Goal: Task Accomplishment & Management: Manage account settings

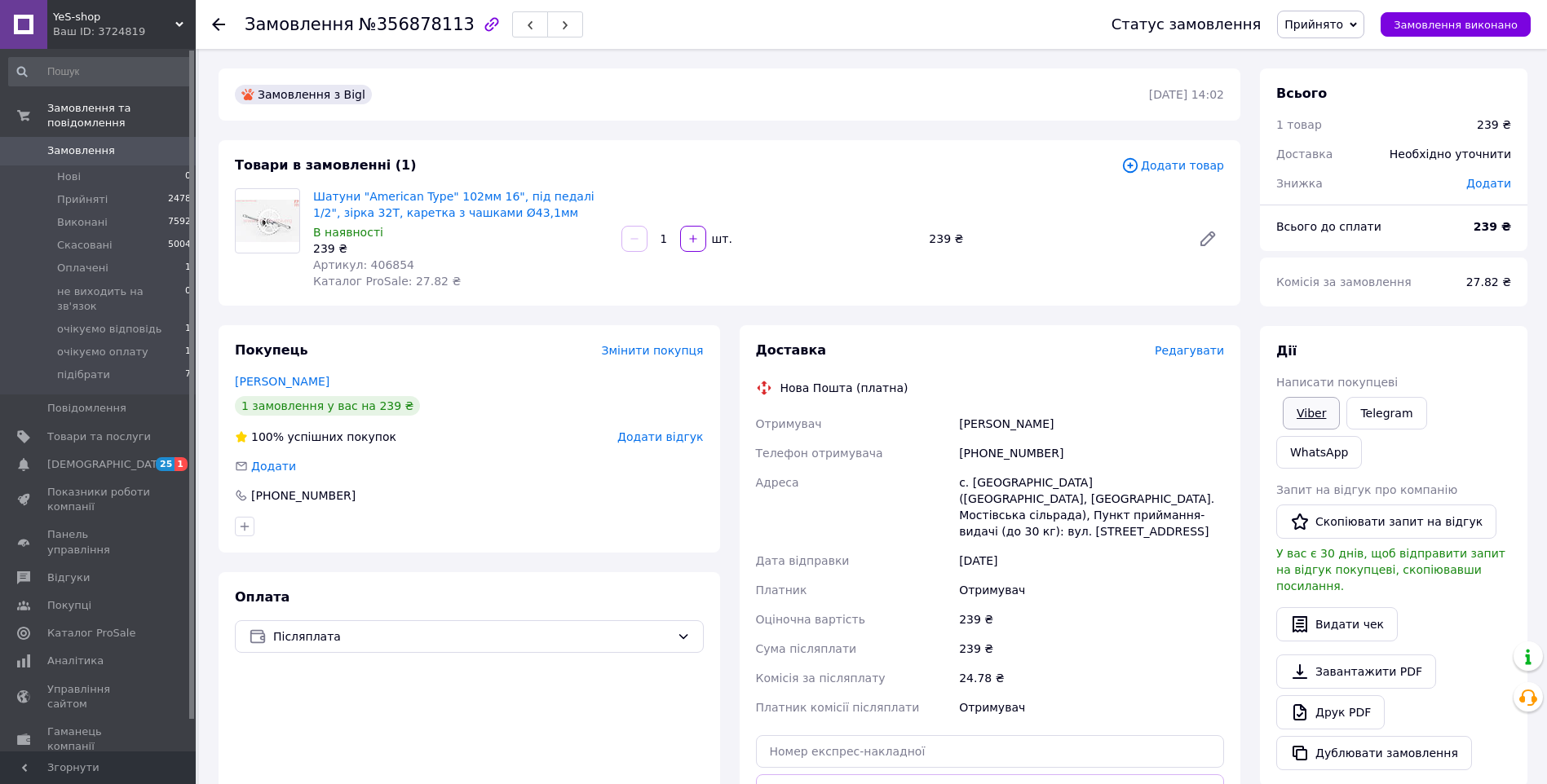
click at [1319, 409] on link "Viber" at bounding box center [1311, 412] width 57 height 33
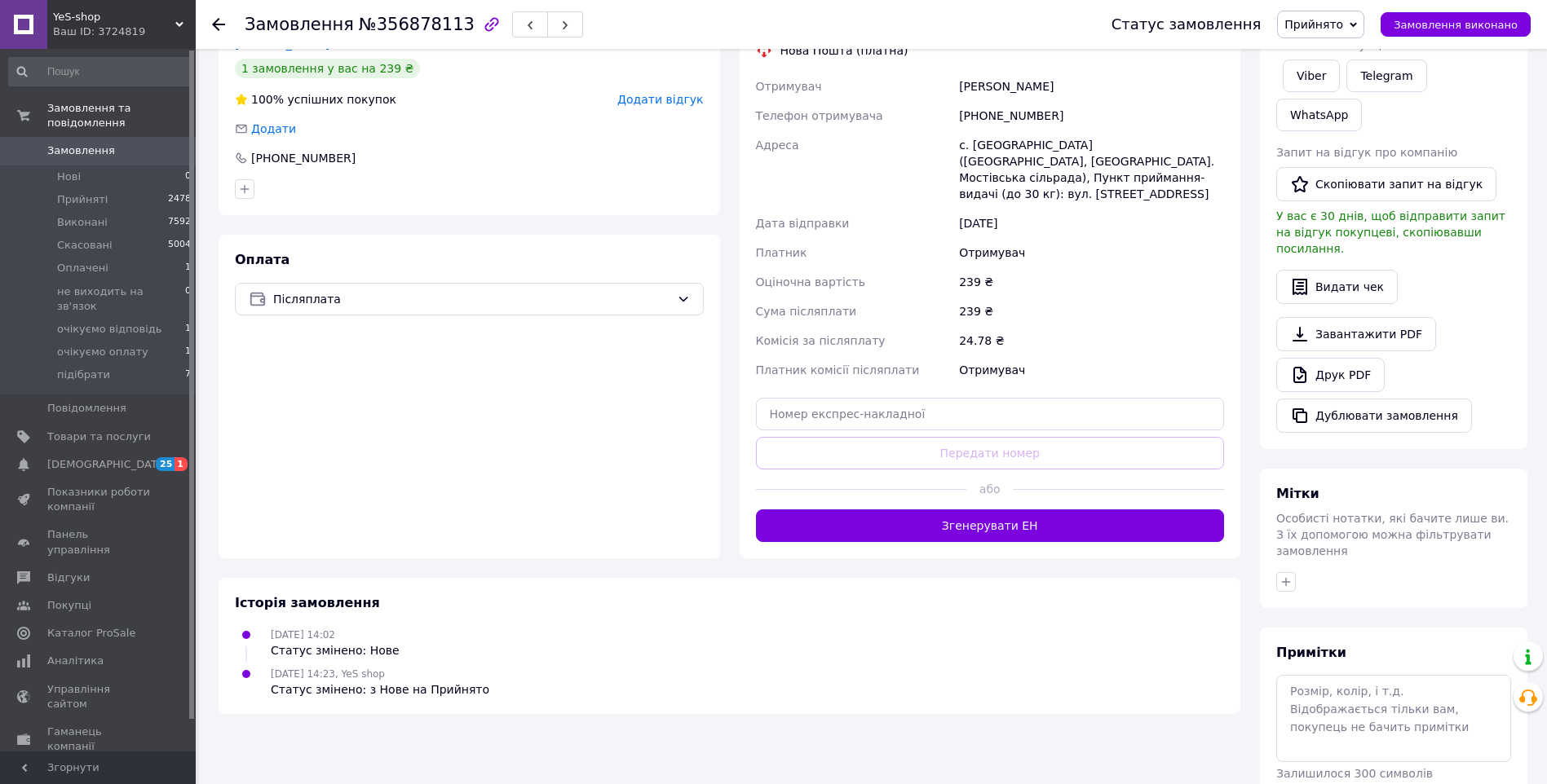
scroll to position [345, 0]
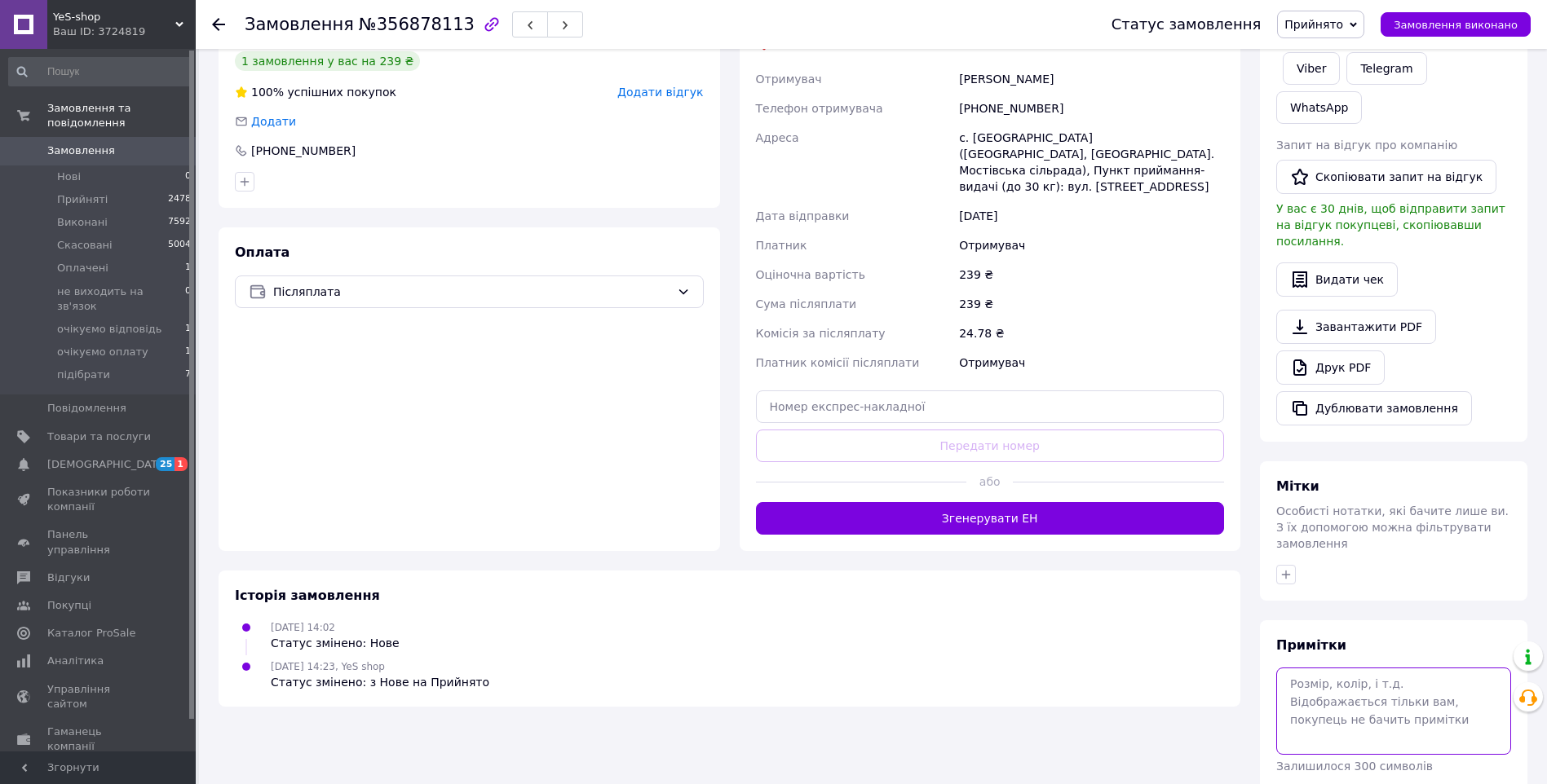
click at [1340, 667] on textarea at bounding box center [1394, 710] width 235 height 87
type textarea "прай"
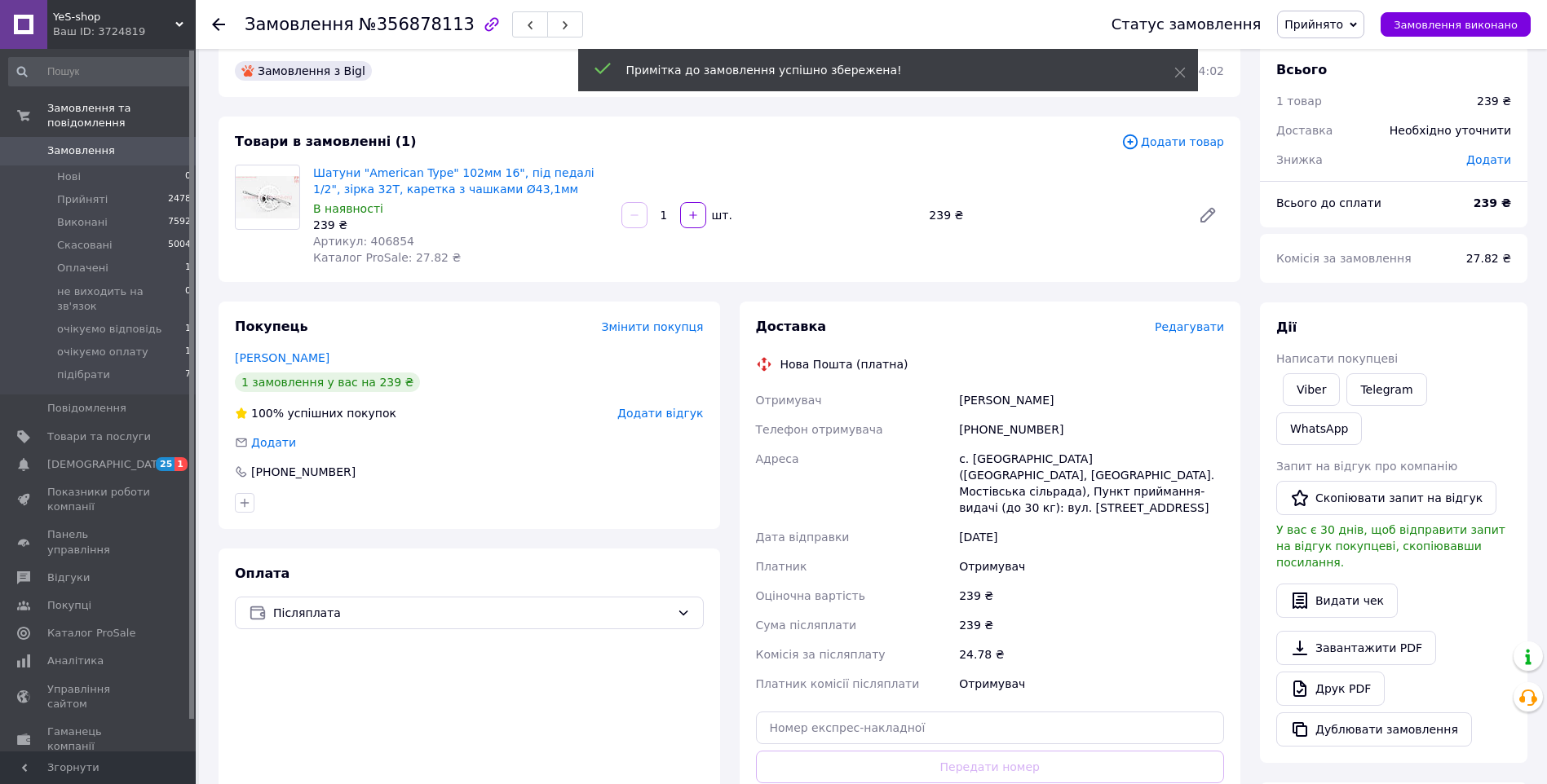
scroll to position [0, 0]
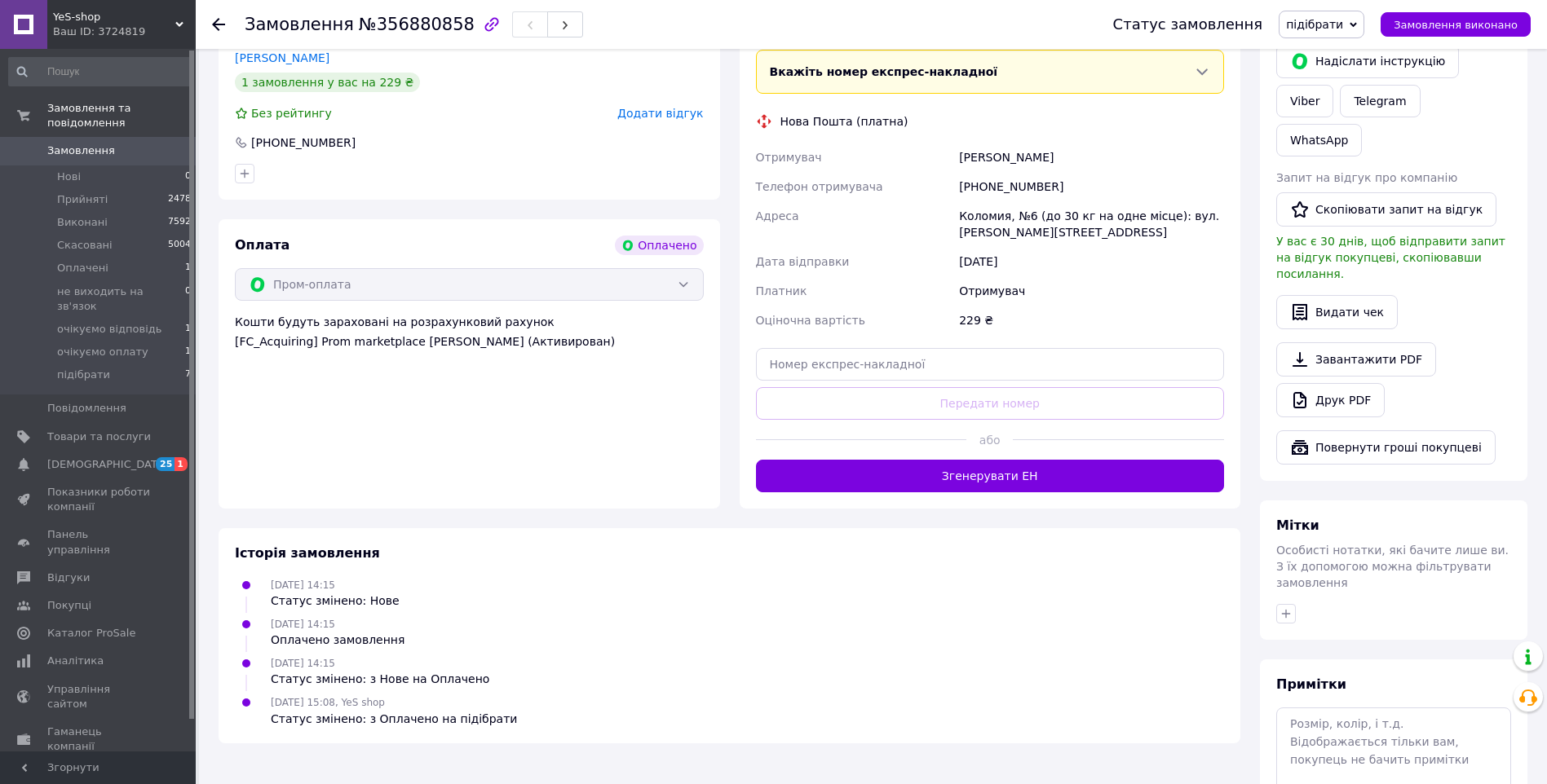
scroll to position [784, 0]
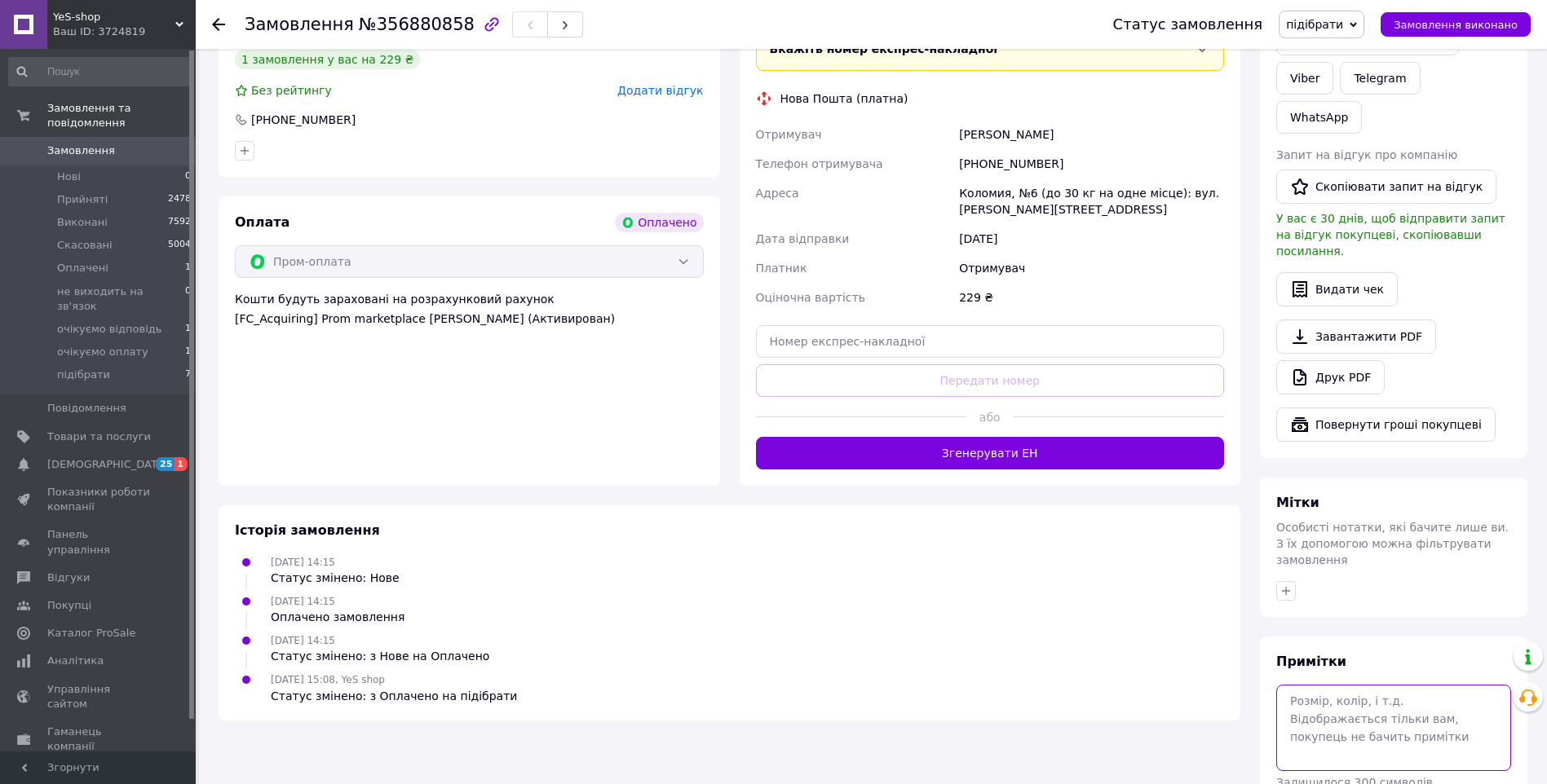
click at [1346, 684] on textarea at bounding box center [1394, 727] width 235 height 87
type textarea "999259 скс"
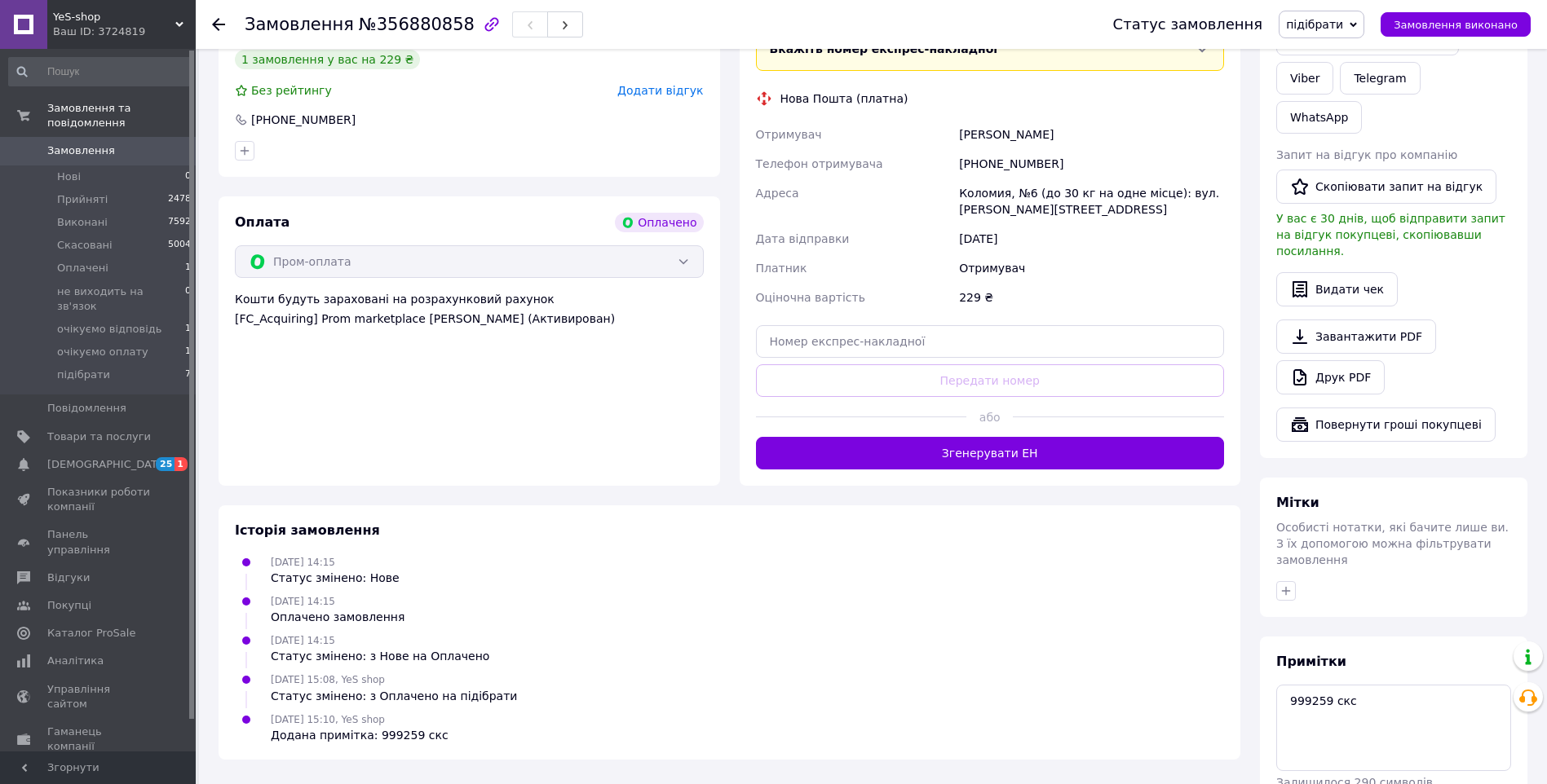
drag, startPoint x: 1460, startPoint y: 727, endPoint x: 1389, endPoint y: 509, distance: 229.3
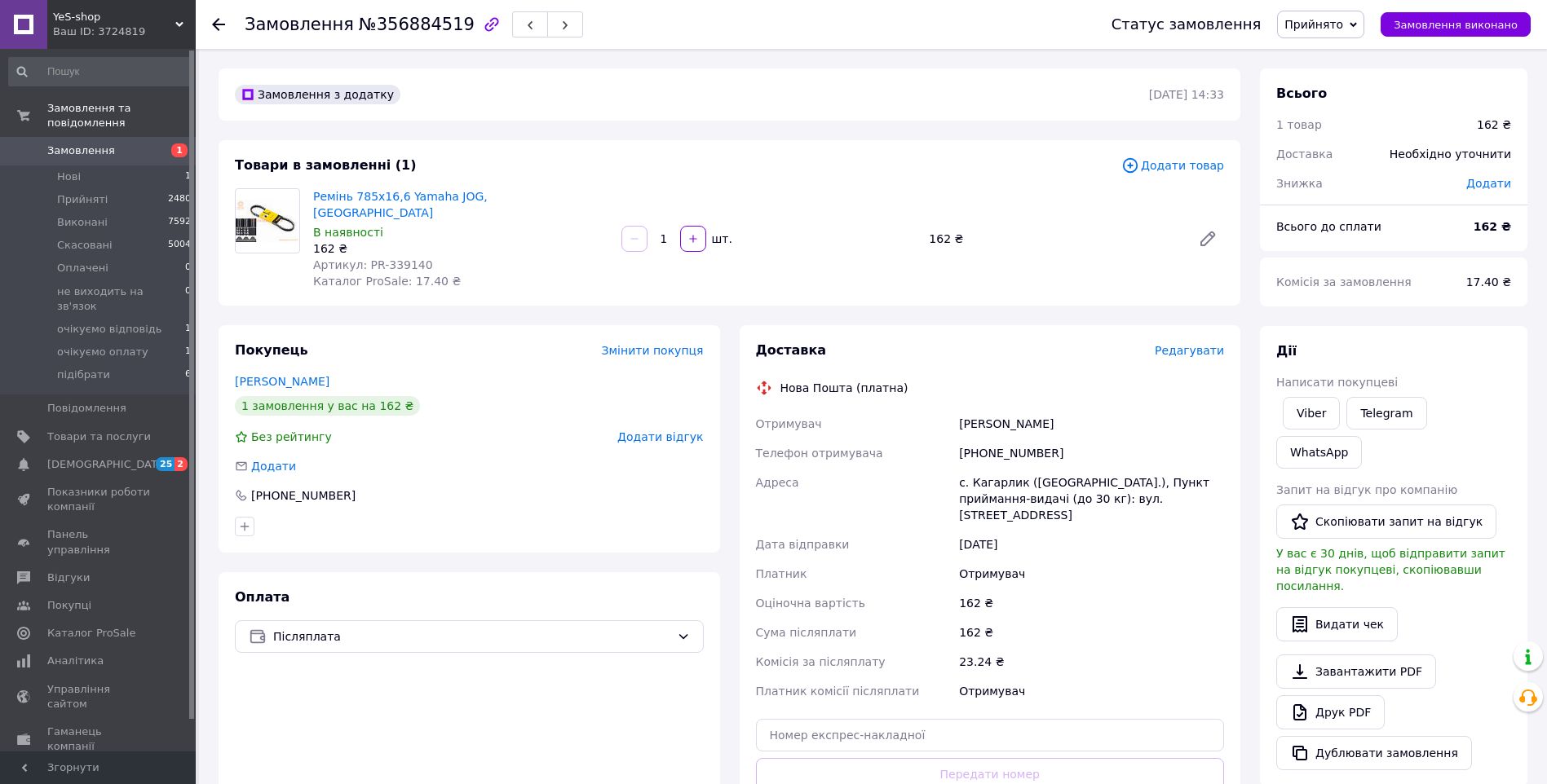
drag, startPoint x: 1315, startPoint y: 414, endPoint x: 1255, endPoint y: 452, distance: 71.0
click at [1315, 414] on link "Viber" at bounding box center [1311, 412] width 57 height 33
drag, startPoint x: 526, startPoint y: 195, endPoint x: 309, endPoint y: 193, distance: 217.0
click at [309, 193] on div "Ремінь 785х16,6 Yamaha JOG, Тайвань В наявності 162 ₴ Артикул: PR-339140 Катало…" at bounding box center [461, 239] width 308 height 108
copy link "Ремінь 785х16,6 Yamaha JOG, [GEOGRAPHIC_DATA]"
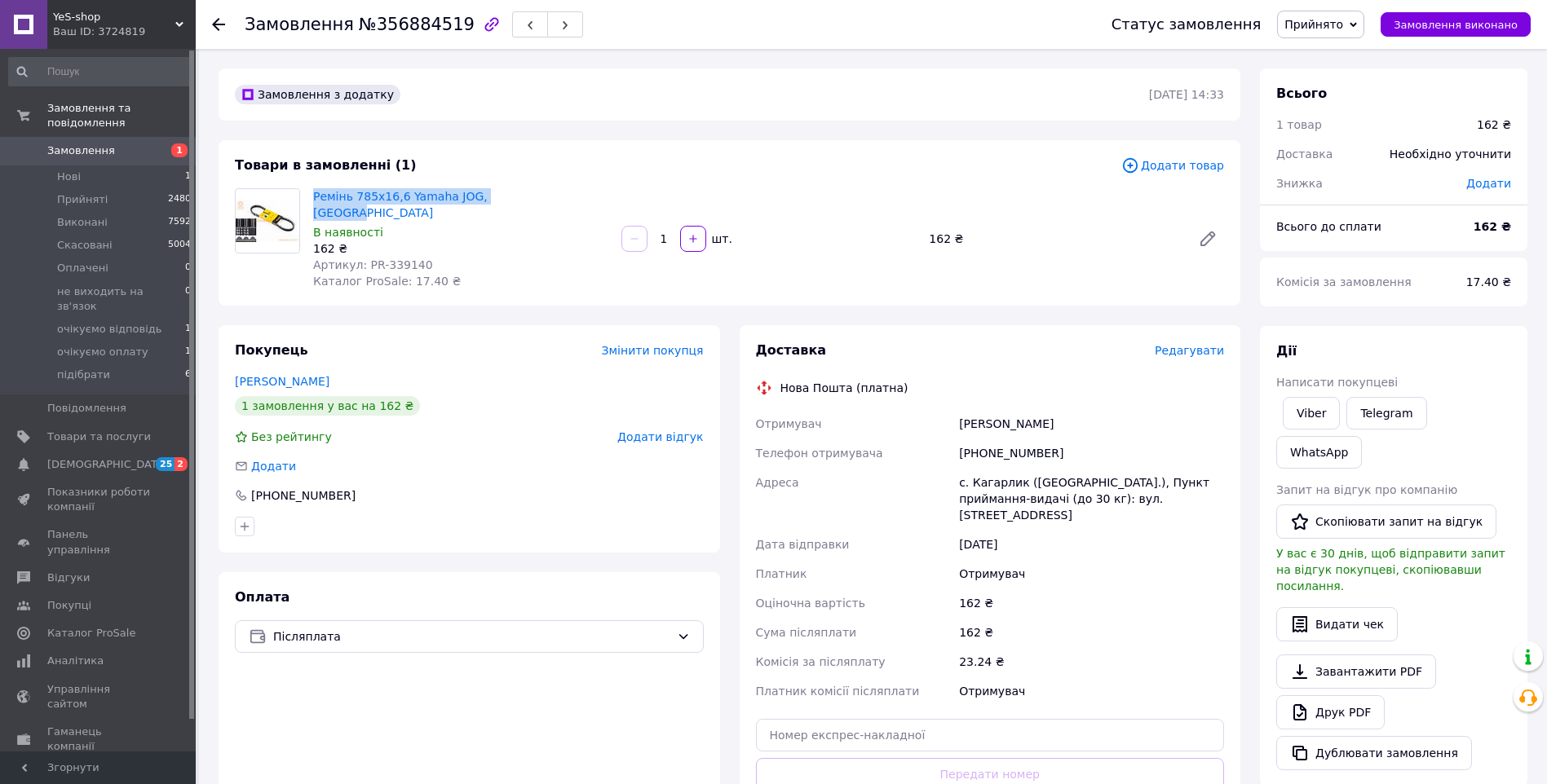
drag, startPoint x: 451, startPoint y: 455, endPoint x: 468, endPoint y: 467, distance: 20.8
click at [451, 458] on div "Додати" at bounding box center [469, 466] width 469 height 16
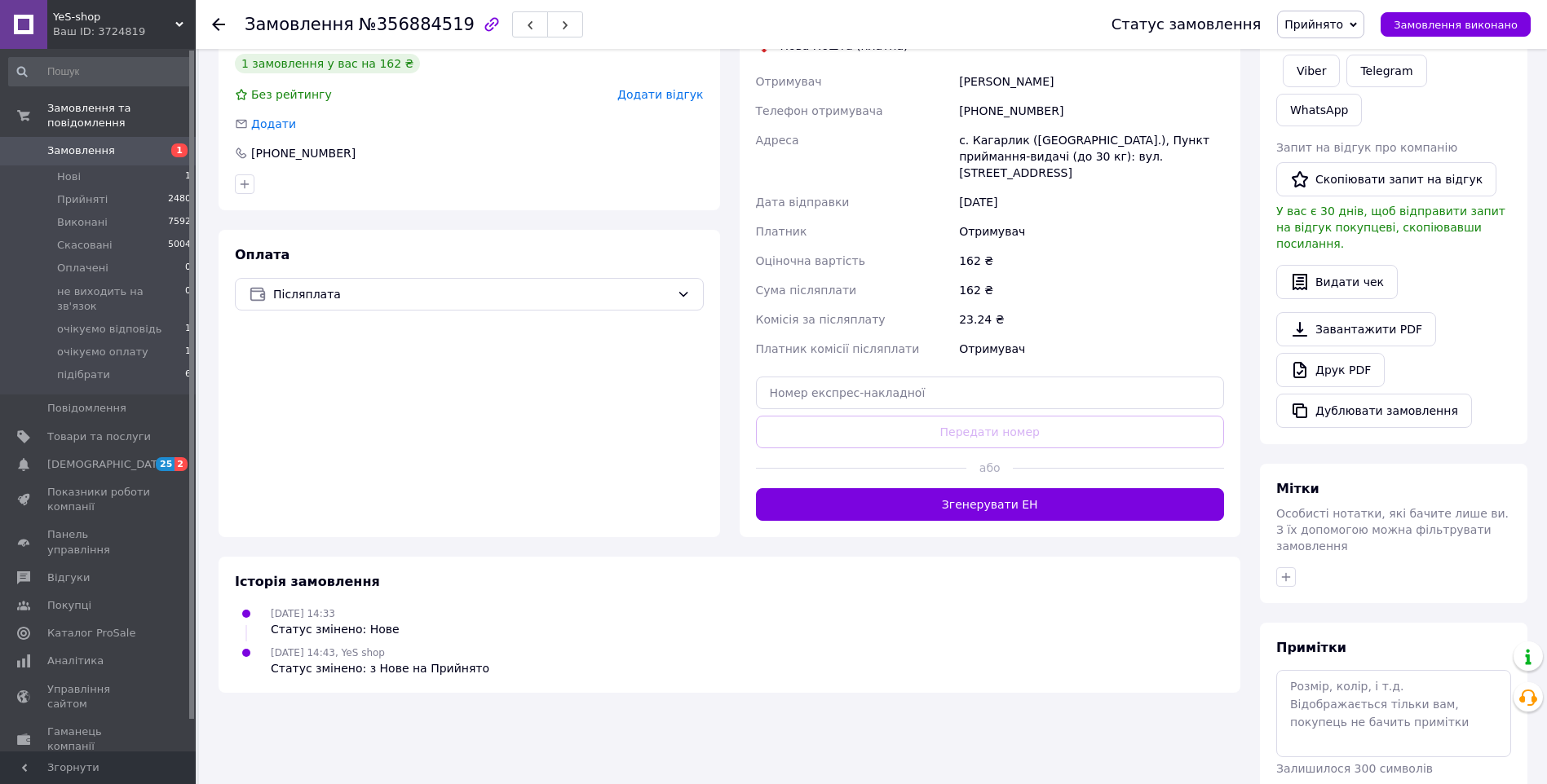
scroll to position [345, 0]
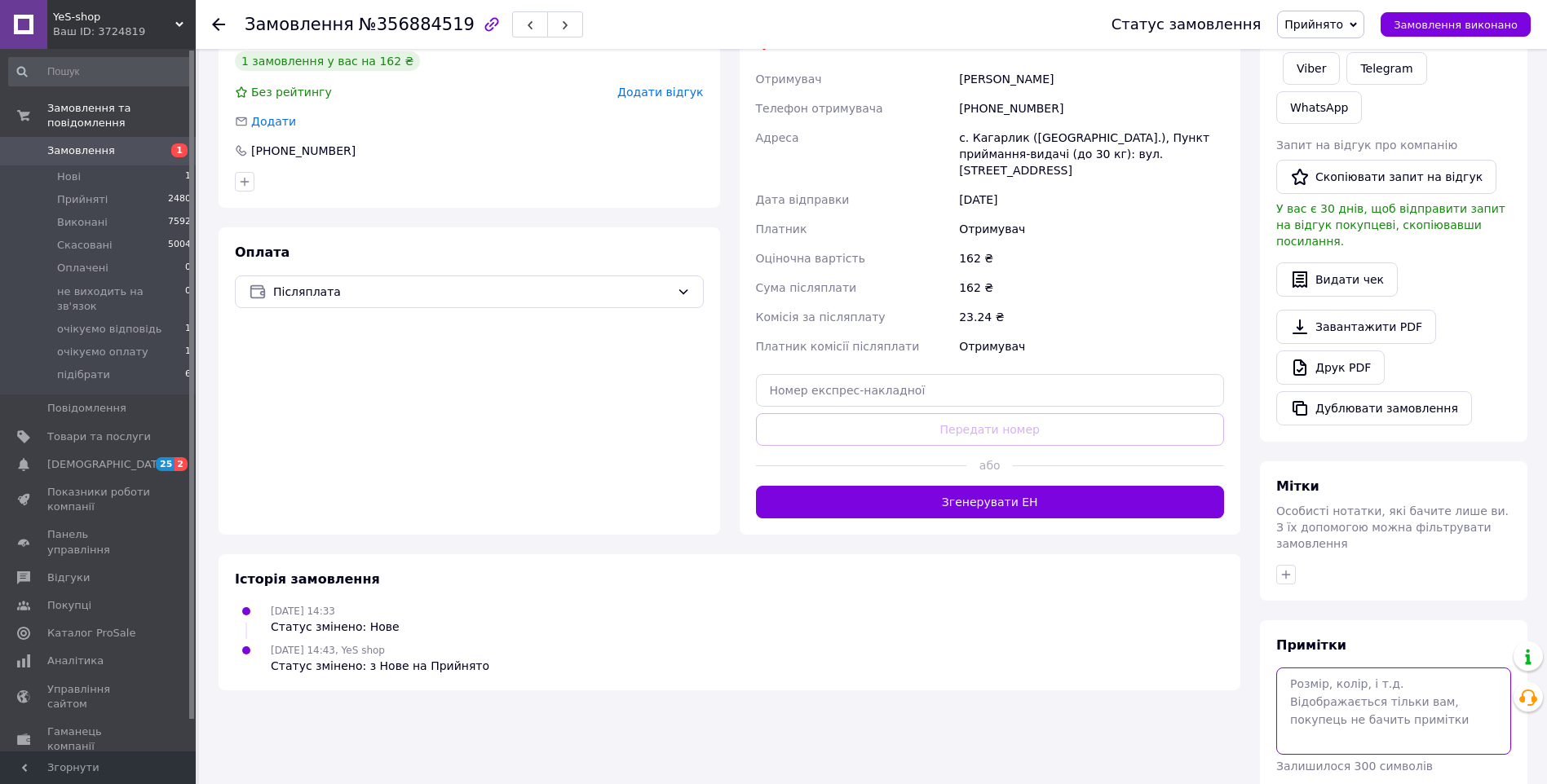
click at [1281, 667] on textarea at bounding box center [1394, 710] width 235 height 87
type textarea "прайд"
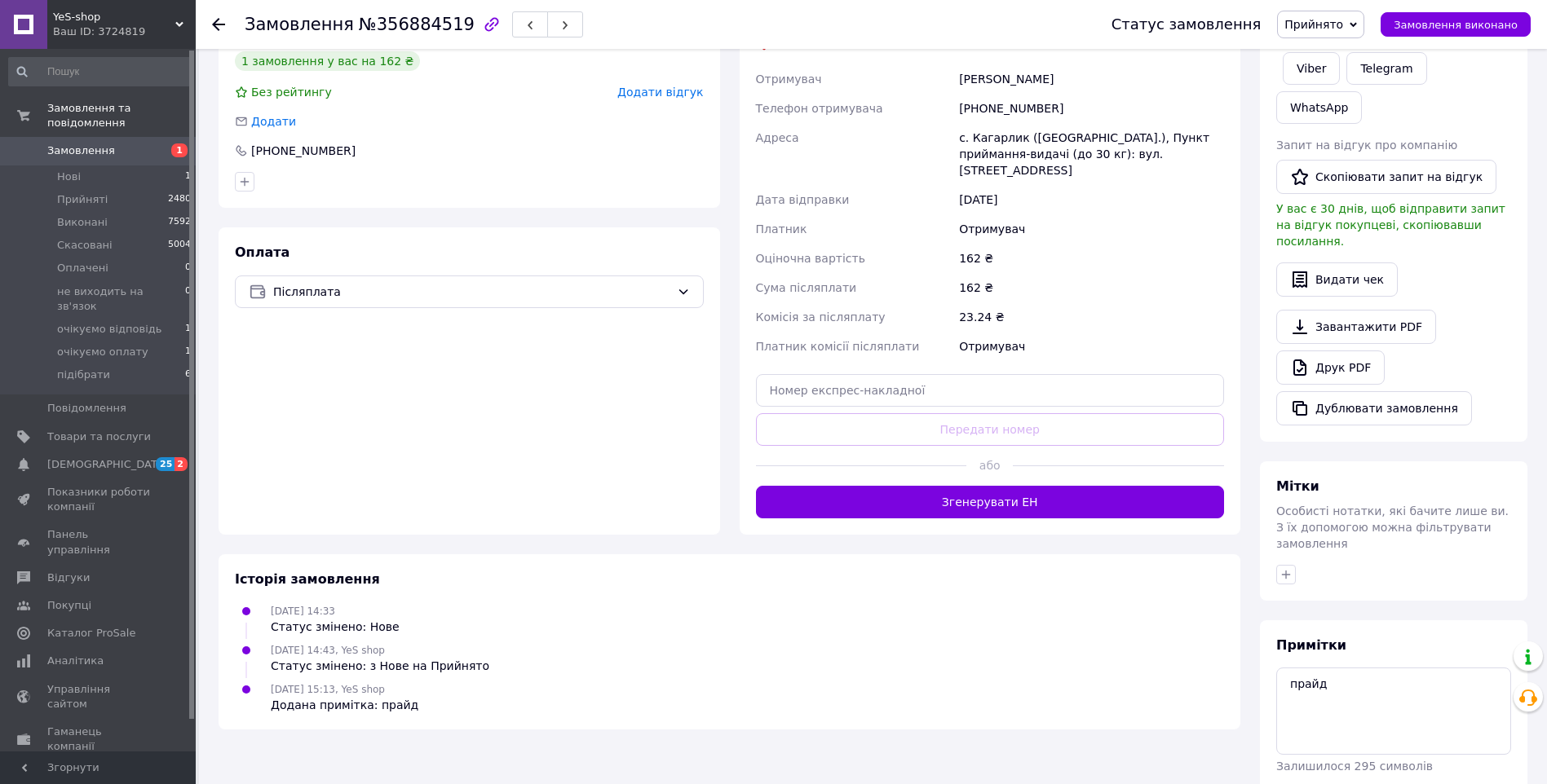
click at [100, 143] on span "Замовлення" at bounding box center [81, 150] width 68 height 15
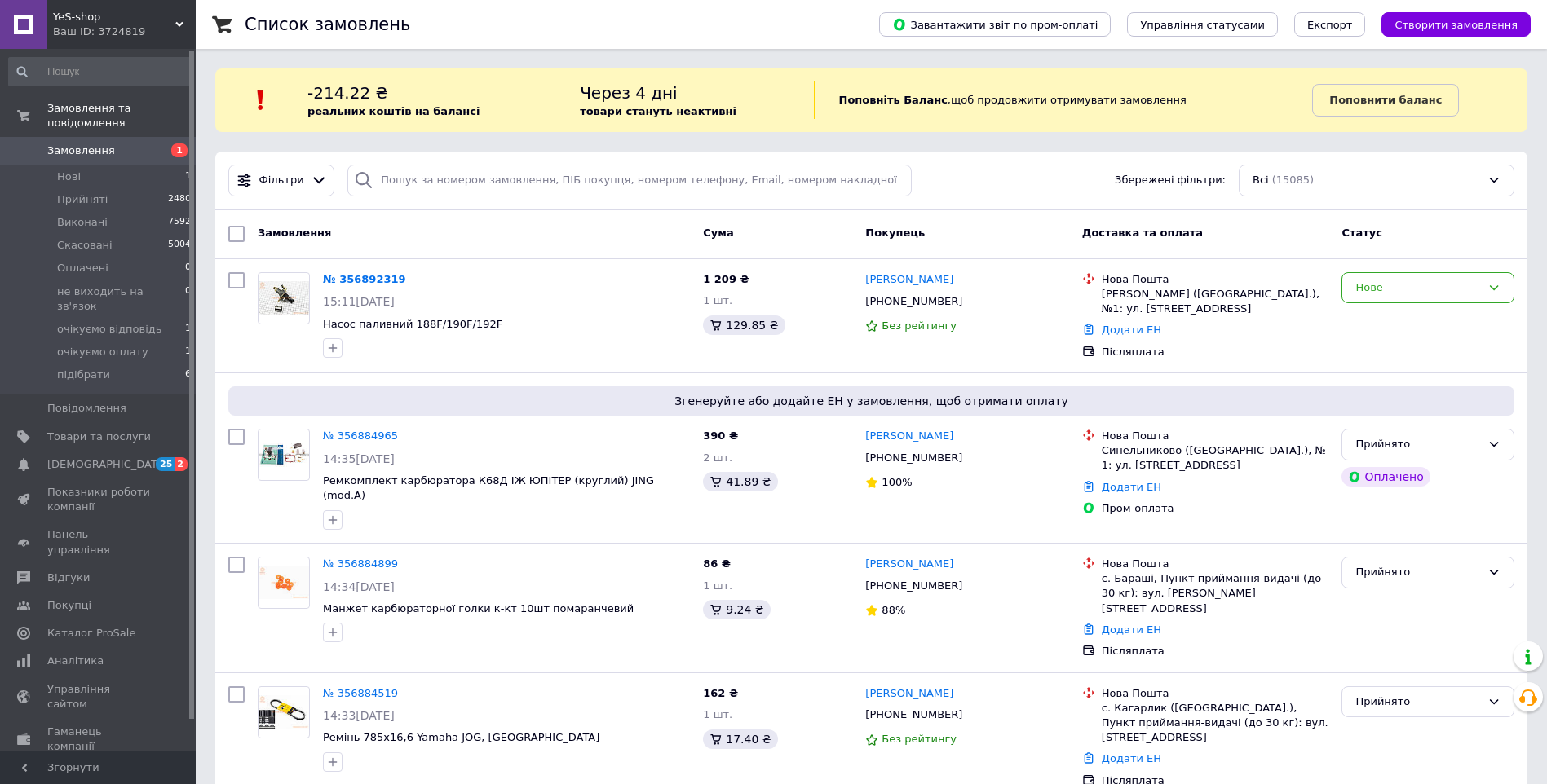
click at [453, 97] on div "-214.22 ₴ реальних коштів на балансі" at bounding box center [431, 101] width 247 height 38
click at [400, 186] on input "search" at bounding box center [630, 180] width 564 height 32
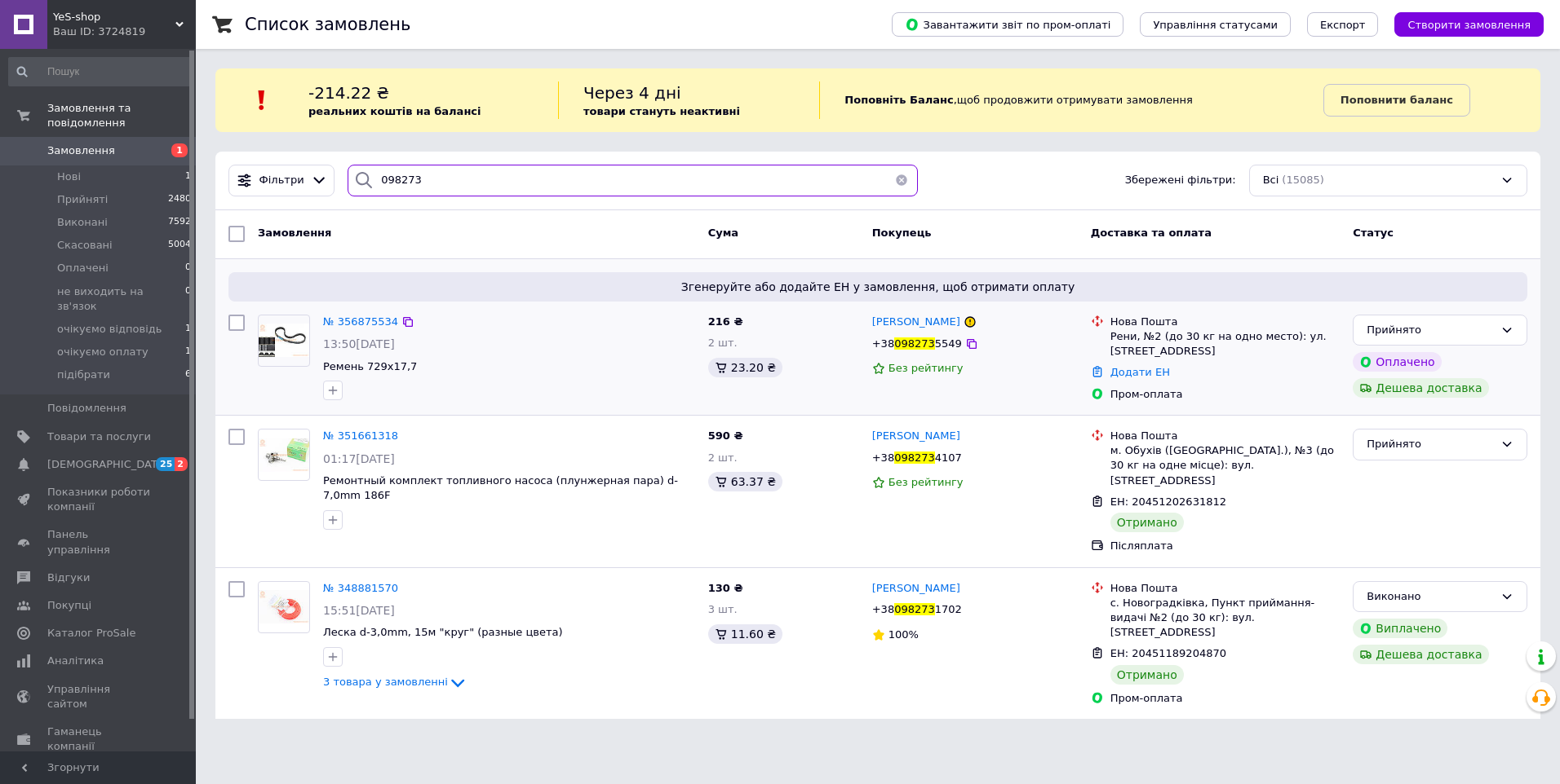
type input "098273"
click at [367, 313] on div "№ 356875534" at bounding box center [360, 322] width 79 height 19
click at [375, 321] on span "№ 356875534" at bounding box center [360, 322] width 75 height 12
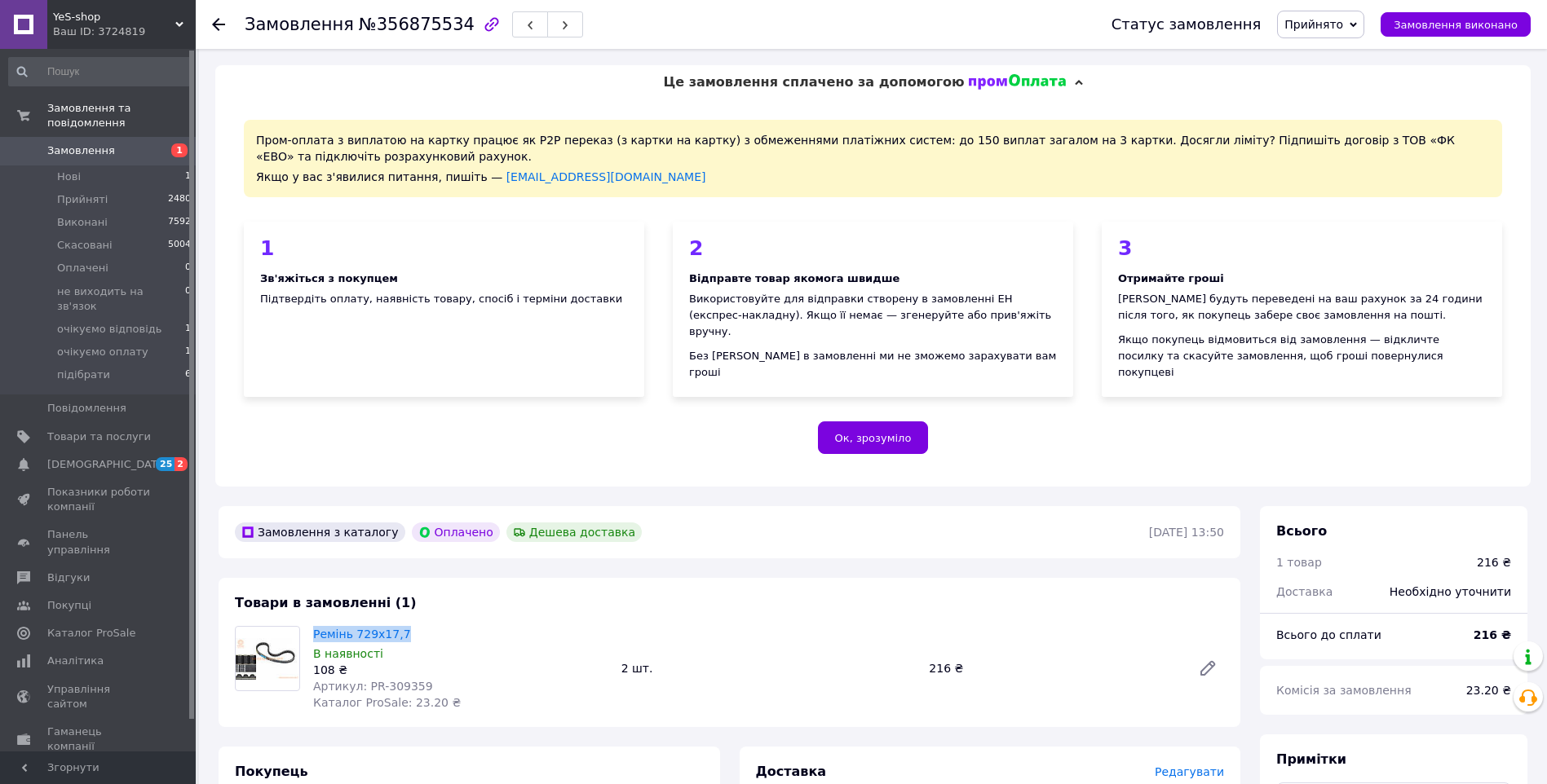
drag, startPoint x: 425, startPoint y: 618, endPoint x: 312, endPoint y: 619, distance: 113.0
click at [312, 623] on div "Ремінь 729x17,7 В наявності 108 ₴ Артикул: PR-309359 Каталог ProSale: 23.20 ₴" at bounding box center [461, 668] width 308 height 92
drag, startPoint x: 312, startPoint y: 619, endPoint x: 379, endPoint y: 617, distance: 67.0
copy link "Ремінь 729x17,7"
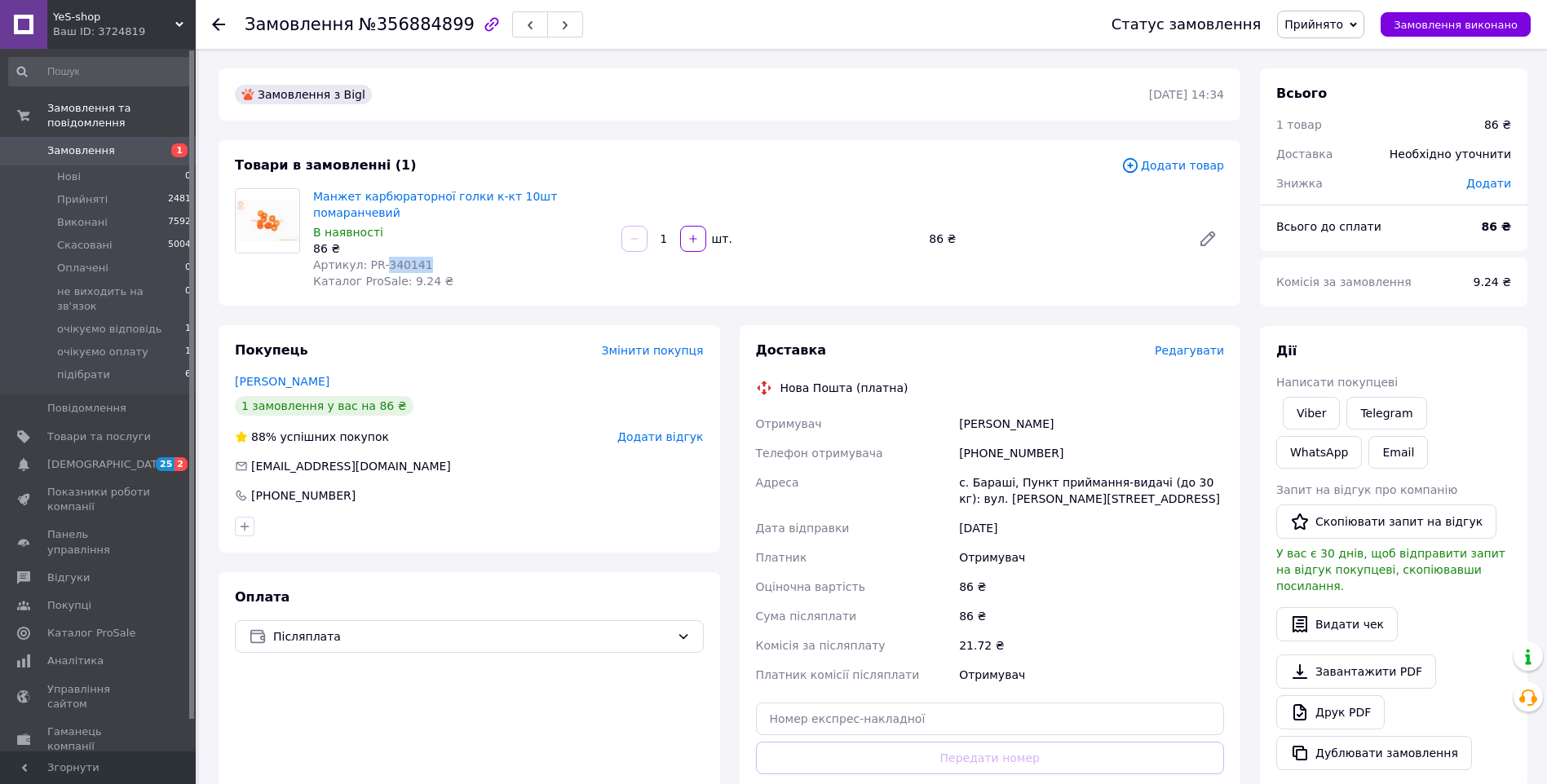
drag, startPoint x: 424, startPoint y: 250, endPoint x: 379, endPoint y: 253, distance: 45.1
click at [379, 257] on div "Артикул: PR-340141" at bounding box center [461, 265] width 295 height 16
click at [1322, 405] on link "Viber" at bounding box center [1311, 412] width 57 height 33
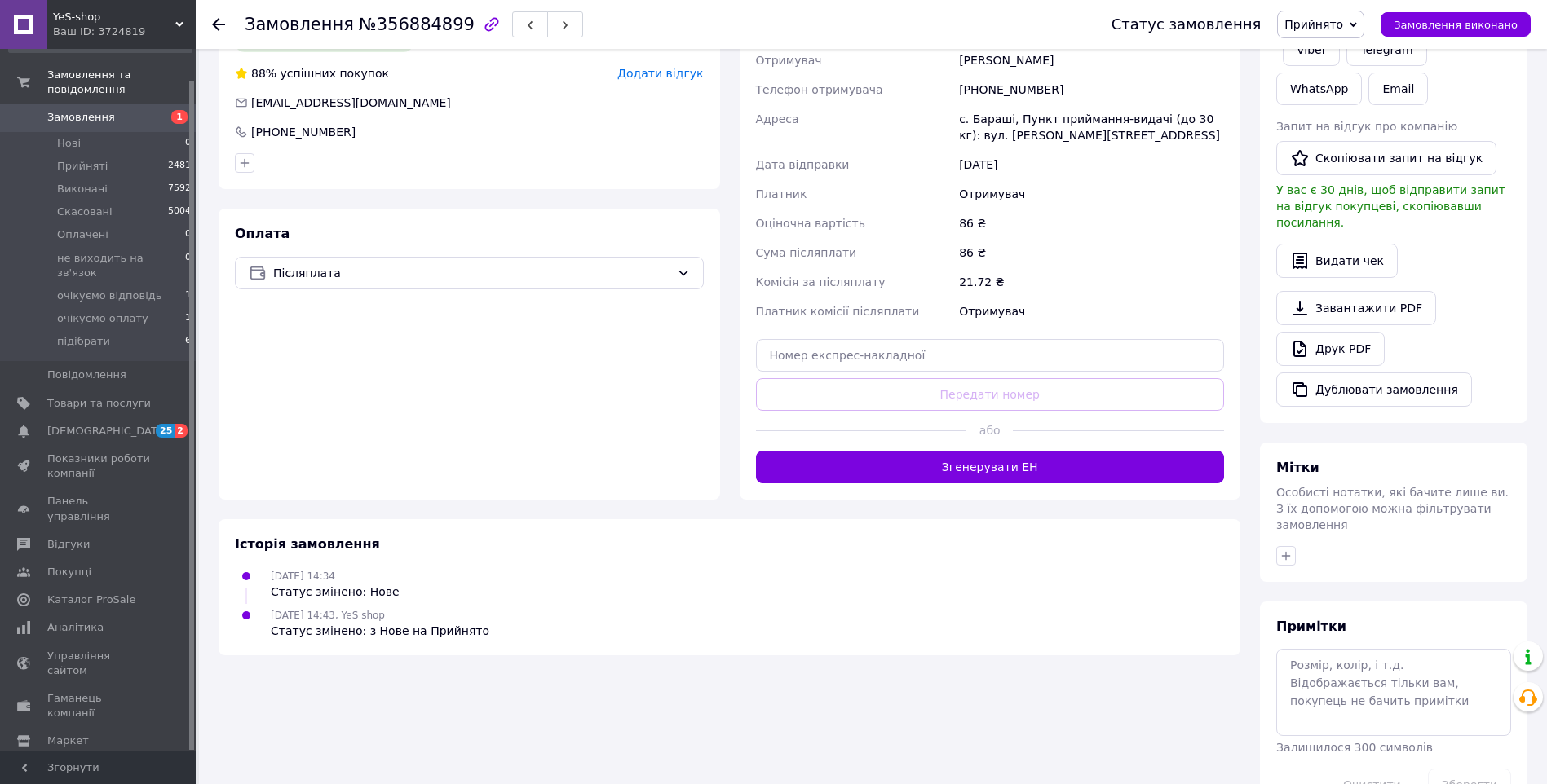
scroll to position [384, 0]
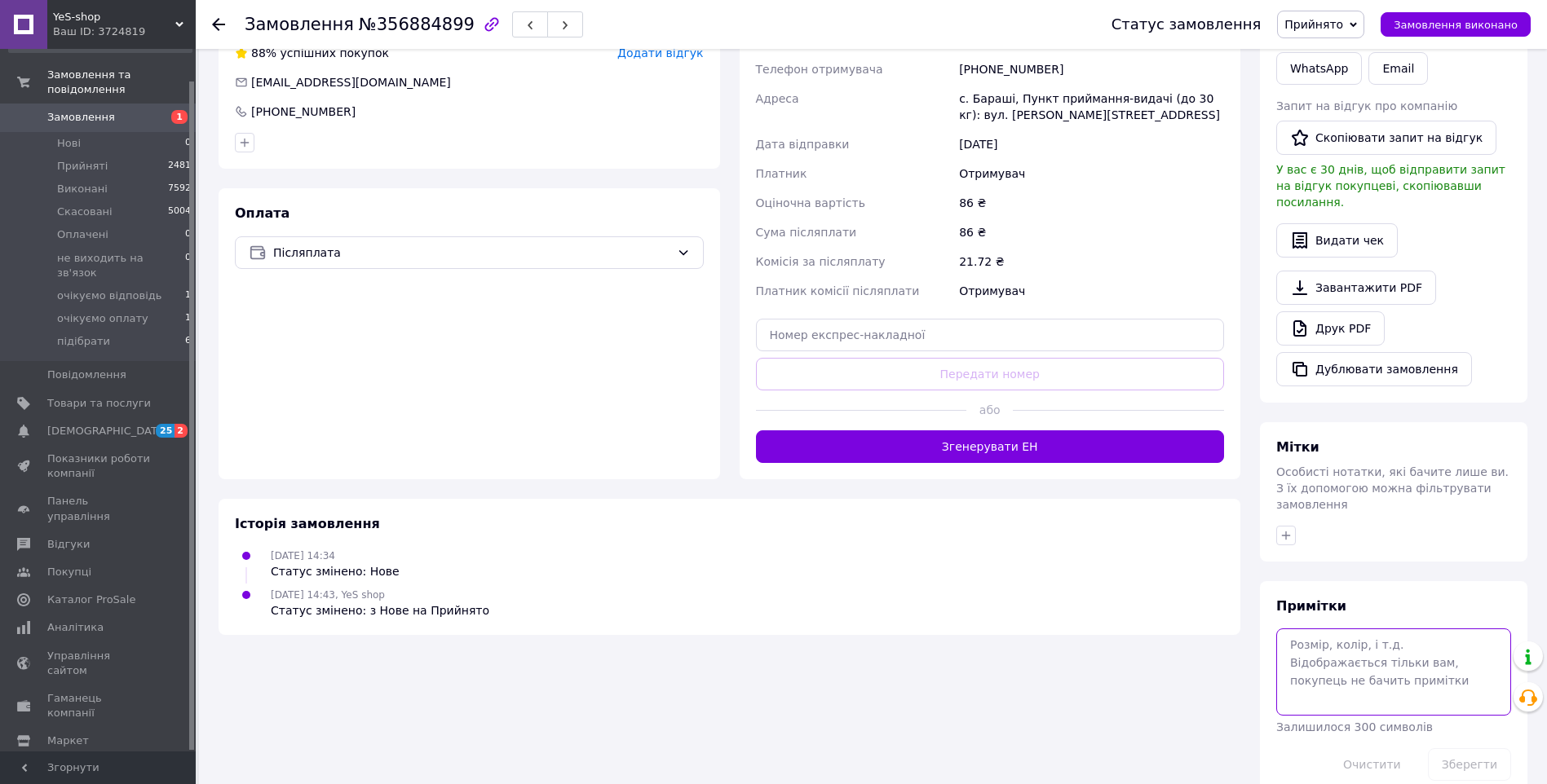
click at [1381, 648] on textarea at bounding box center [1394, 671] width 235 height 87
type textarea "прайд"
click at [1470, 748] on button "Зберегти" at bounding box center [1469, 764] width 83 height 33
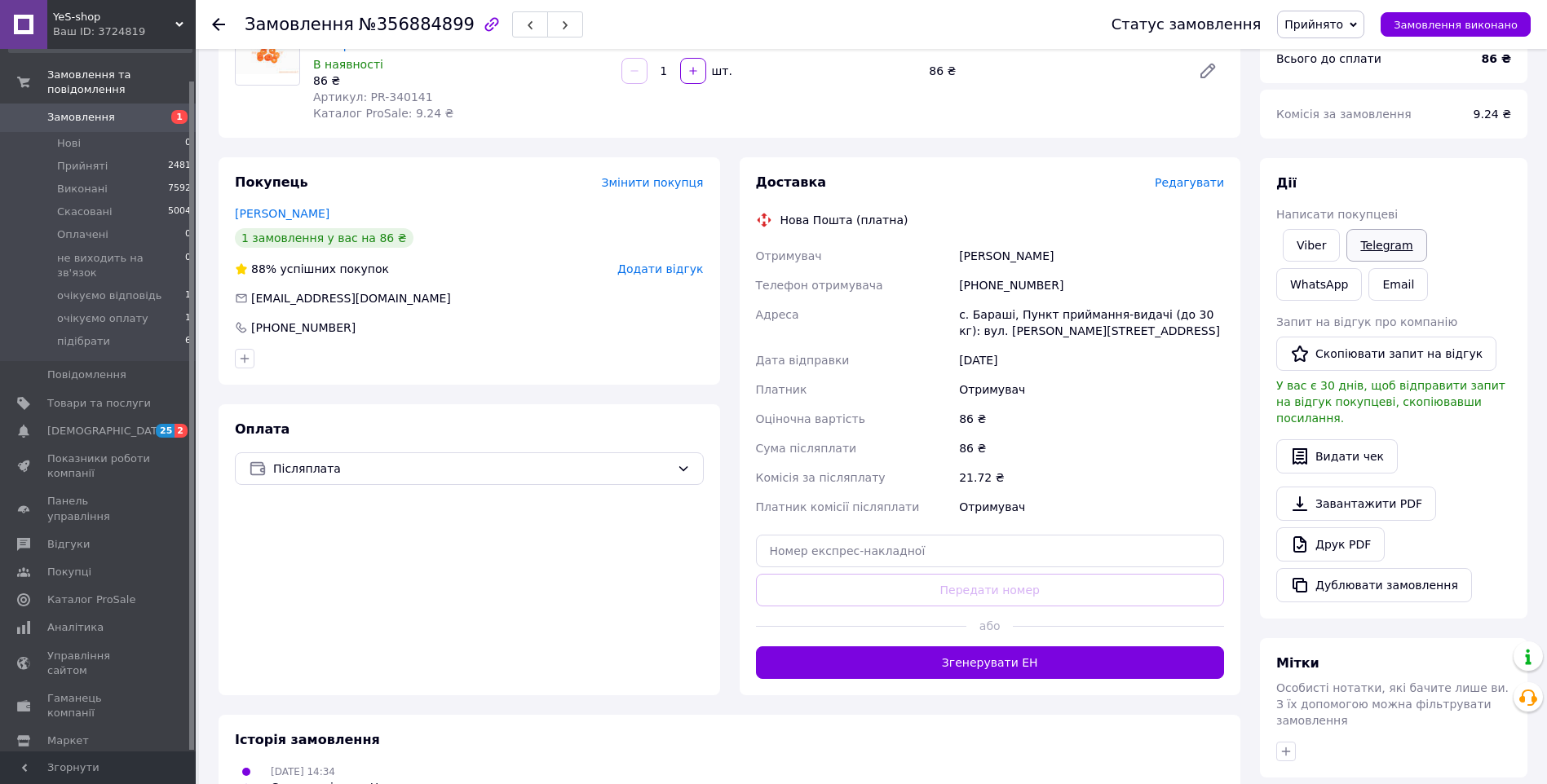
scroll to position [139, 0]
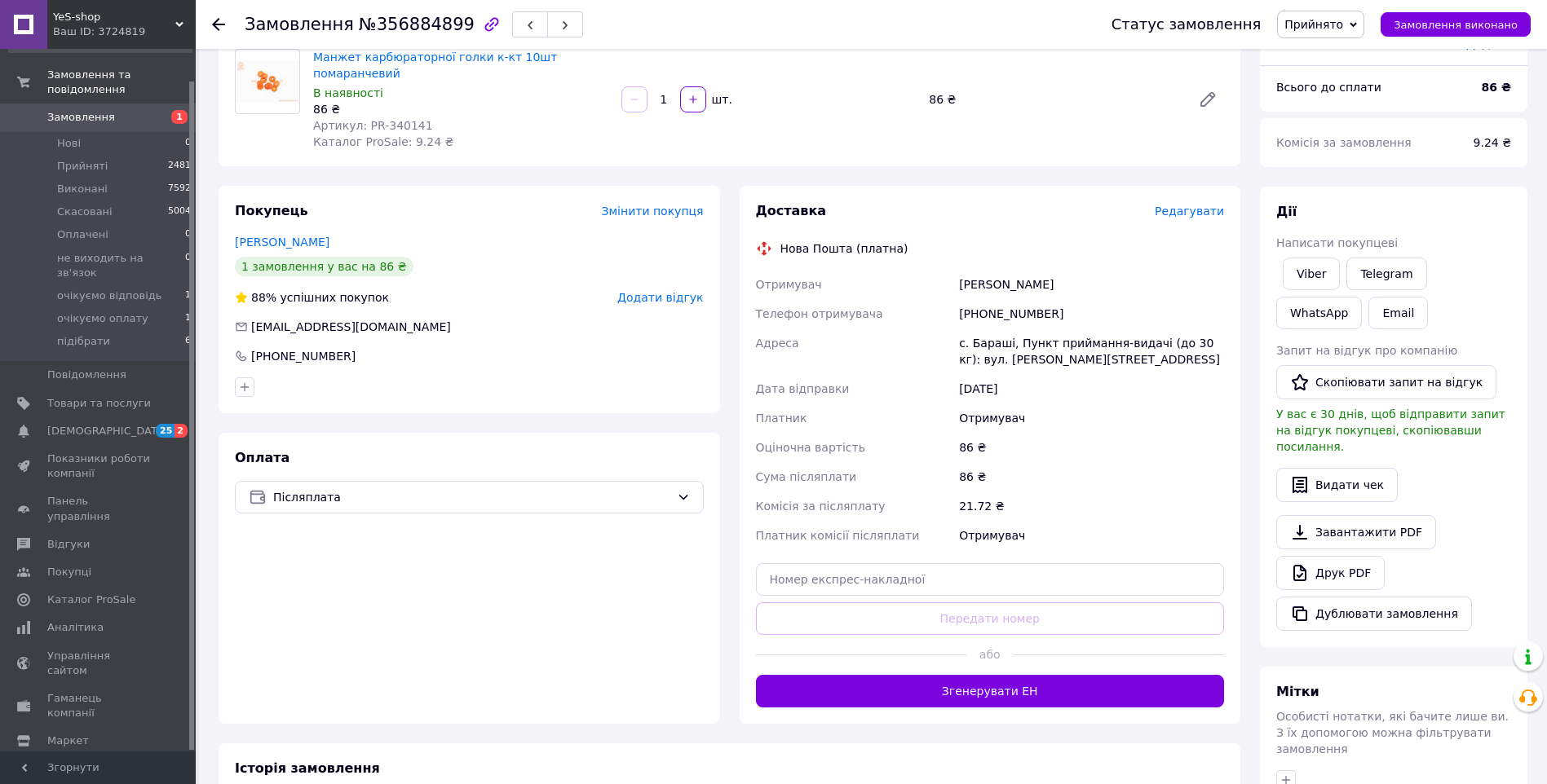
drag, startPoint x: 1306, startPoint y: 263, endPoint x: 1328, endPoint y: 290, distance: 34.8
click at [1306, 263] on link "Viber" at bounding box center [1311, 274] width 57 height 33
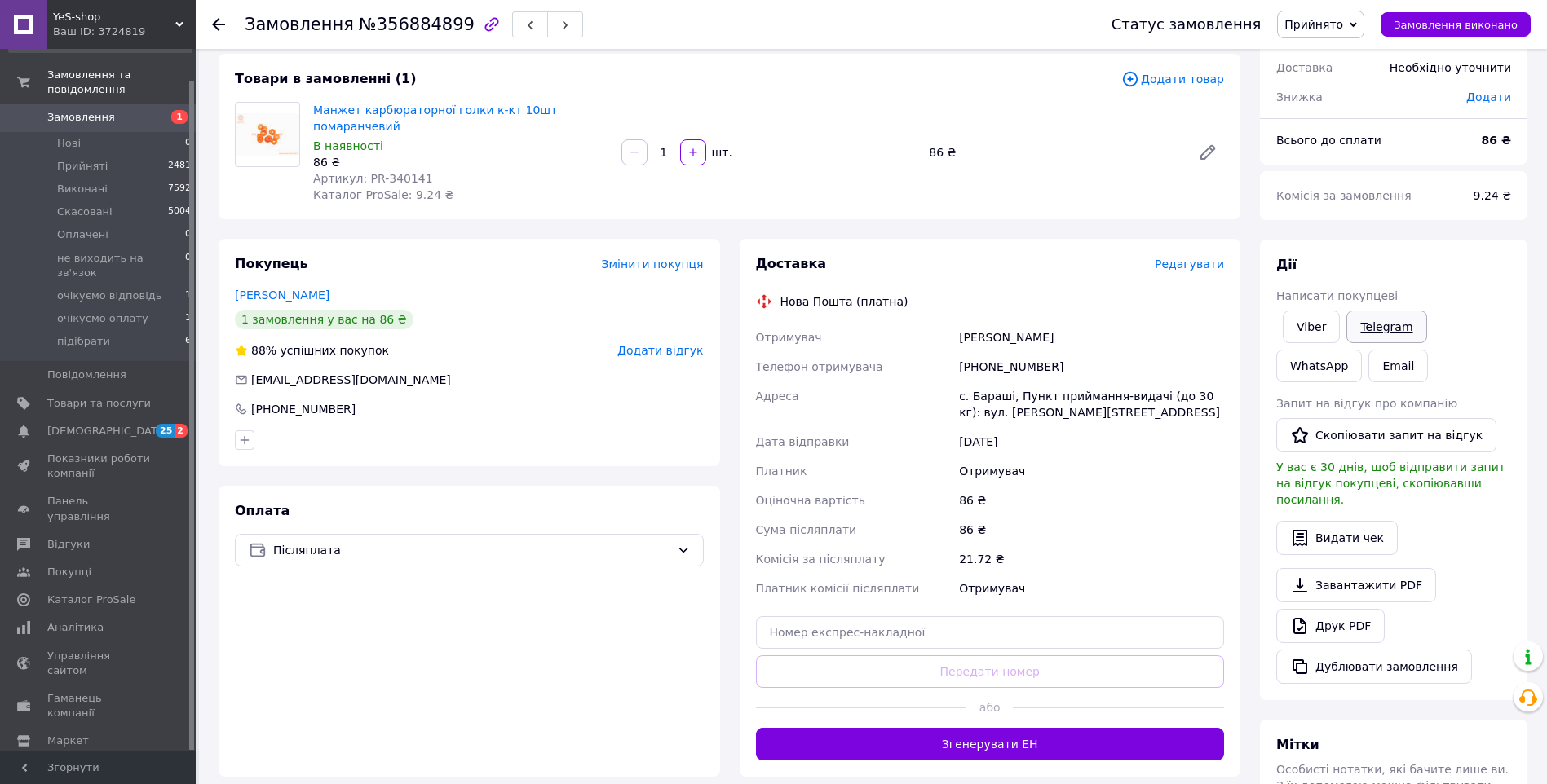
scroll to position [58, 0]
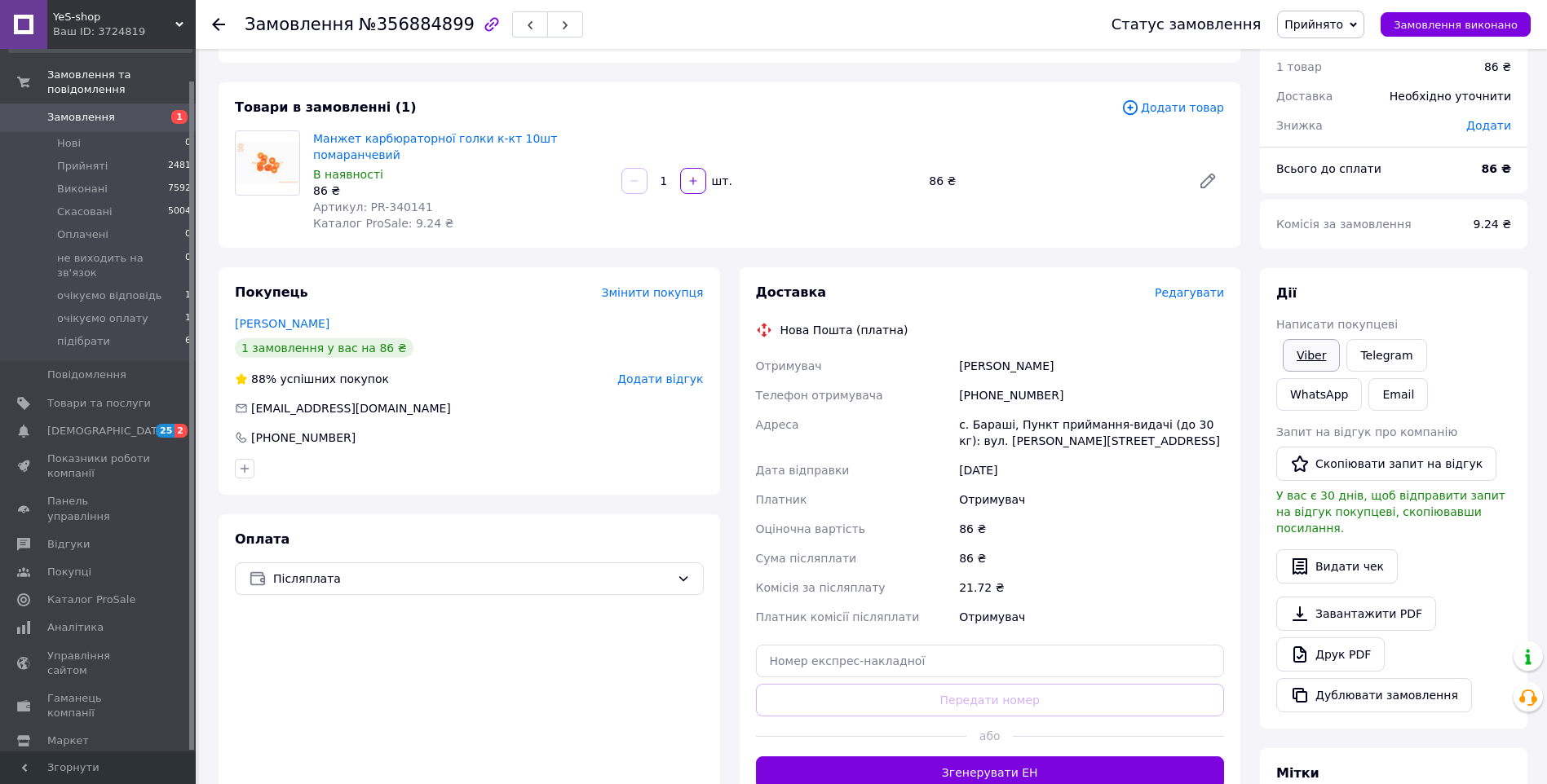
click at [1320, 356] on link "Viber" at bounding box center [1311, 355] width 57 height 33
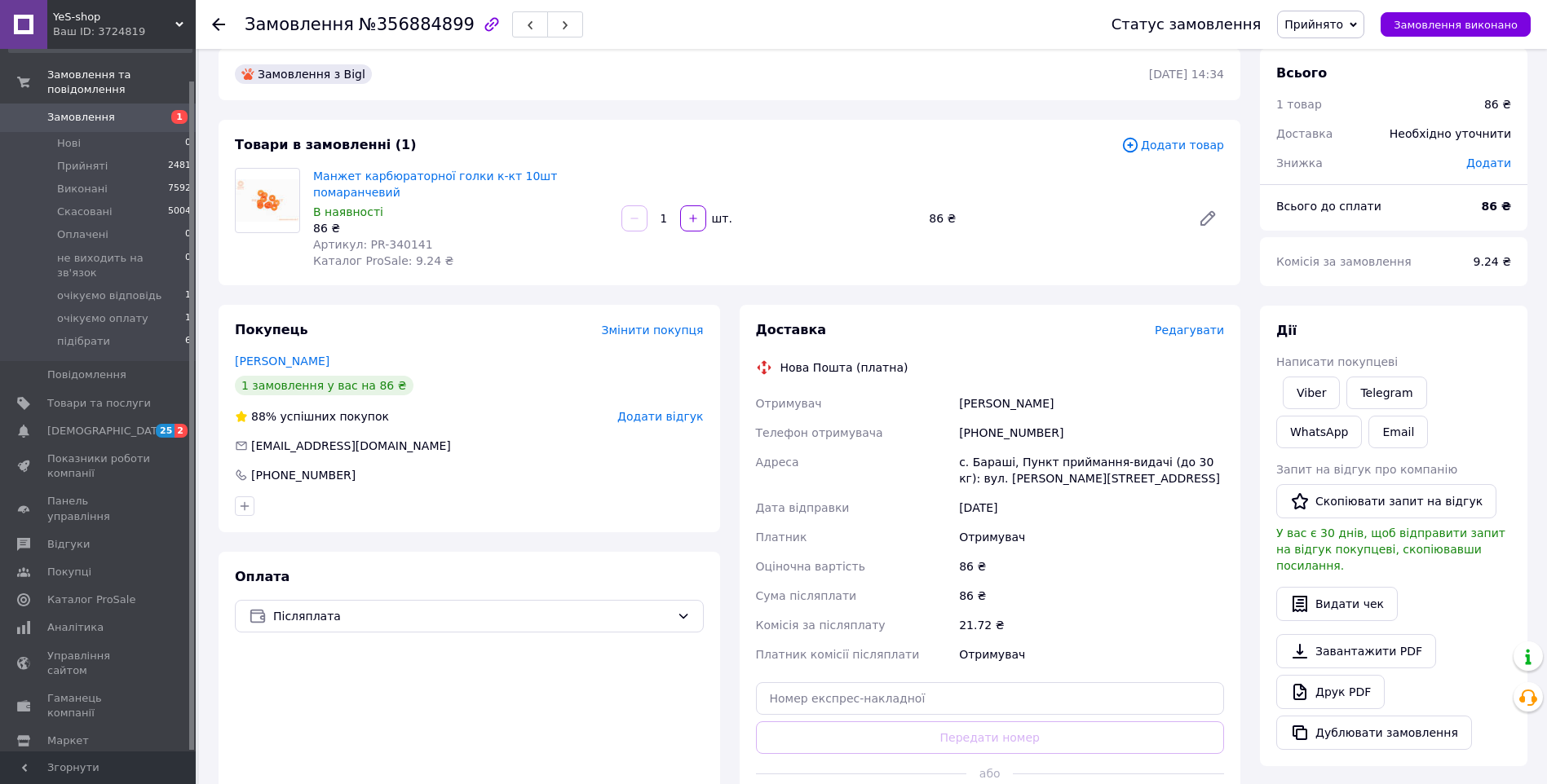
scroll to position [0, 0]
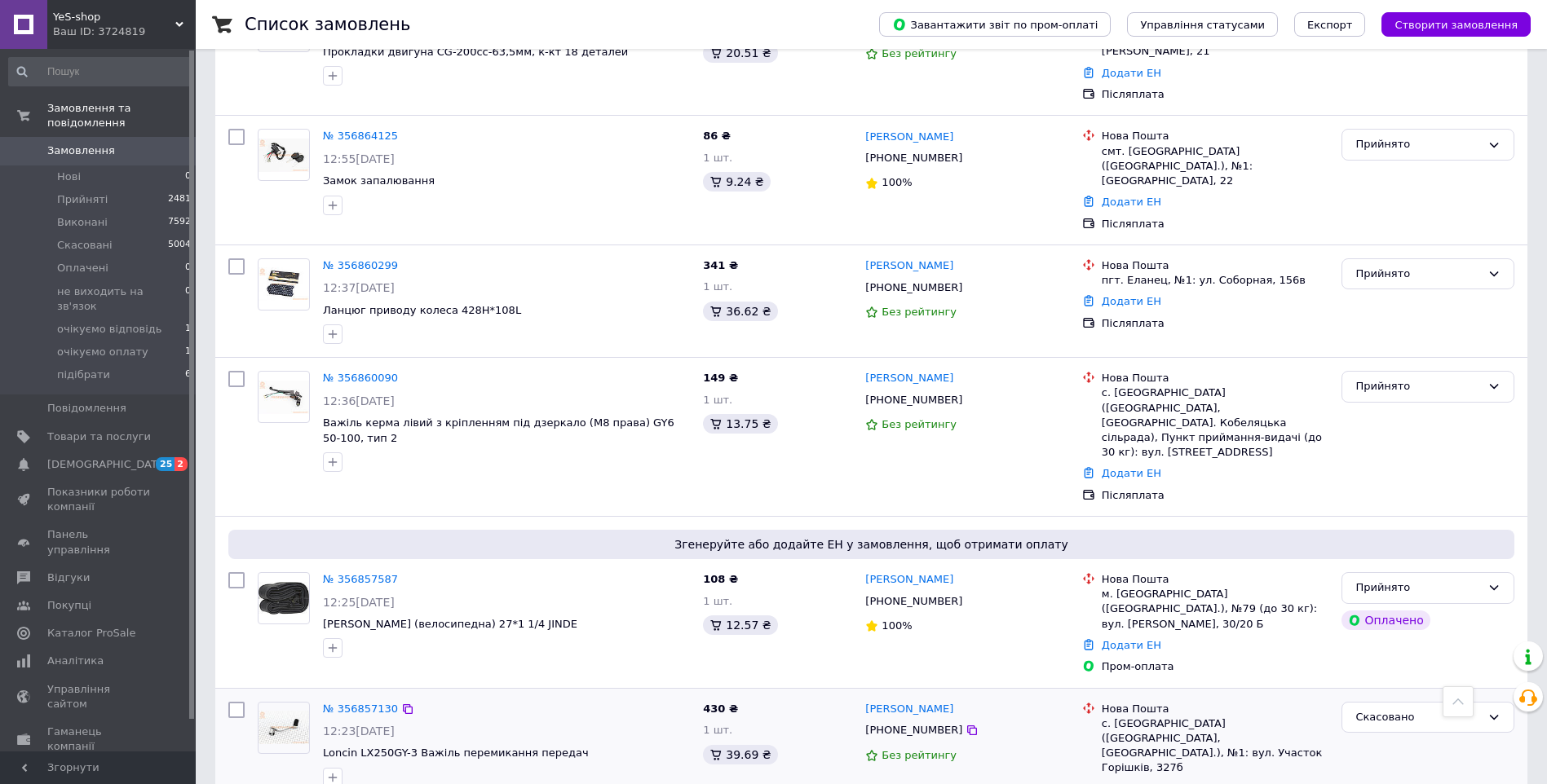
scroll to position [1793, 0]
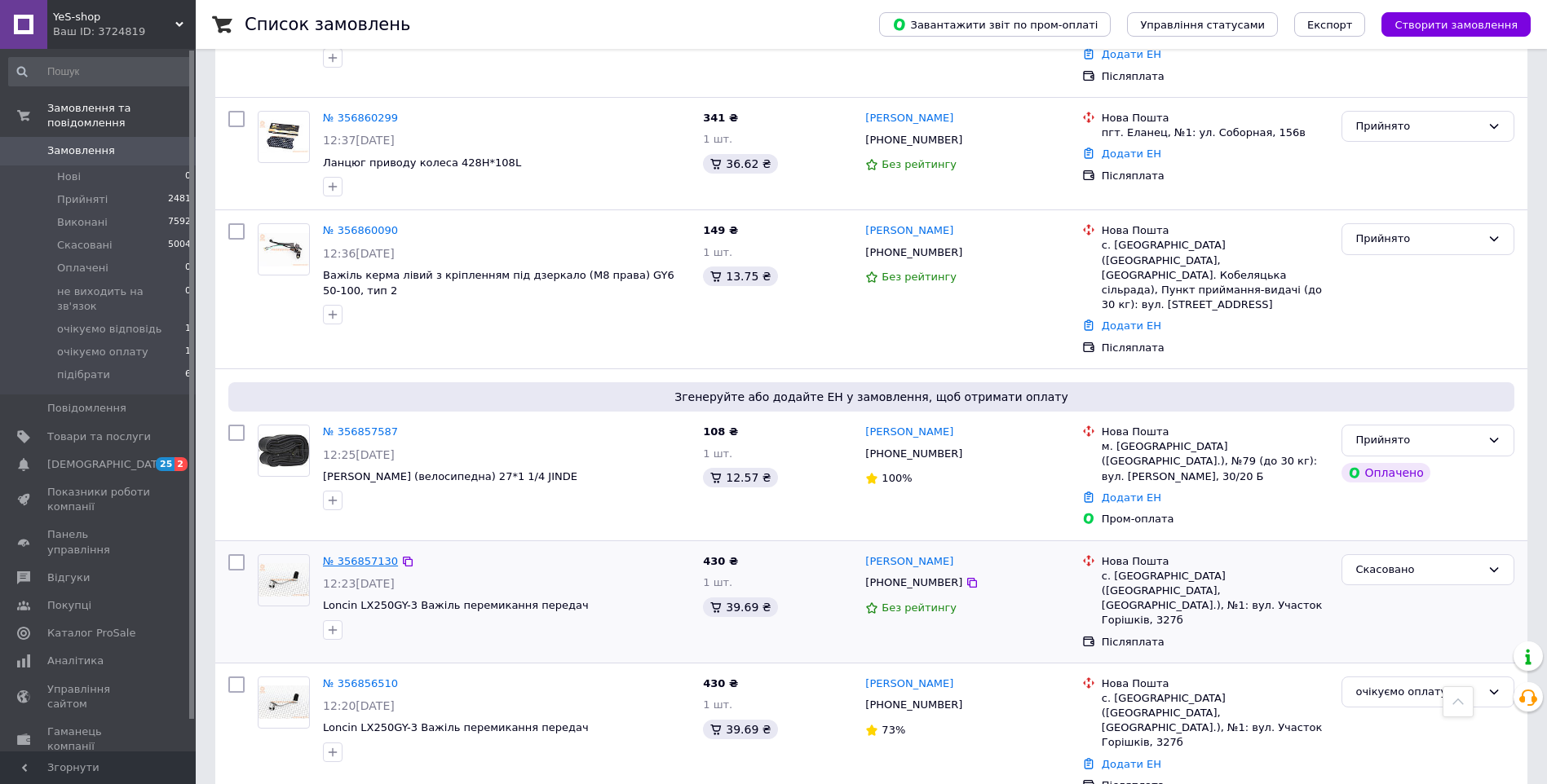
click at [380, 555] on link "№ 356857130" at bounding box center [360, 561] width 75 height 12
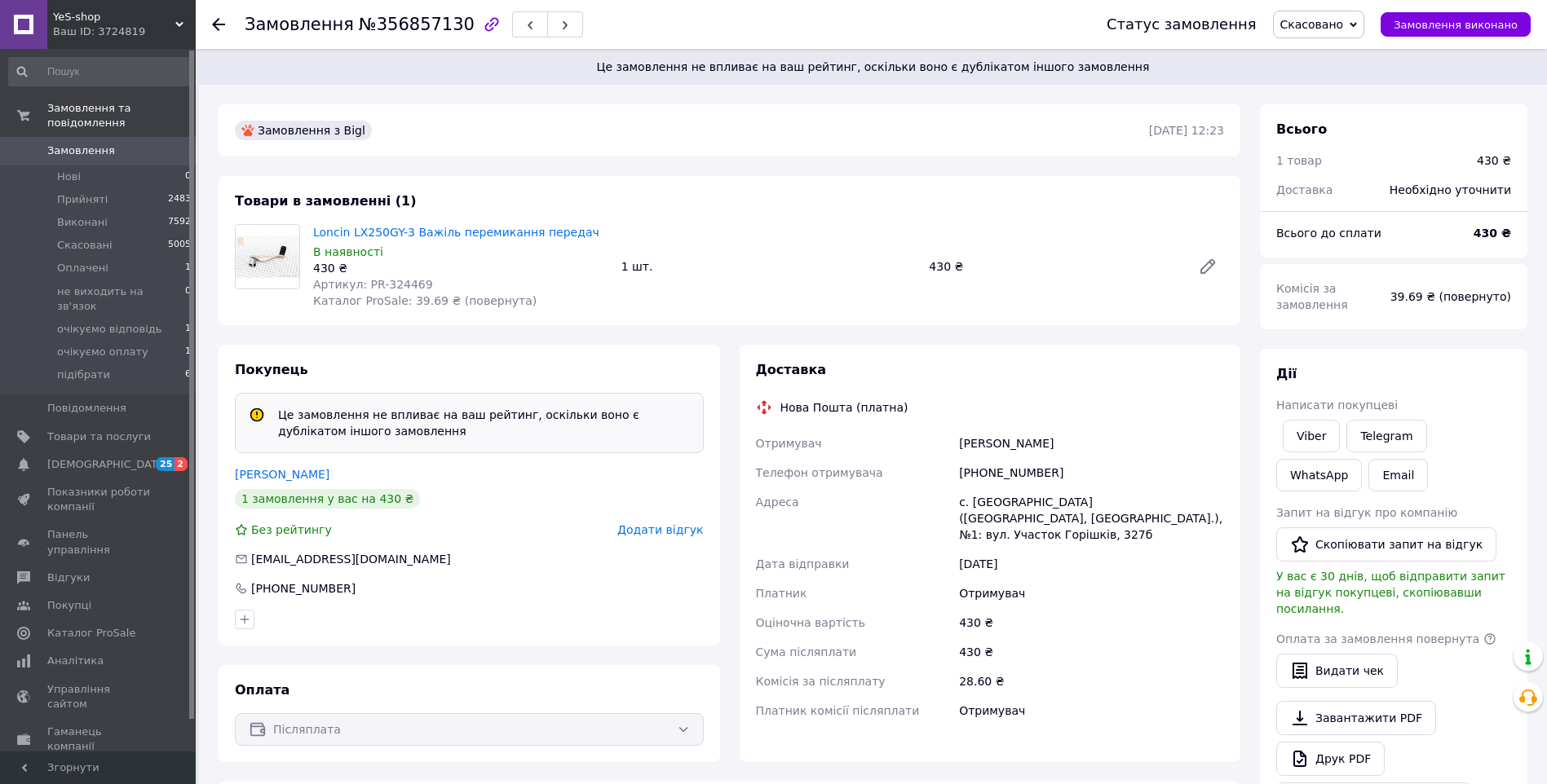
click at [88, 143] on span "Замовлення" at bounding box center [81, 150] width 68 height 15
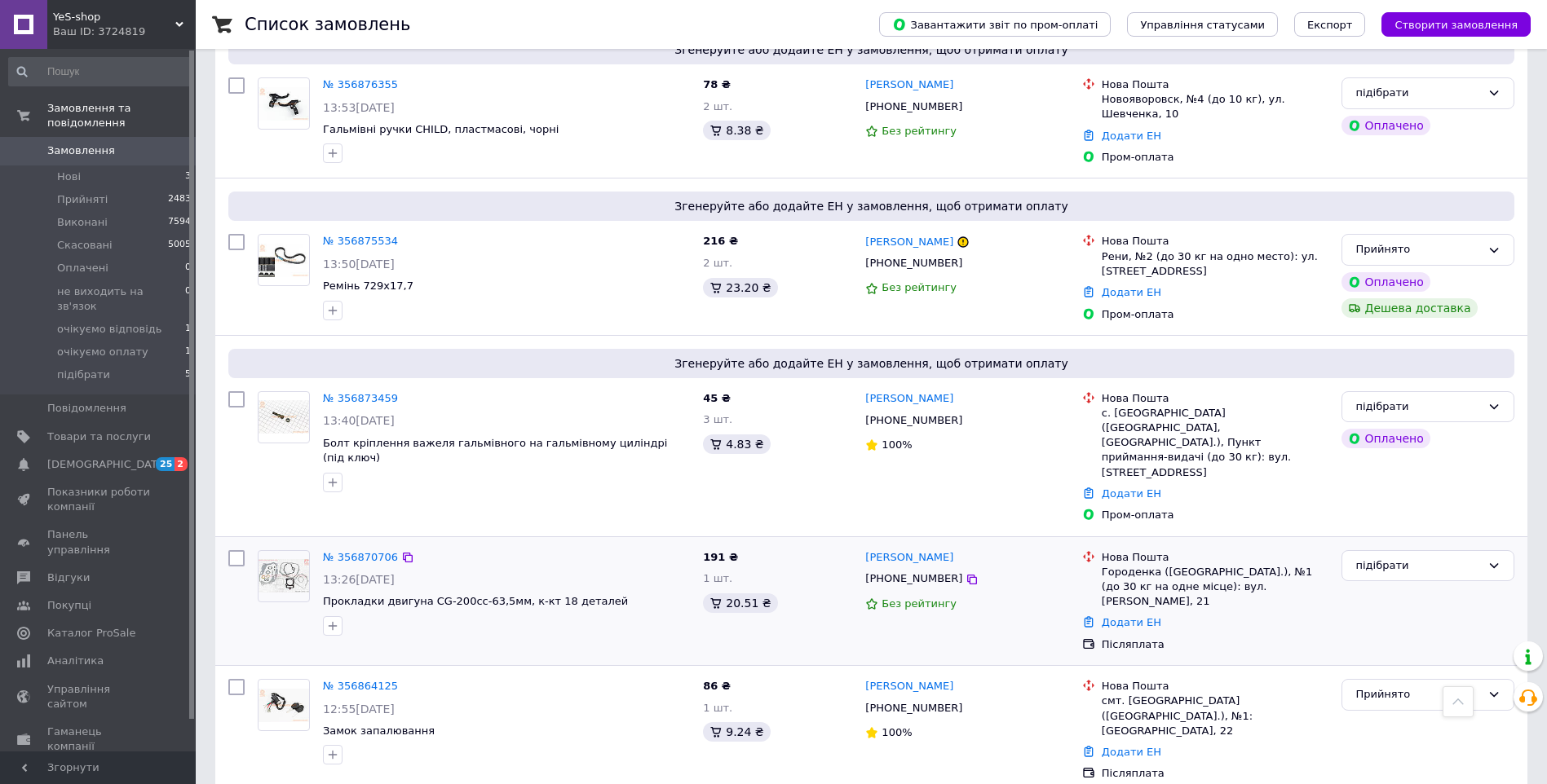
scroll to position [2280, 0]
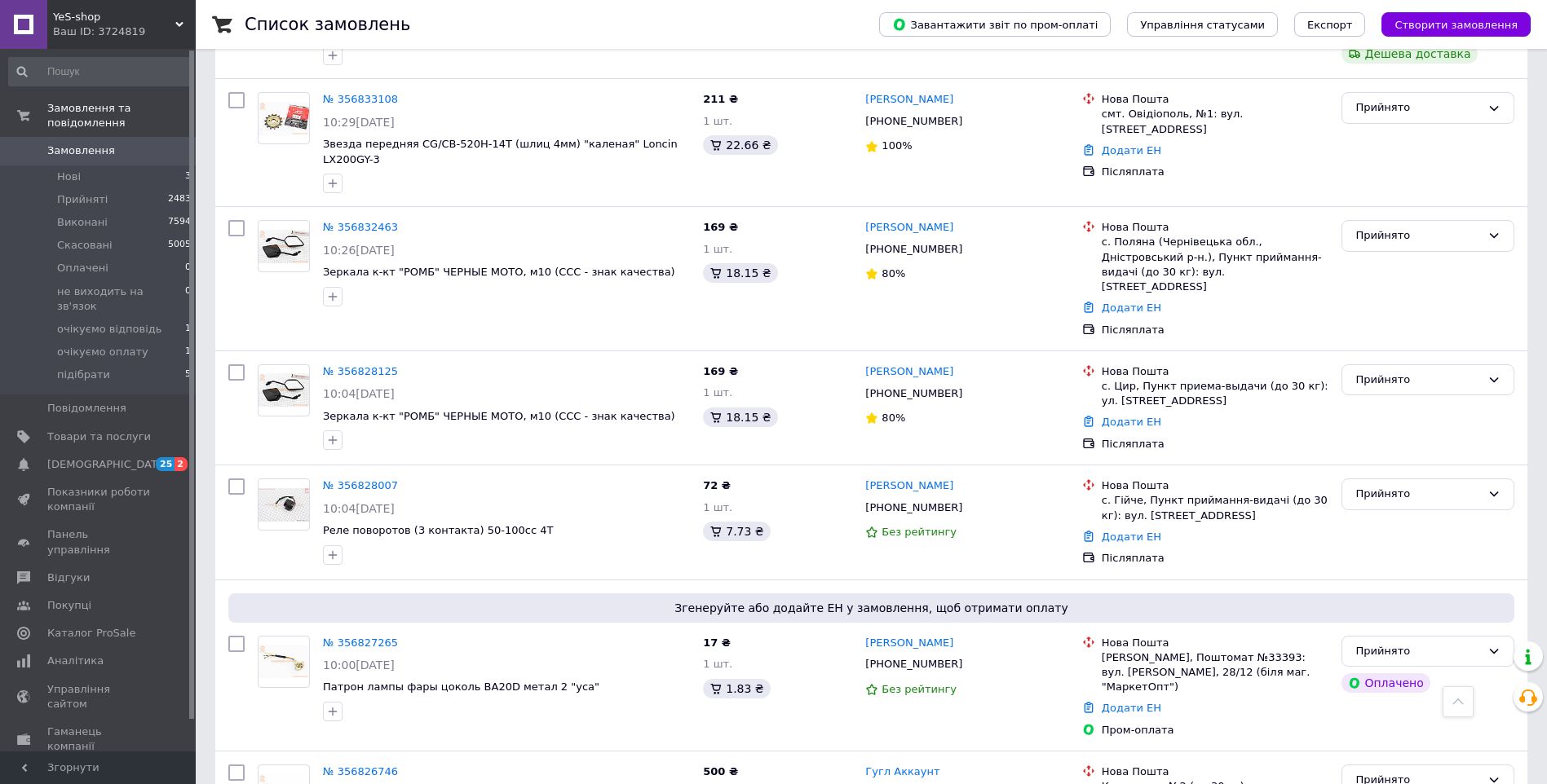
scroll to position [2061, 0]
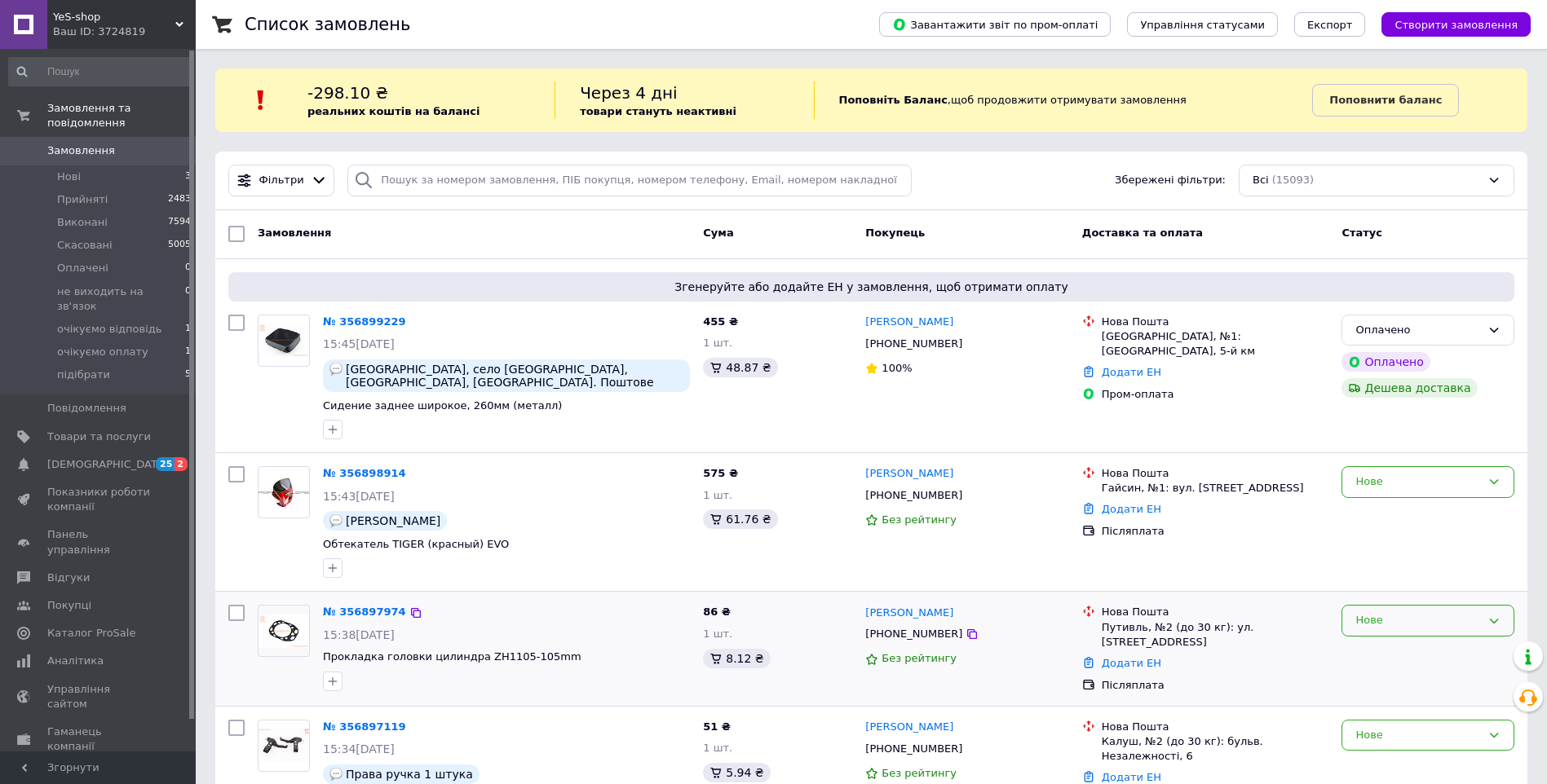
click at [1495, 624] on icon at bounding box center [1494, 621] width 13 height 13
click at [1392, 654] on li "Прийнято" at bounding box center [1428, 654] width 171 height 30
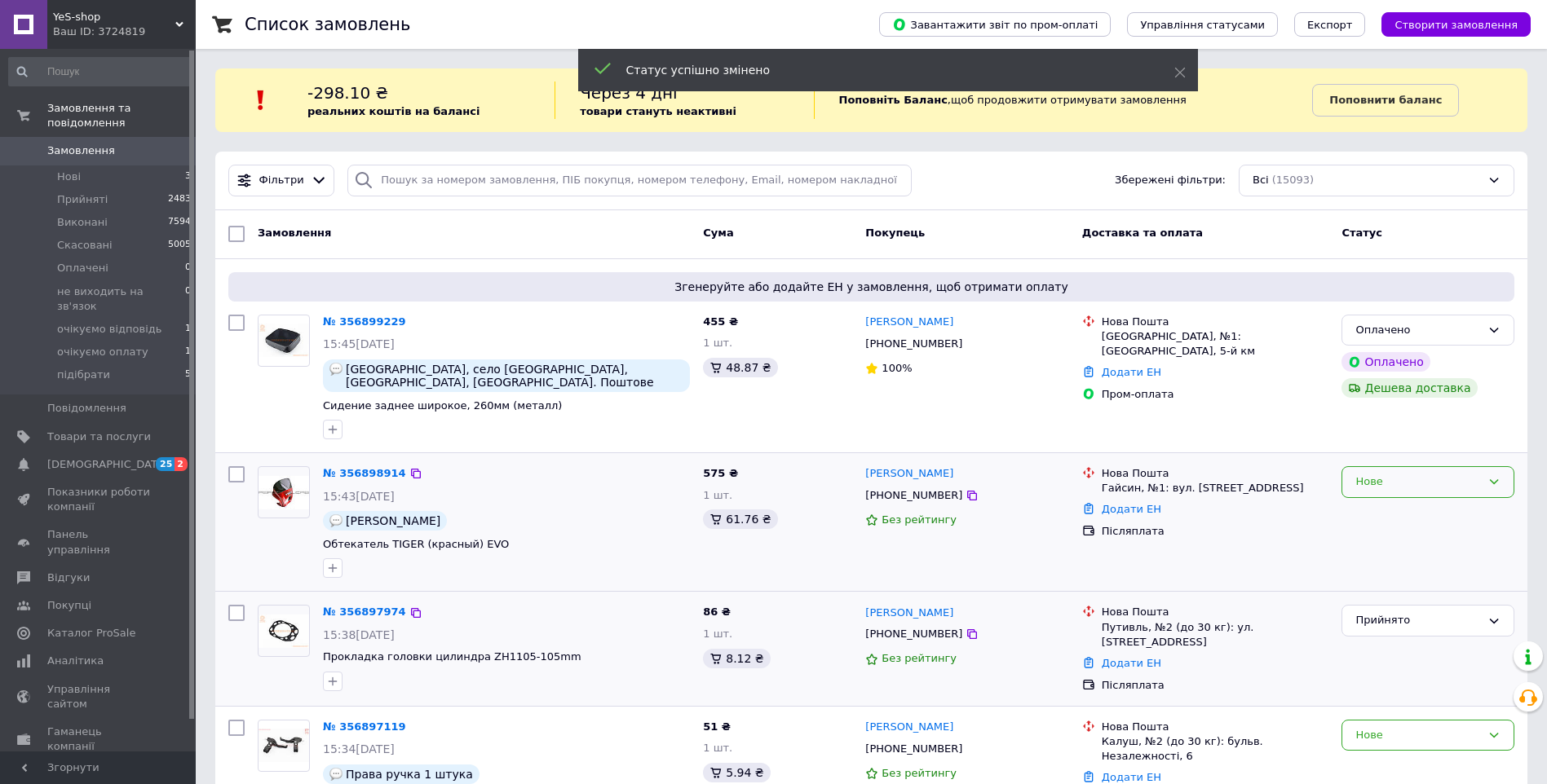
click at [1496, 475] on icon at bounding box center [1494, 481] width 13 height 13
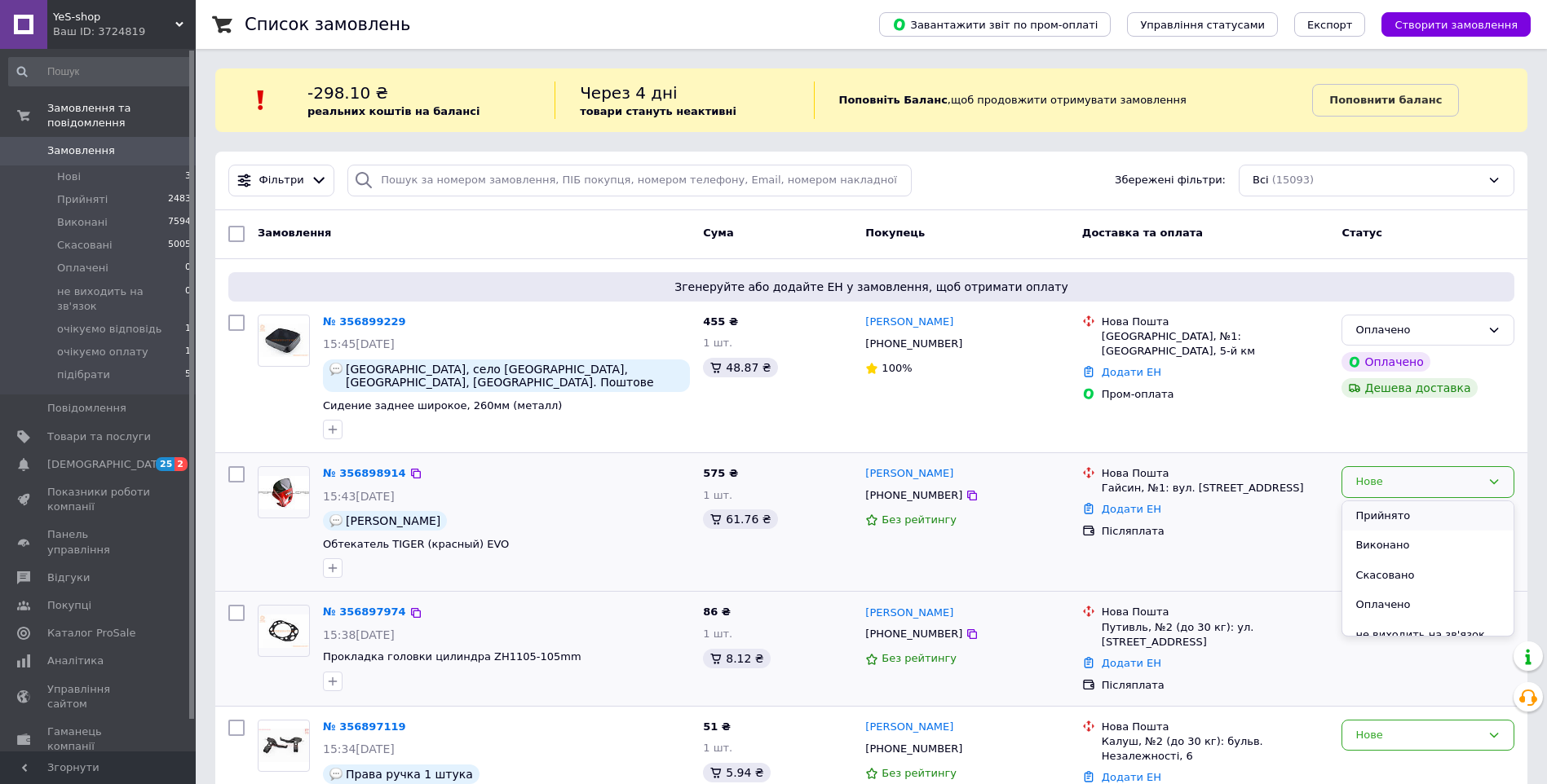
click at [1405, 522] on li "Прийнято" at bounding box center [1428, 516] width 171 height 30
click at [1485, 330] on div "Оплачено" at bounding box center [1427, 331] width 172 height 32
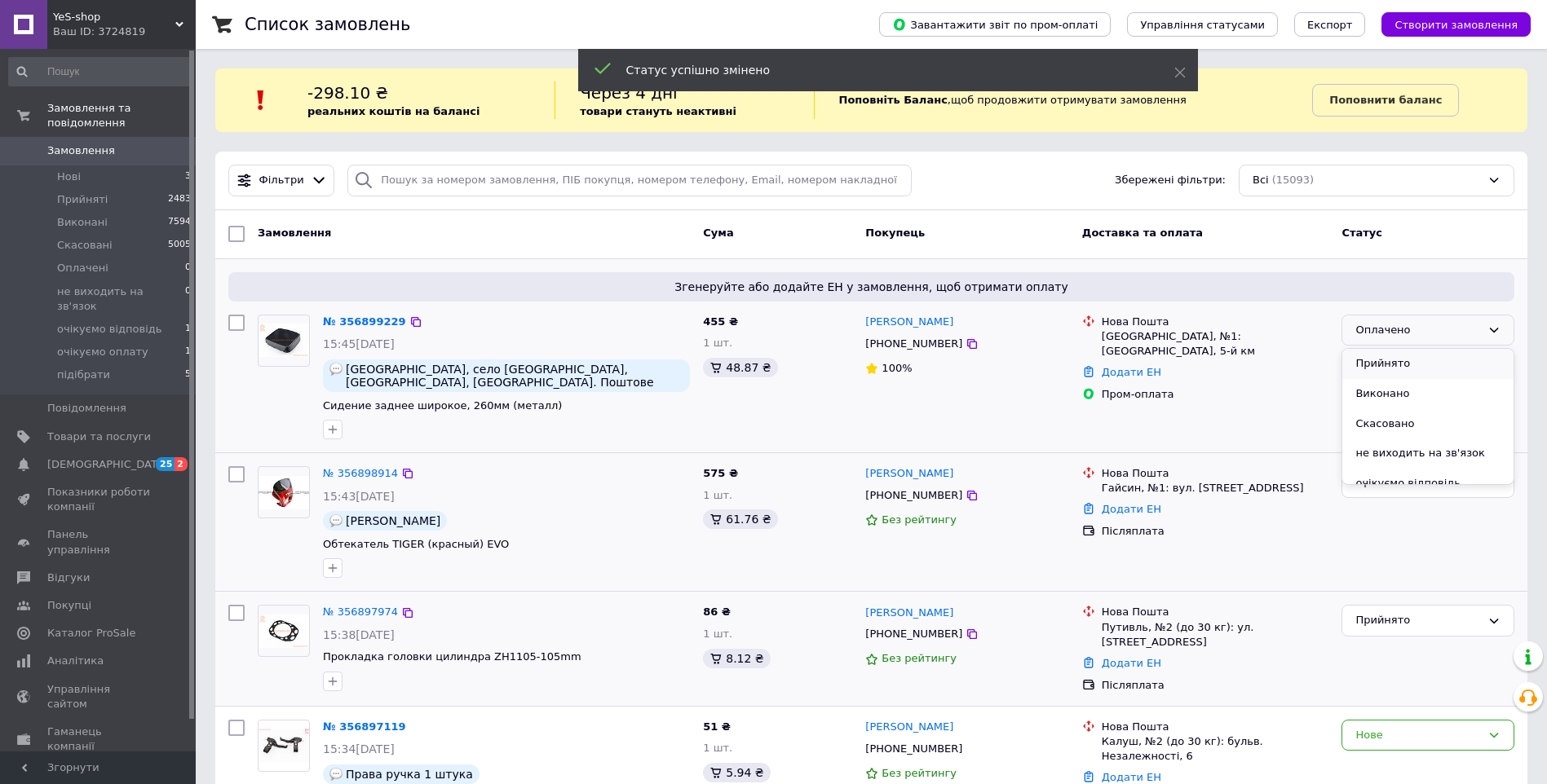
click at [1382, 361] on li "Прийнято" at bounding box center [1428, 364] width 171 height 30
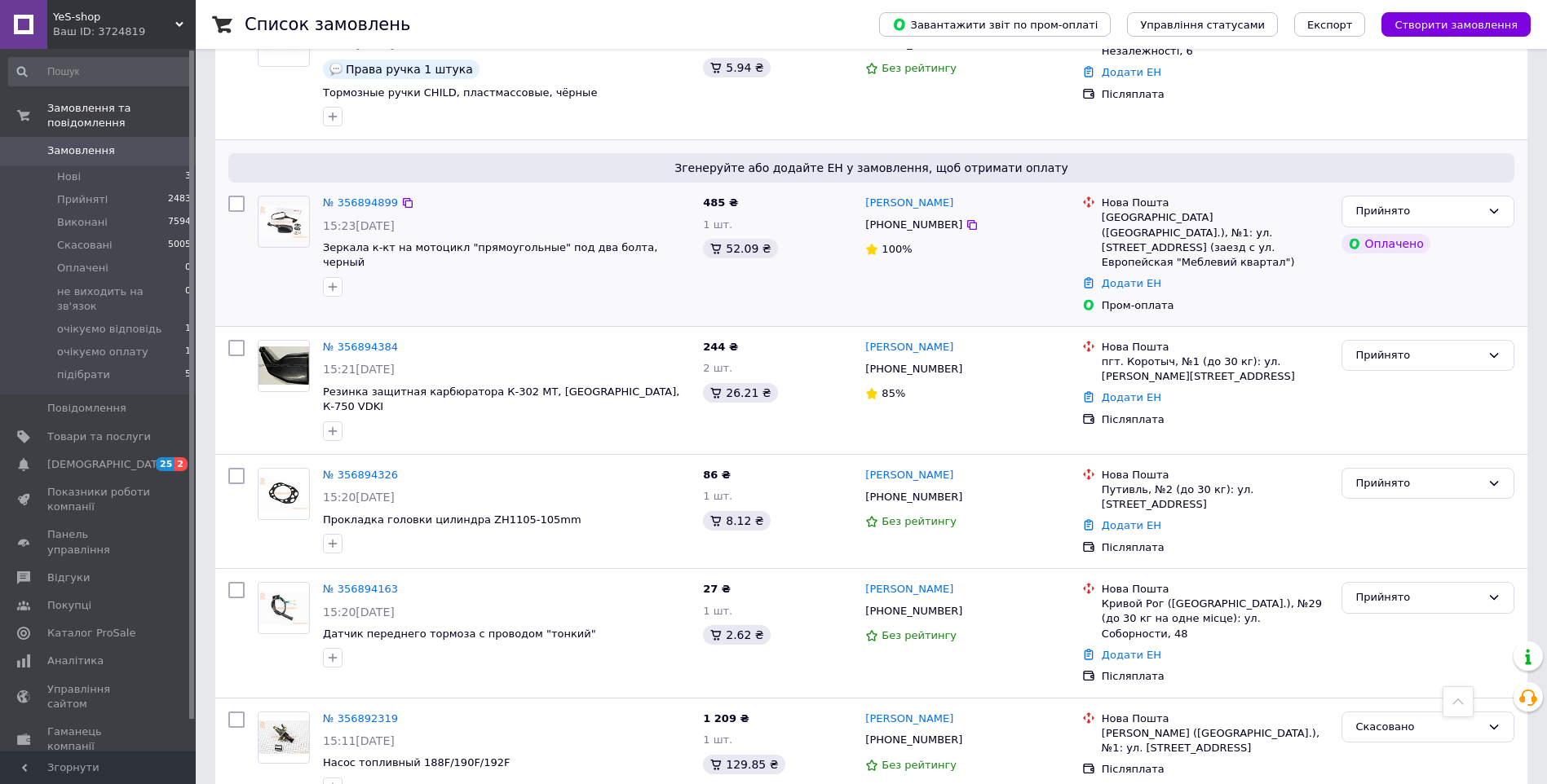
scroll to position [733, 0]
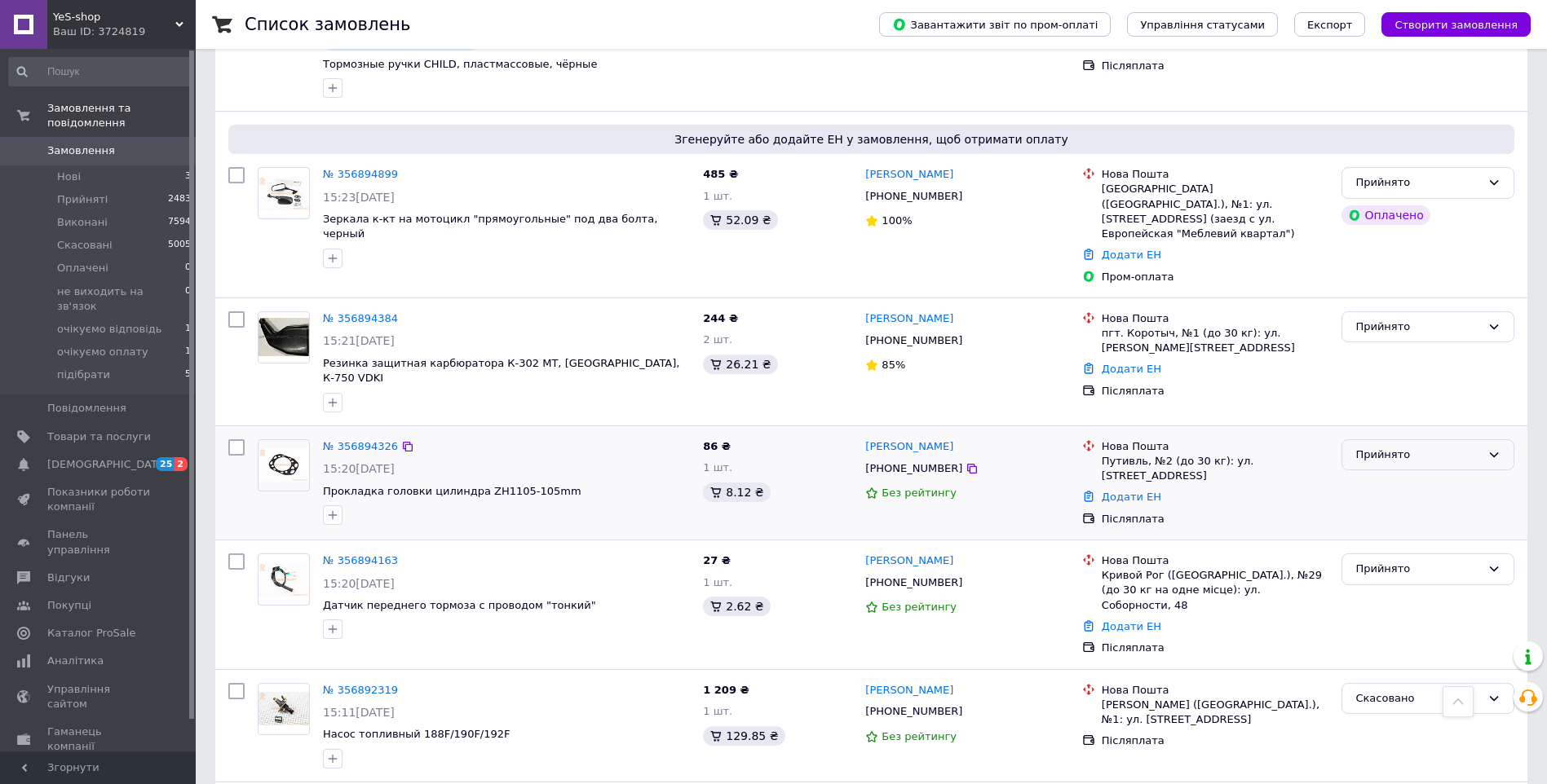
click at [1494, 448] on icon at bounding box center [1494, 454] width 13 height 13
click at [1410, 580] on li "підібрати" at bounding box center [1428, 595] width 171 height 30
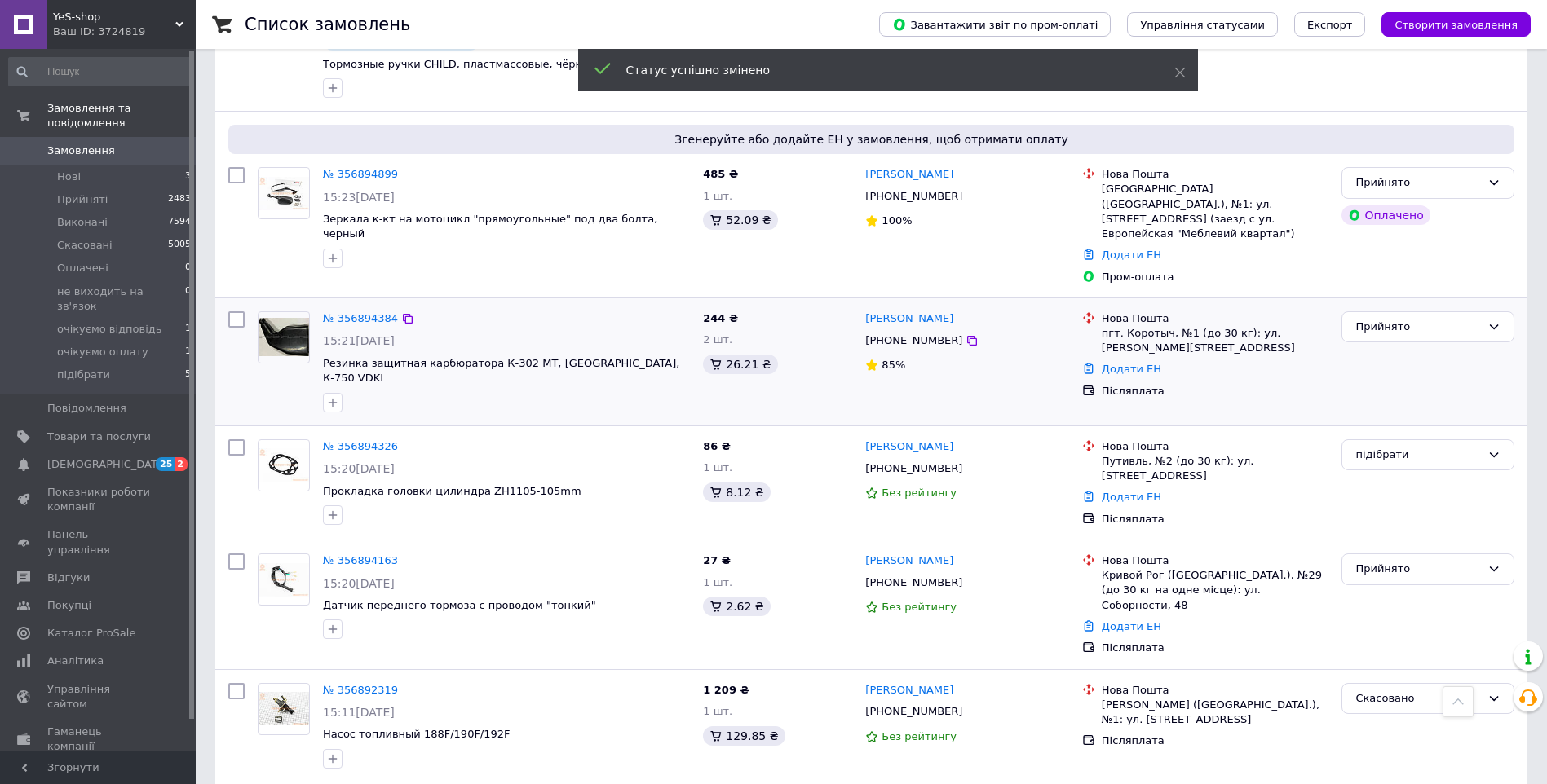
click at [364, 310] on div "№ 356894384" at bounding box center [360, 319] width 79 height 19
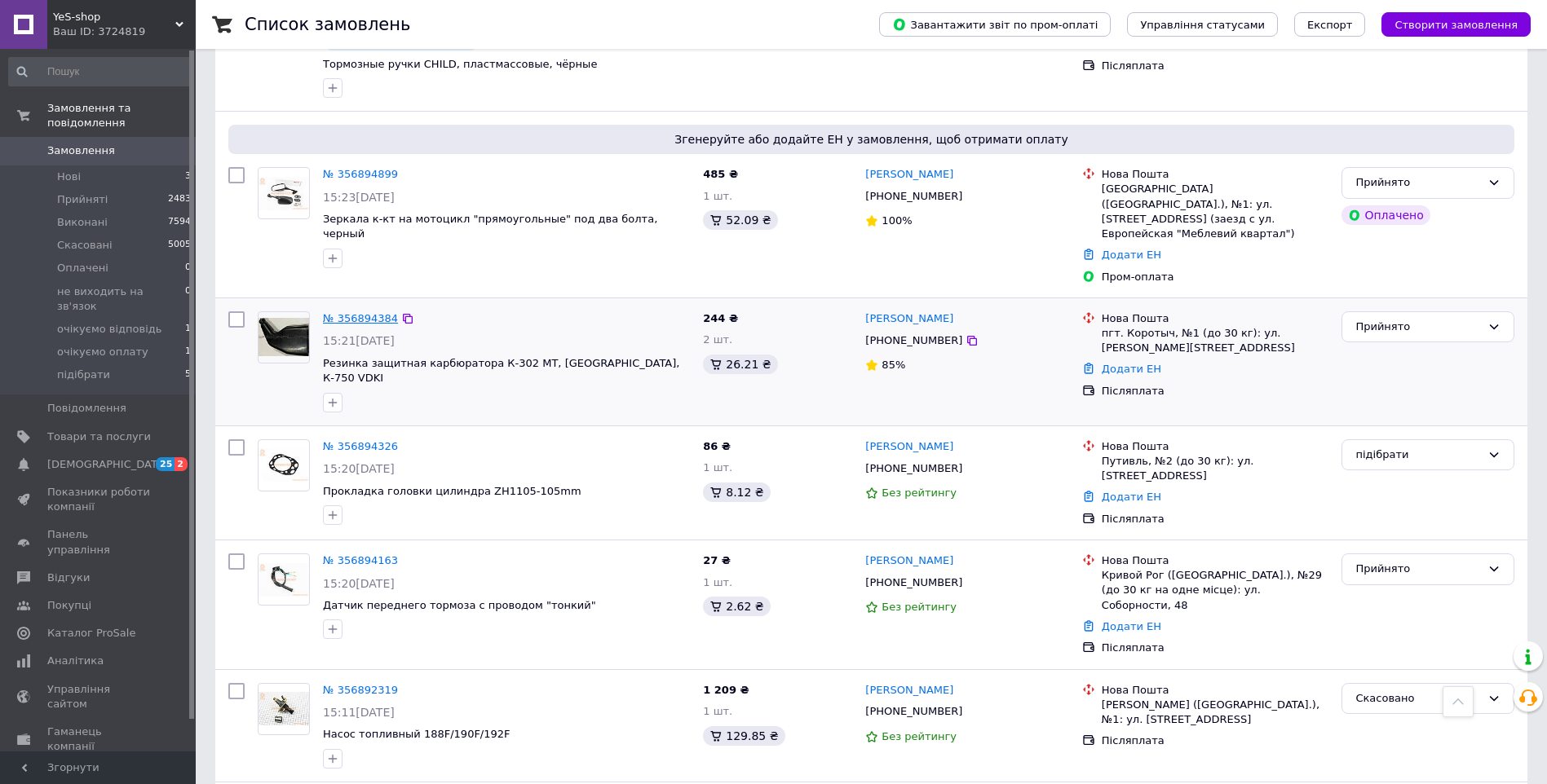
click at [347, 312] on link "№ 356894384" at bounding box center [360, 318] width 75 height 12
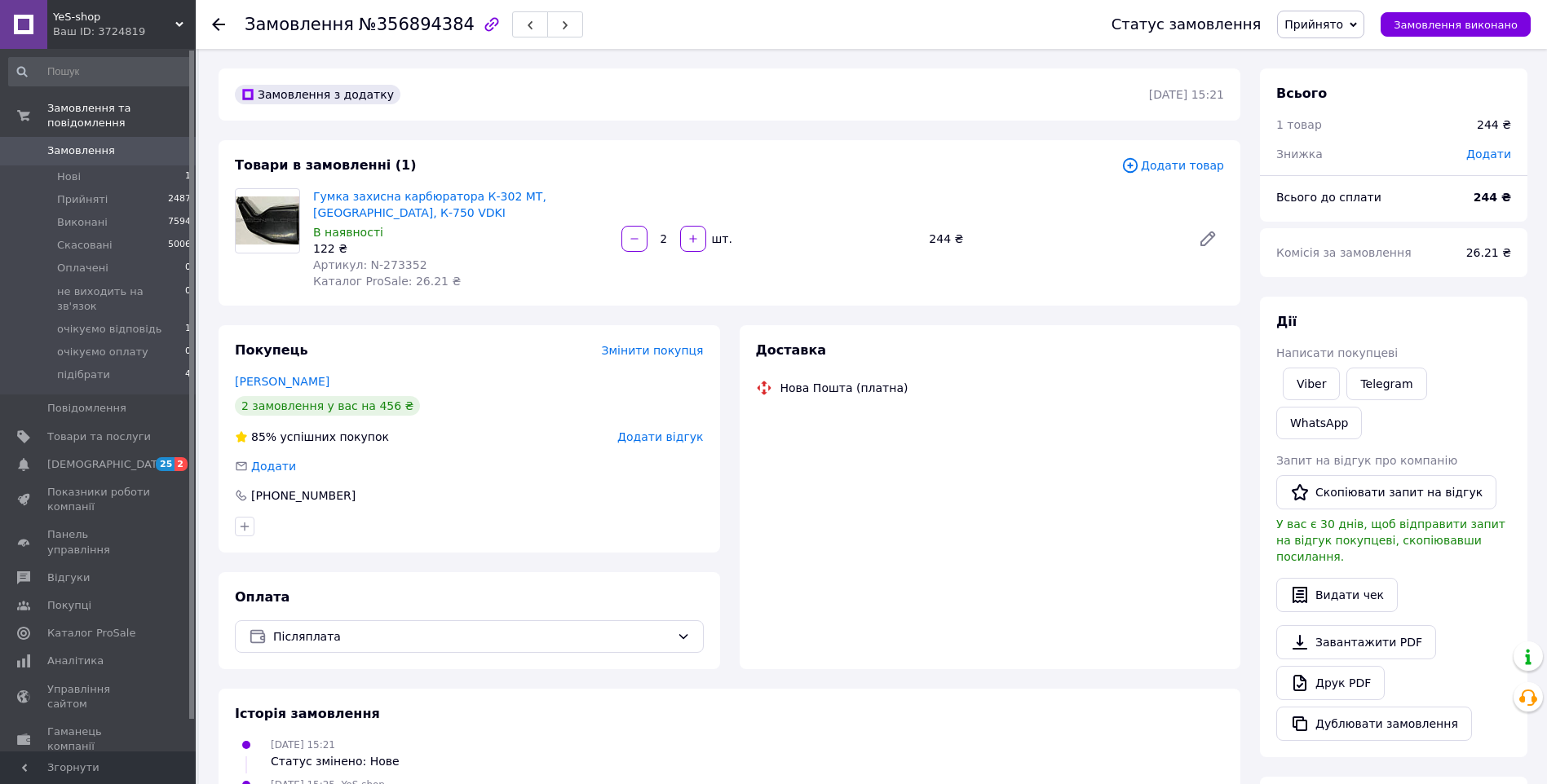
click at [413, 244] on div "122 ₴" at bounding box center [461, 248] width 295 height 16
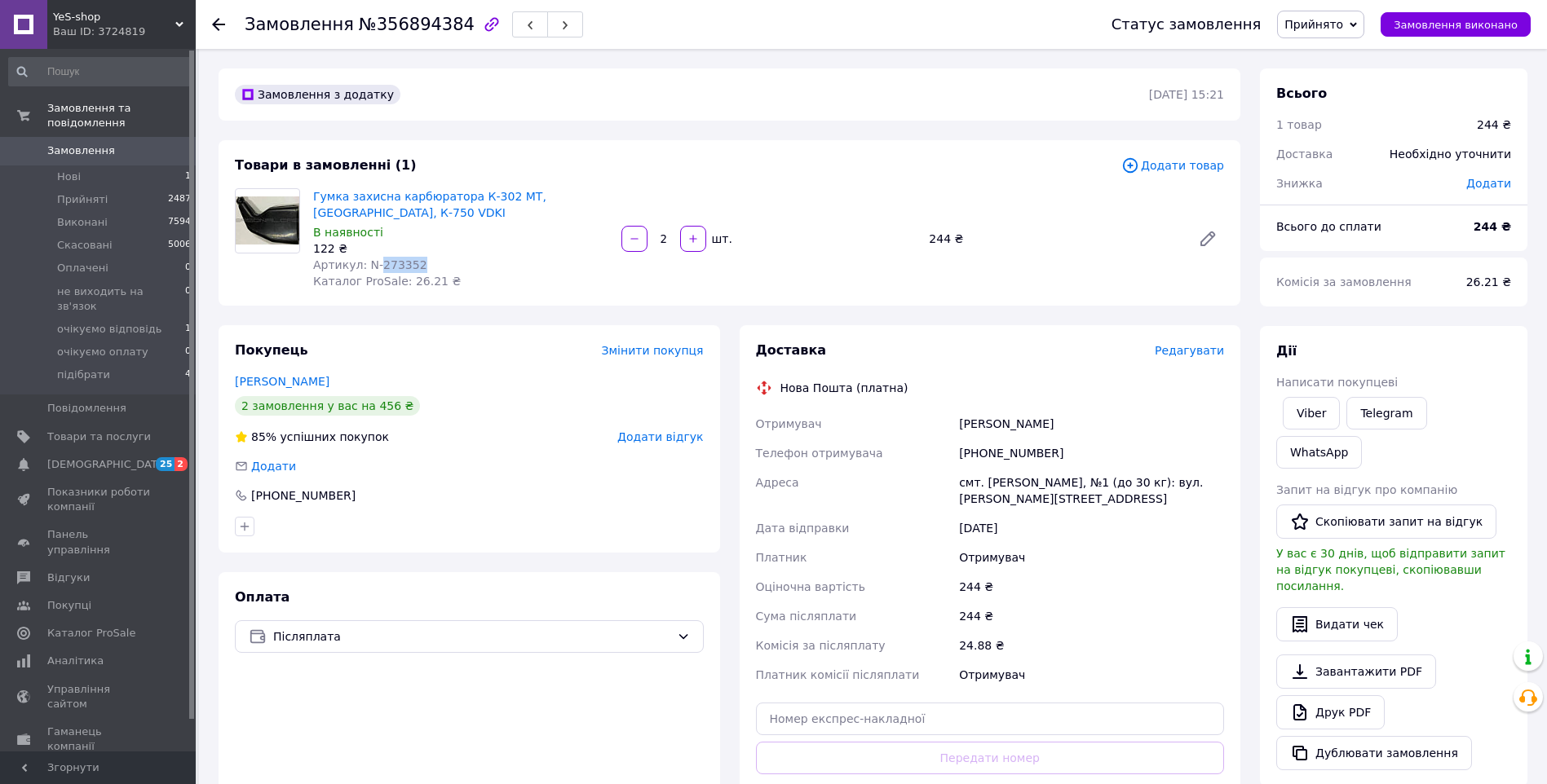
drag, startPoint x: 416, startPoint y: 262, endPoint x: 379, endPoint y: 267, distance: 37.3
click at [375, 268] on div "Артикул: N-273352" at bounding box center [461, 265] width 295 height 16
drag, startPoint x: 382, startPoint y: 267, endPoint x: 428, endPoint y: 244, distance: 51.4
click at [429, 239] on div "В наявності" at bounding box center [461, 232] width 295 height 16
drag, startPoint x: 422, startPoint y: 263, endPoint x: 363, endPoint y: 270, distance: 59.4
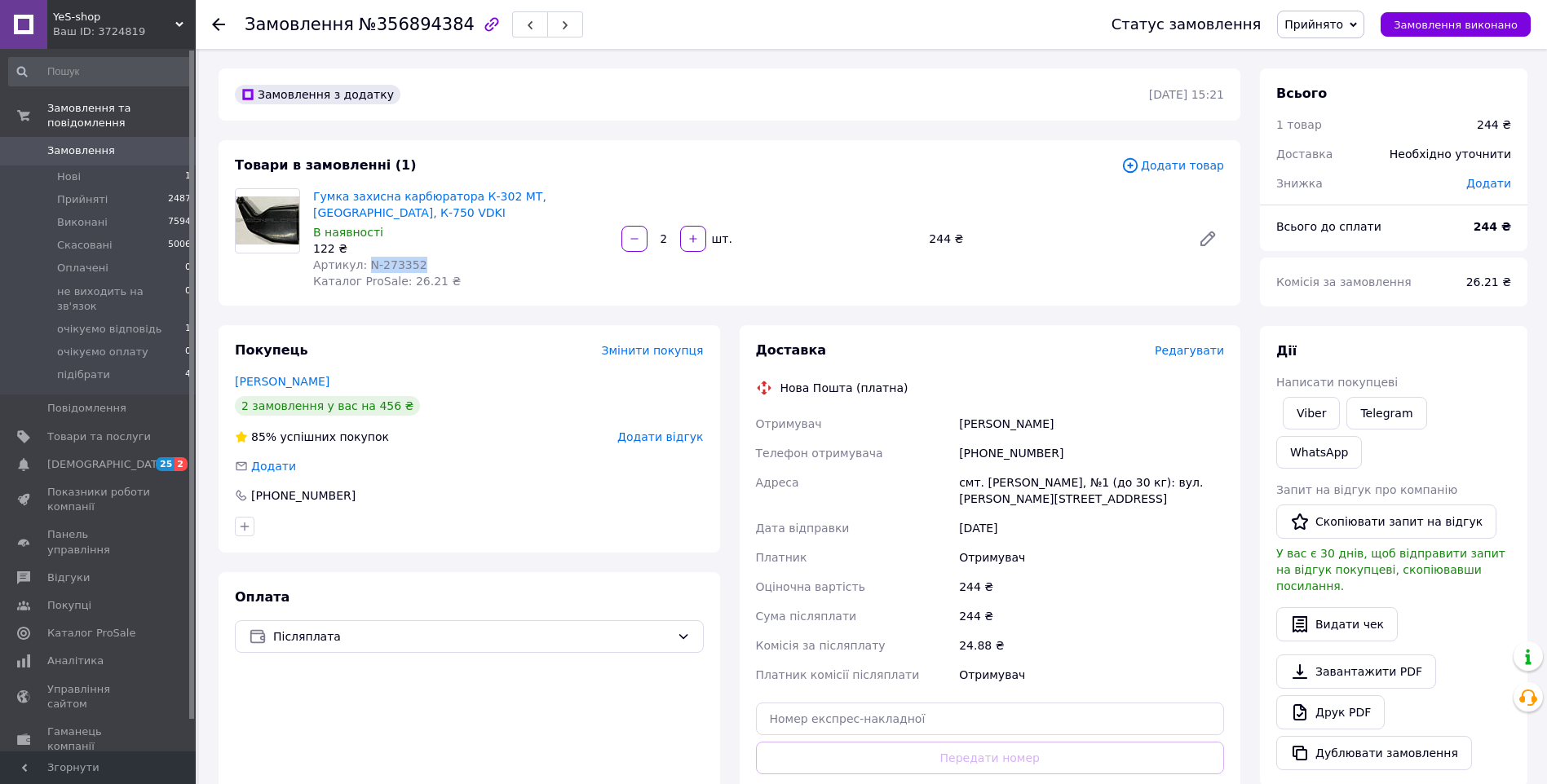
click at [363, 270] on div "Артикул: N-273352" at bounding box center [461, 265] width 295 height 16
copy span "N-273352"
click at [1205, 232] on icon at bounding box center [1208, 239] width 20 height 20
click at [286, 382] on link "Кушнаренко Сергей" at bounding box center [282, 381] width 95 height 13
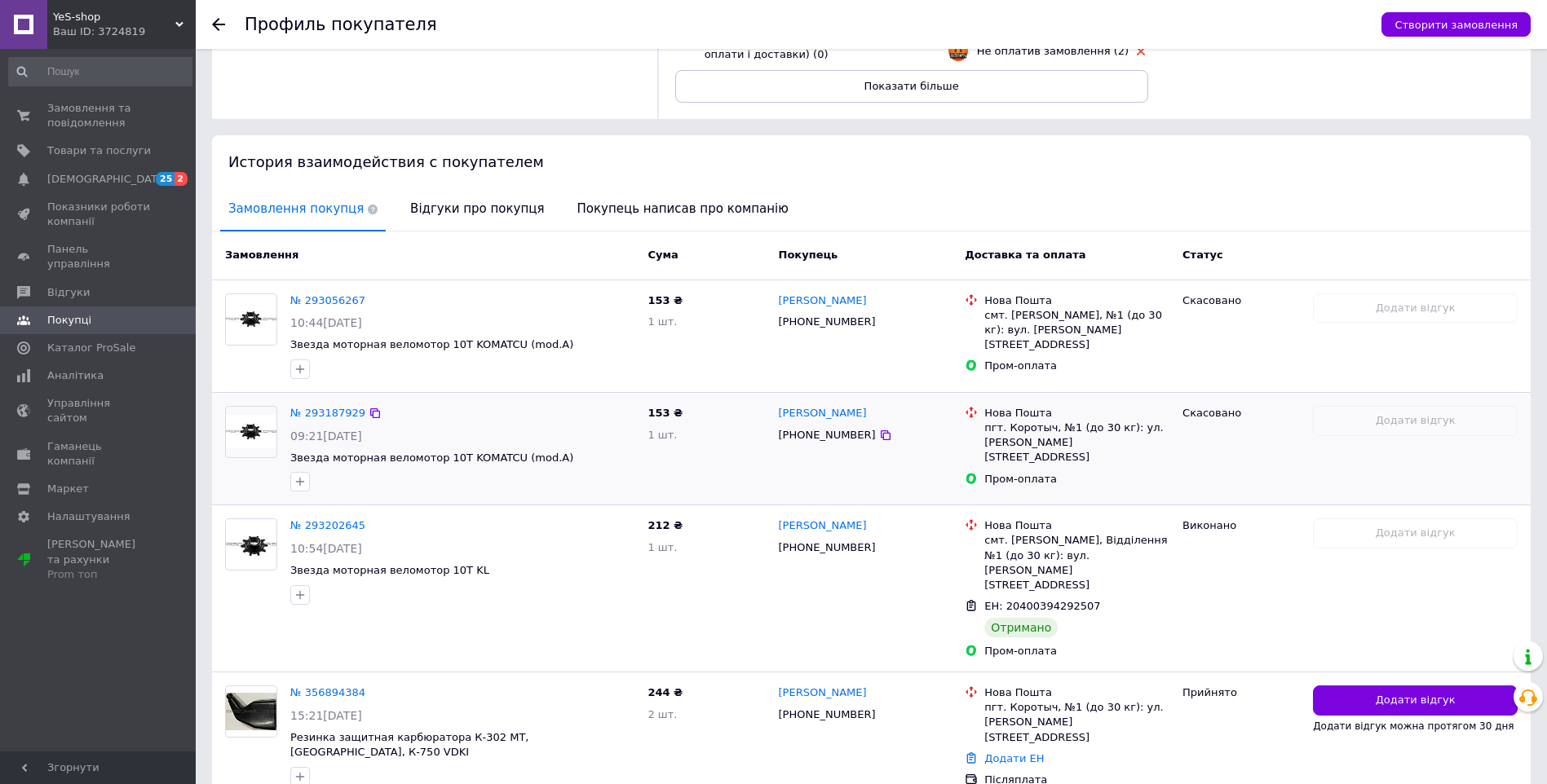
scroll to position [244, 0]
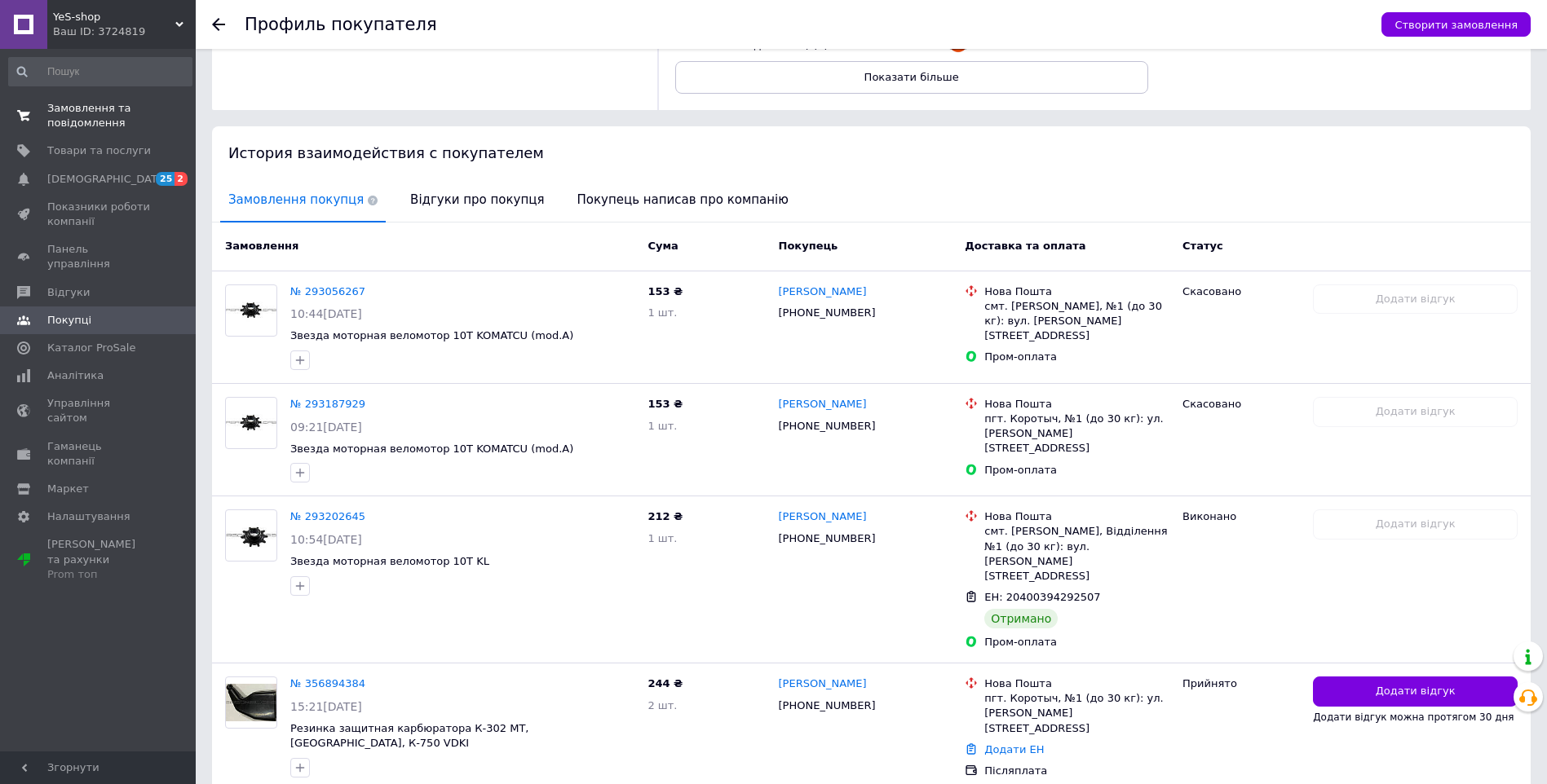
click at [94, 100] on link "Замовлення та повідомлення 0 0" at bounding box center [100, 116] width 200 height 43
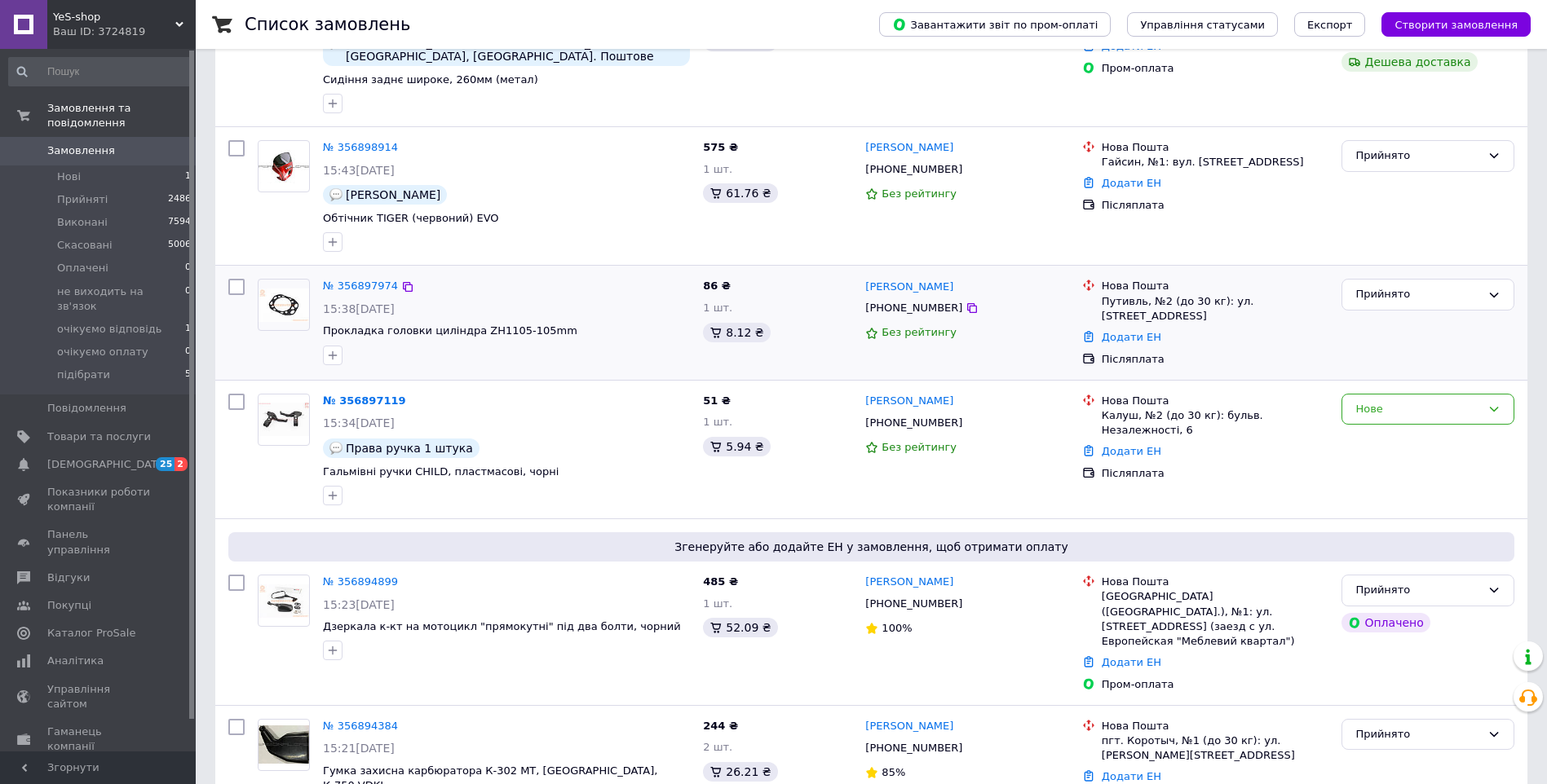
scroll to position [407, 0]
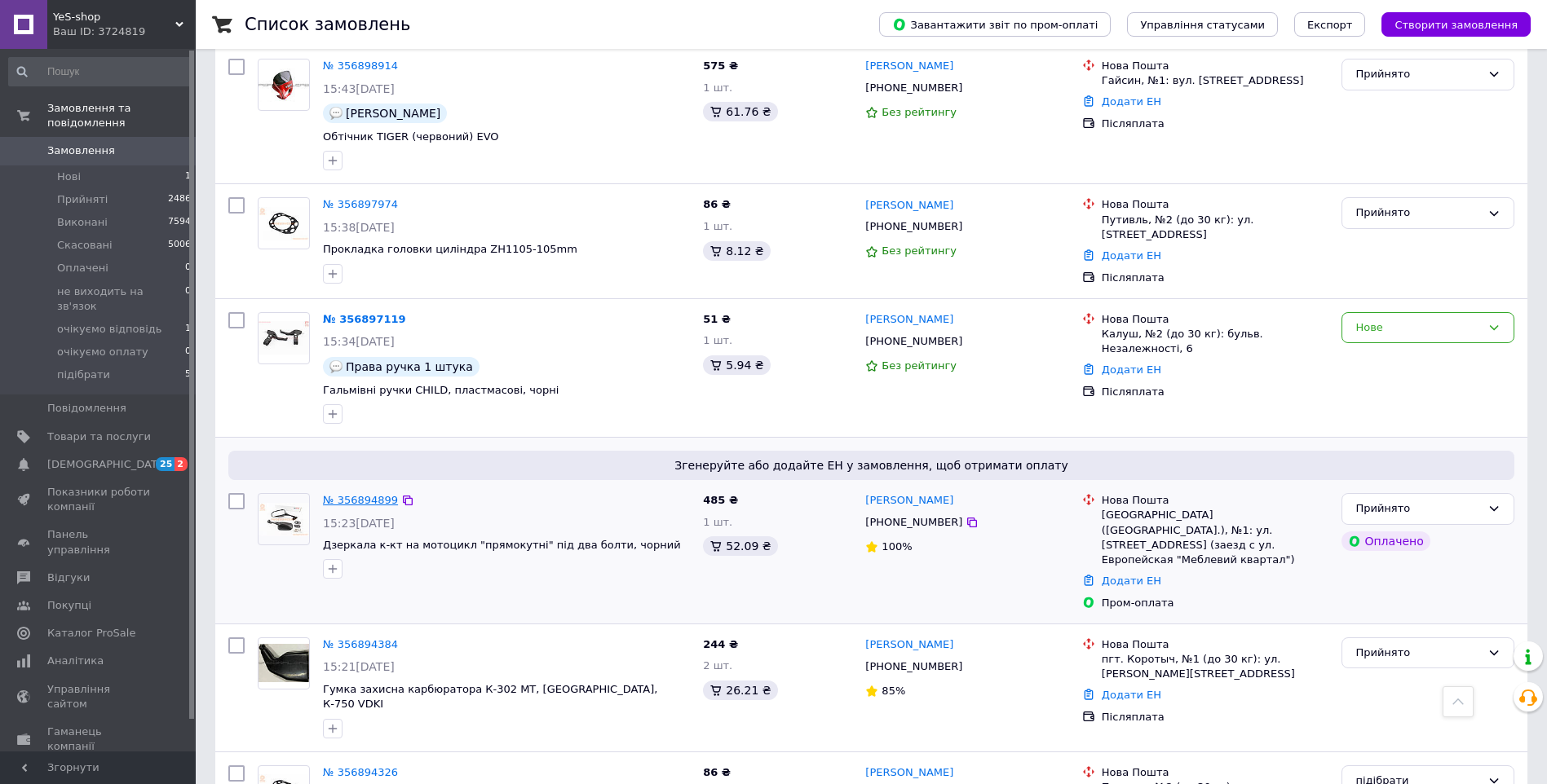
click at [375, 502] on link "№ 356894899" at bounding box center [360, 500] width 75 height 12
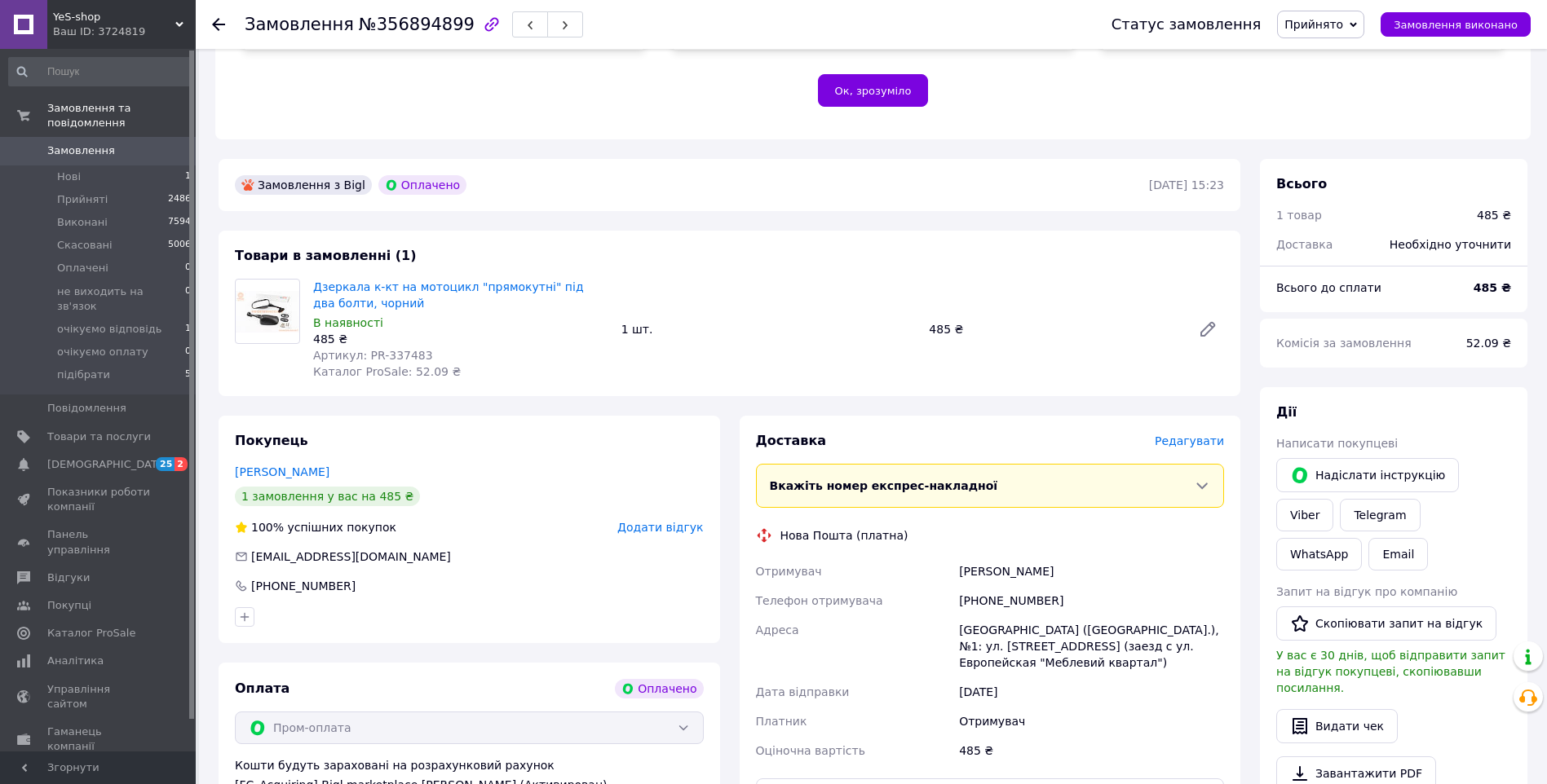
scroll to position [489, 0]
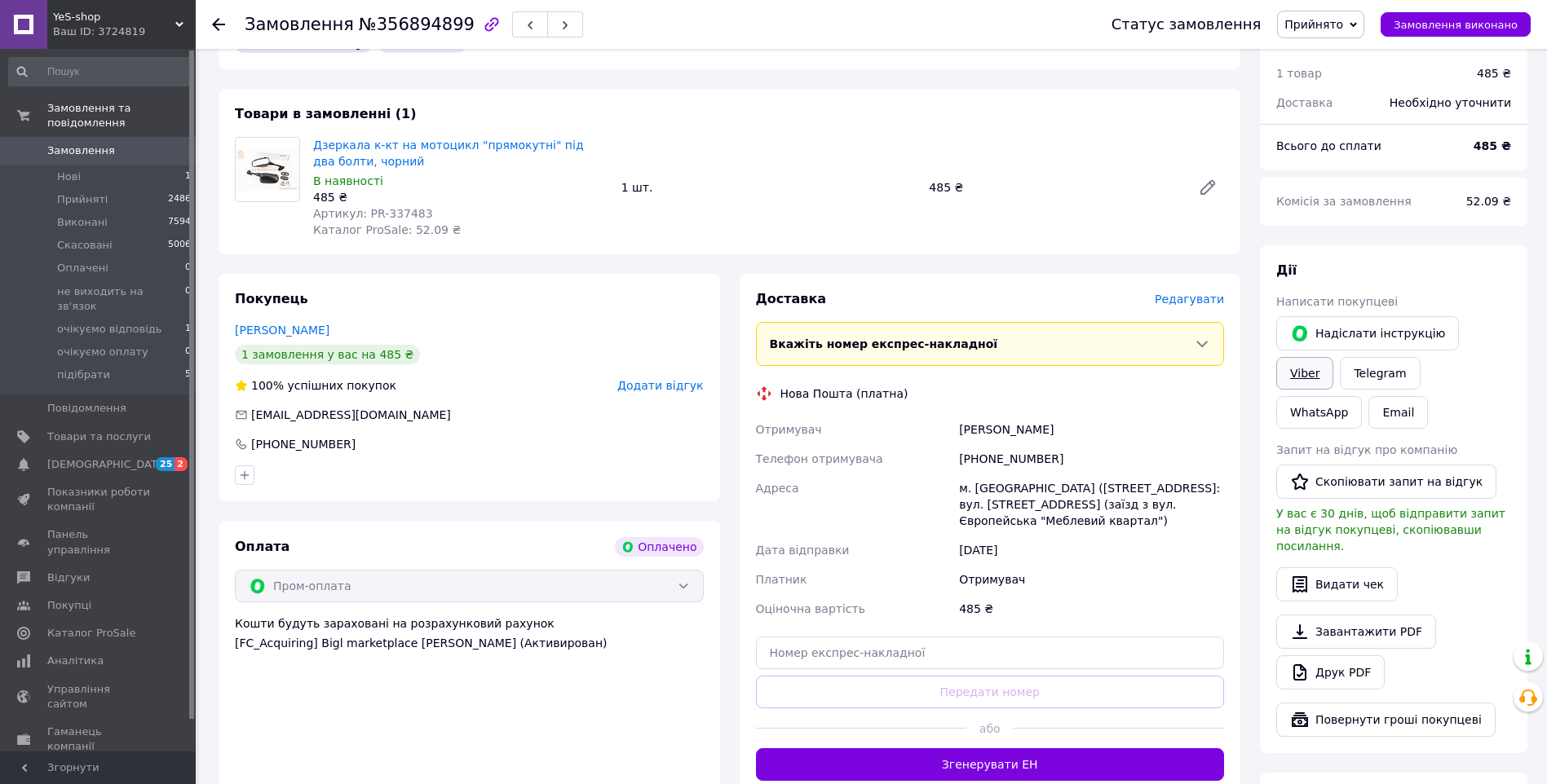
click at [1334, 357] on link "Viber" at bounding box center [1305, 373] width 57 height 33
drag, startPoint x: 366, startPoint y: 148, endPoint x: 312, endPoint y: 135, distance: 55.5
click at [312, 135] on div "Дзеркала к-кт на мотоцикл "прямокутні" під два болти, чорний В наявності 485 ₴ …" at bounding box center [461, 187] width 308 height 108
drag, startPoint x: 312, startPoint y: 135, endPoint x: 330, endPoint y: 140, distance: 18.7
copy link "Дзеркала к-кт на мотоцикл "прямокутні" під два болти, чорний"
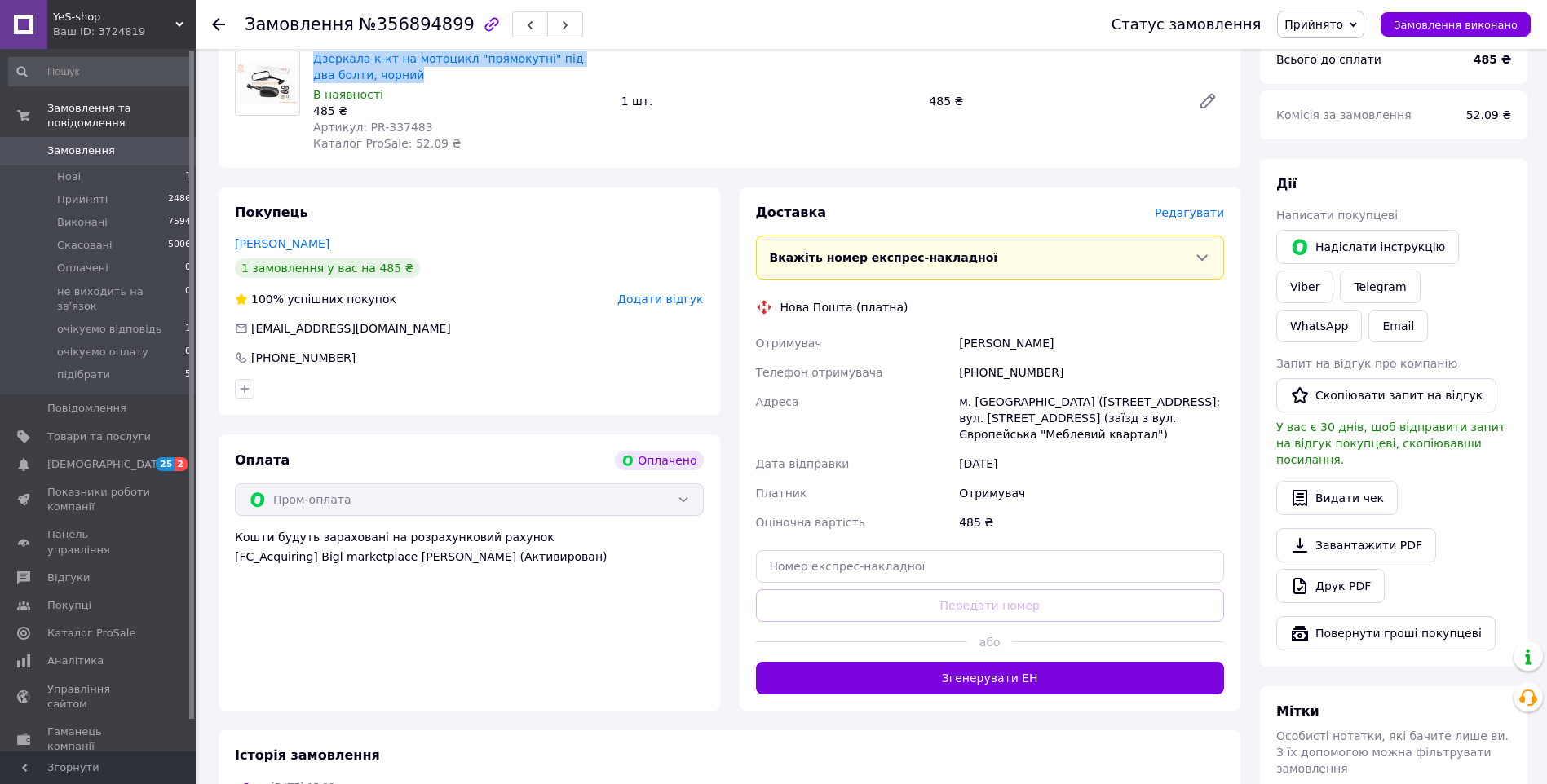
scroll to position [784, 0]
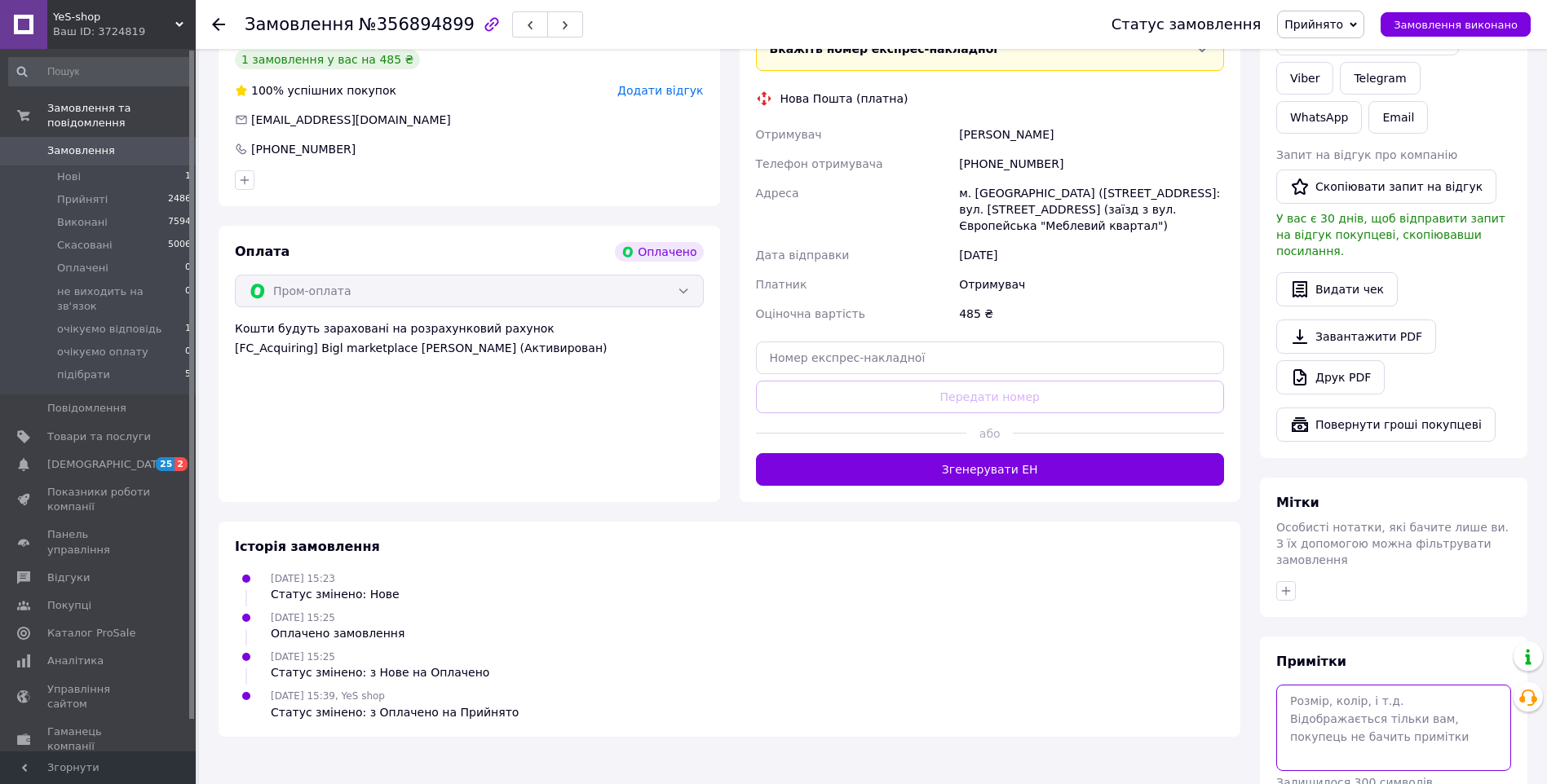
click at [1340, 684] on textarea at bounding box center [1394, 727] width 235 height 87
type textarea "прайд"
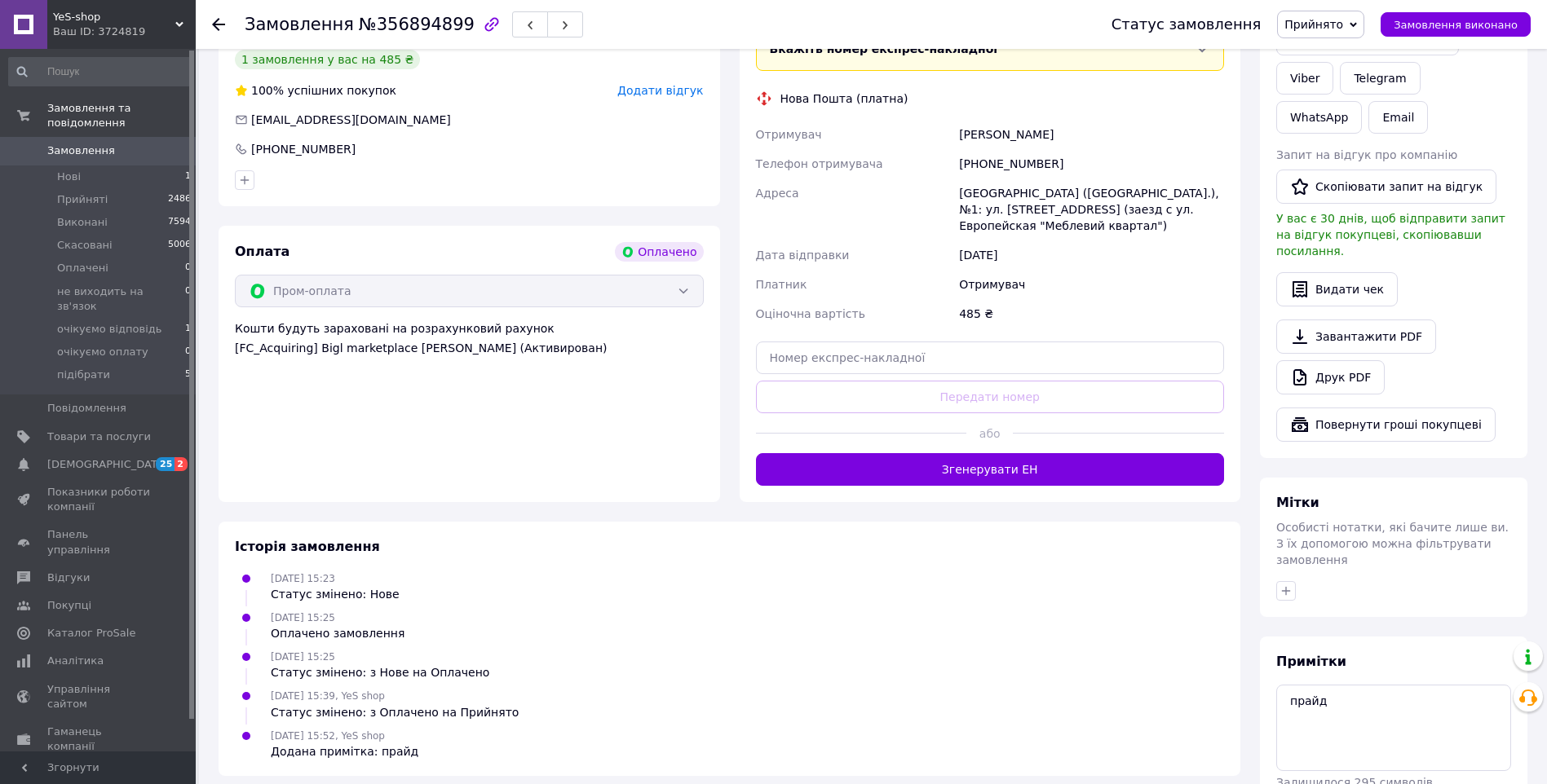
click at [57, 143] on span "Замовлення" at bounding box center [81, 150] width 68 height 15
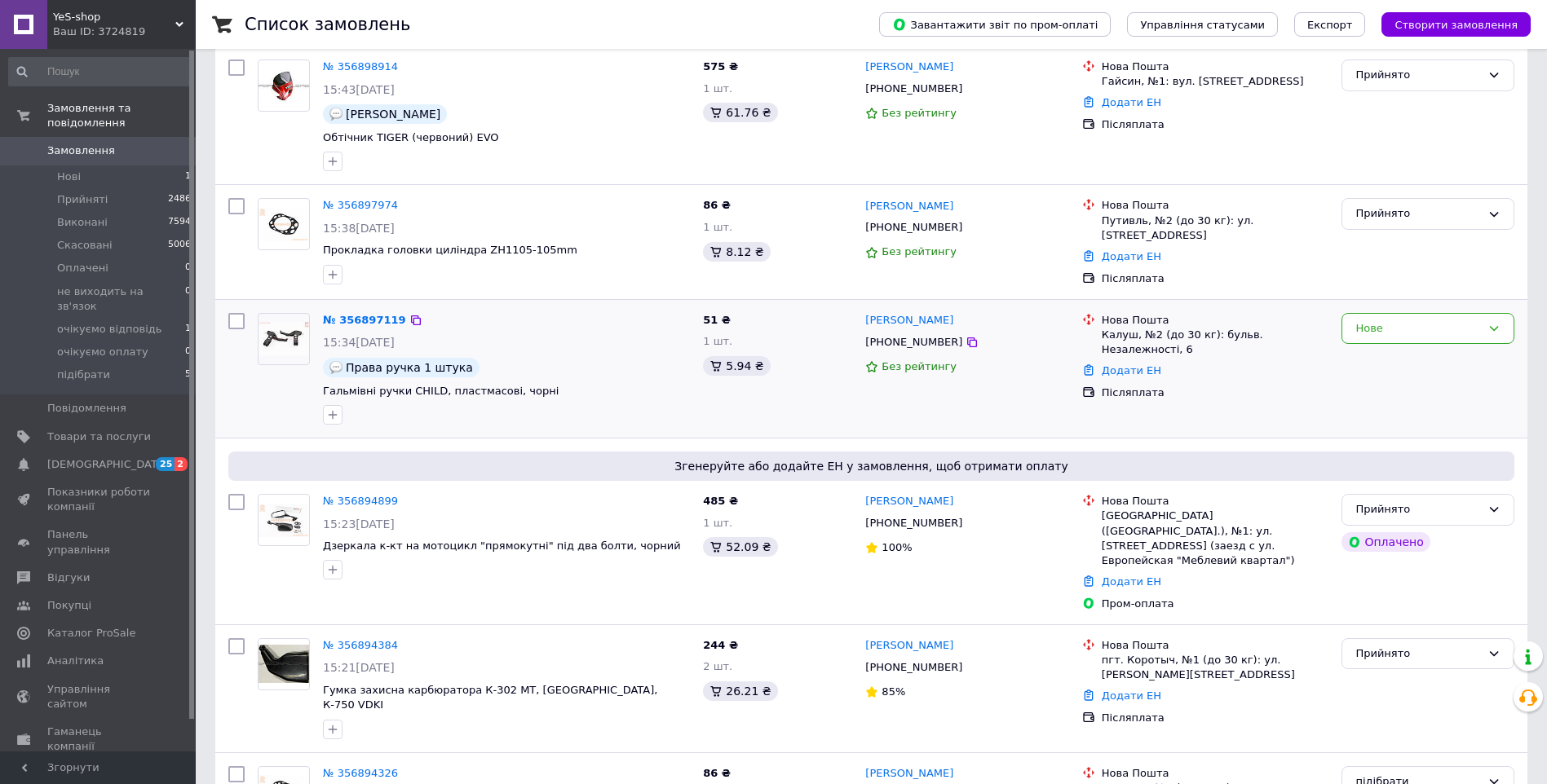
scroll to position [407, 0]
click at [1503, 322] on div "Нове" at bounding box center [1427, 328] width 172 height 32
click at [1398, 355] on li "Прийнято" at bounding box center [1428, 362] width 171 height 30
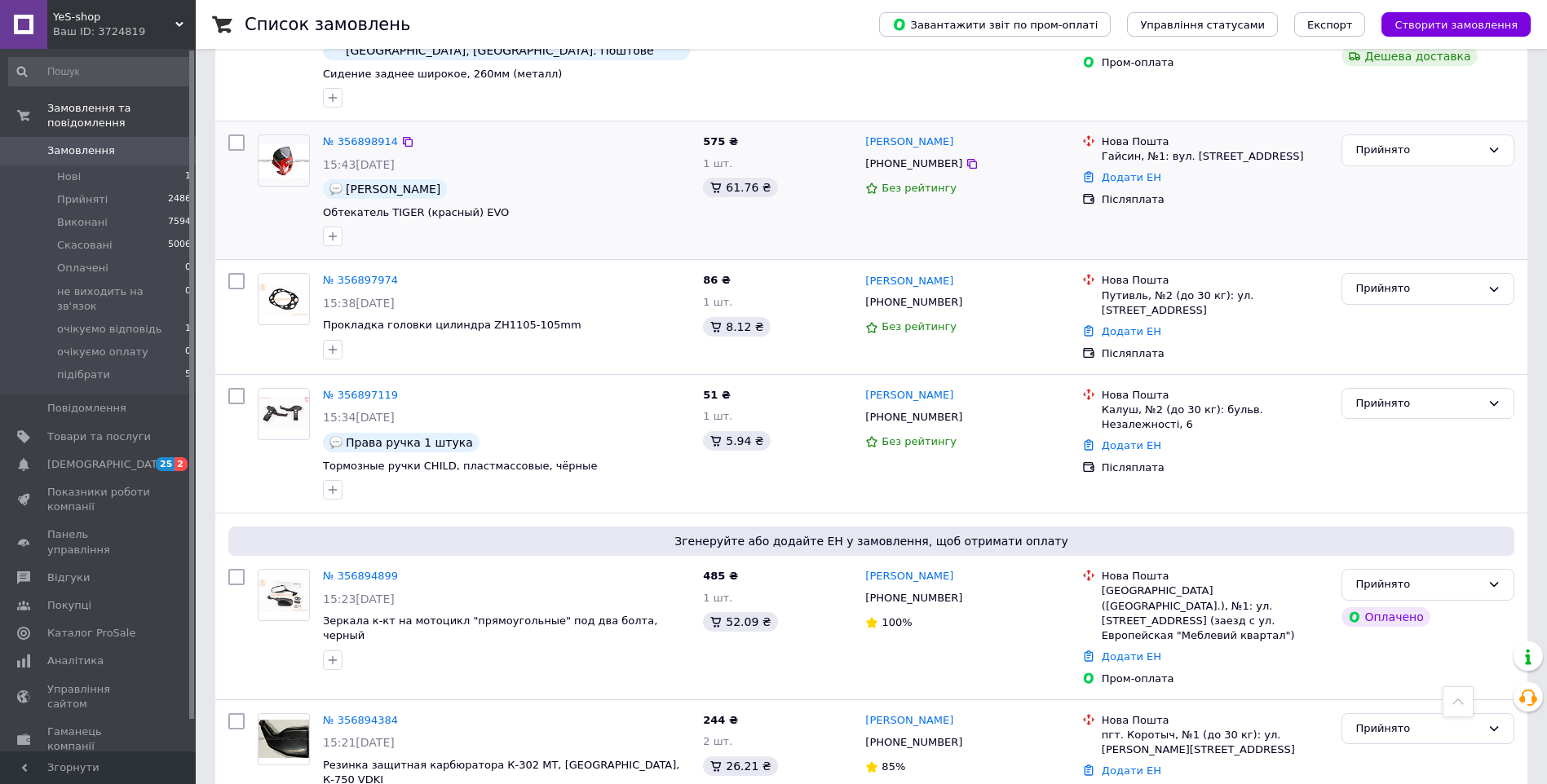
scroll to position [326, 0]
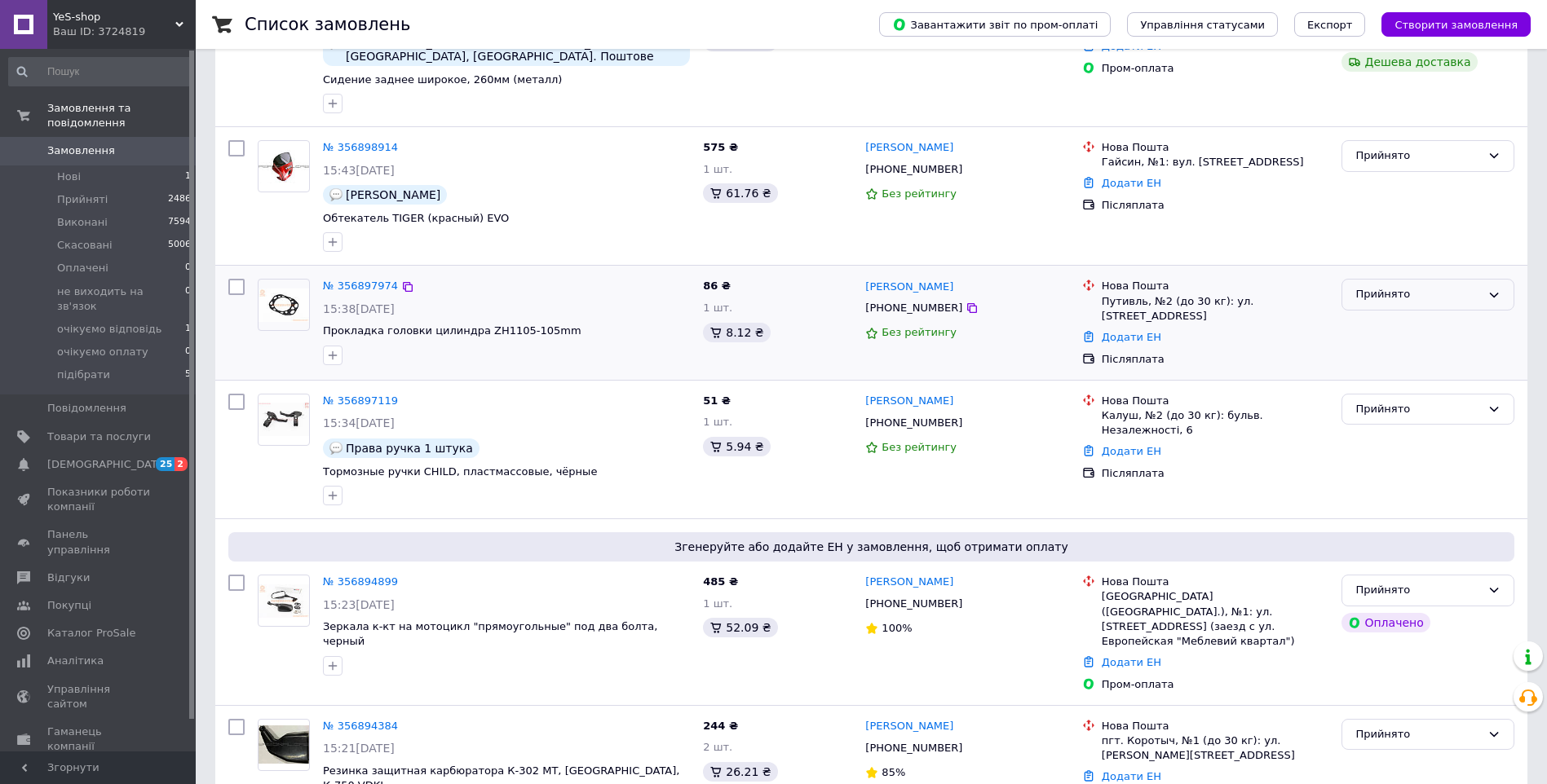
click at [1492, 289] on icon at bounding box center [1494, 295] width 13 height 13
click at [1400, 358] on li "Скасовано" at bounding box center [1428, 359] width 171 height 30
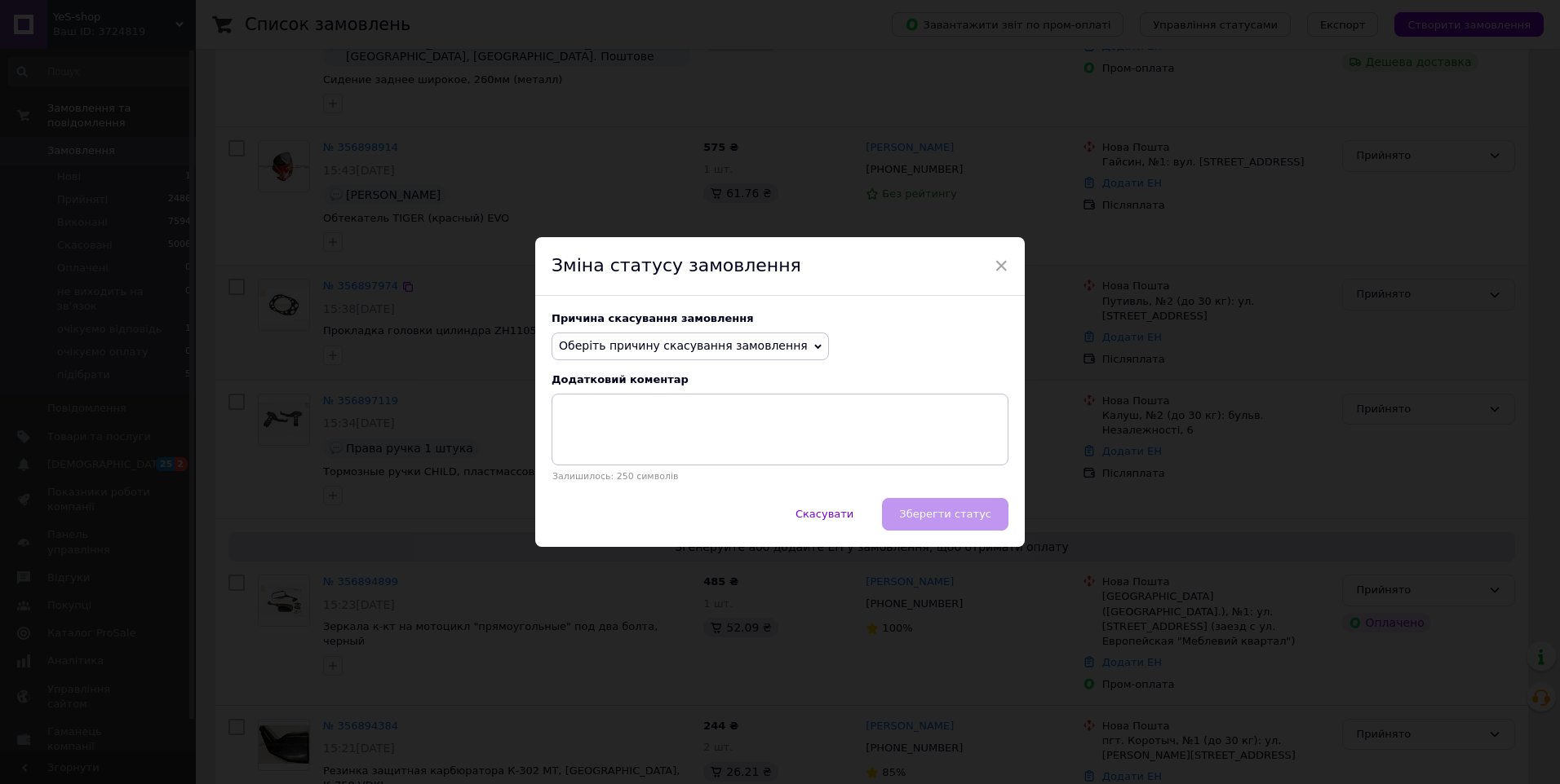
click at [773, 347] on span "Оберіть причину скасування замовлення" at bounding box center [684, 345] width 249 height 13
click at [635, 469] on li "Замовлення-дублікат" at bounding box center [690, 469] width 276 height 23
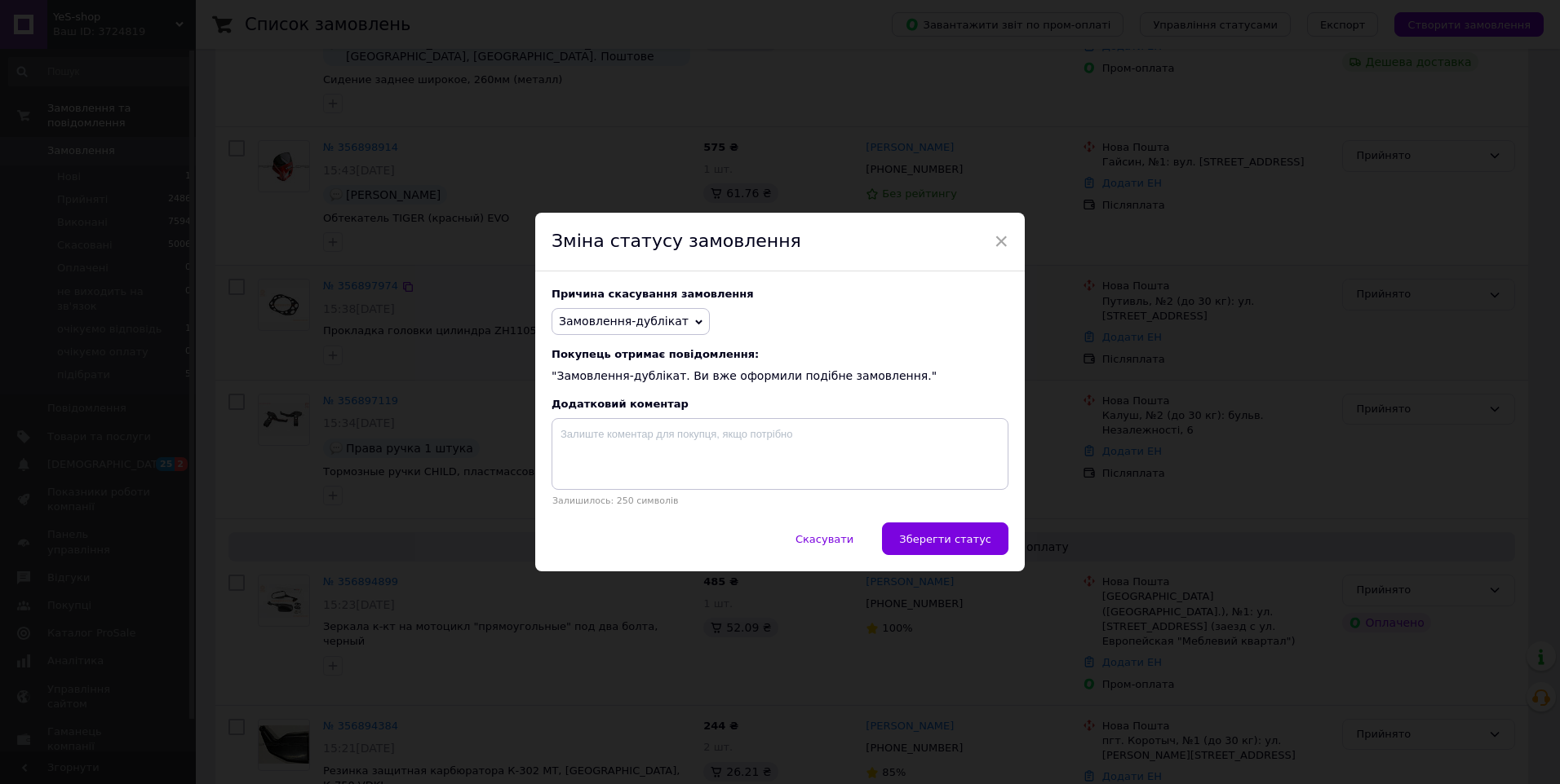
click at [954, 553] on button "Зберегти статус" at bounding box center [945, 539] width 127 height 33
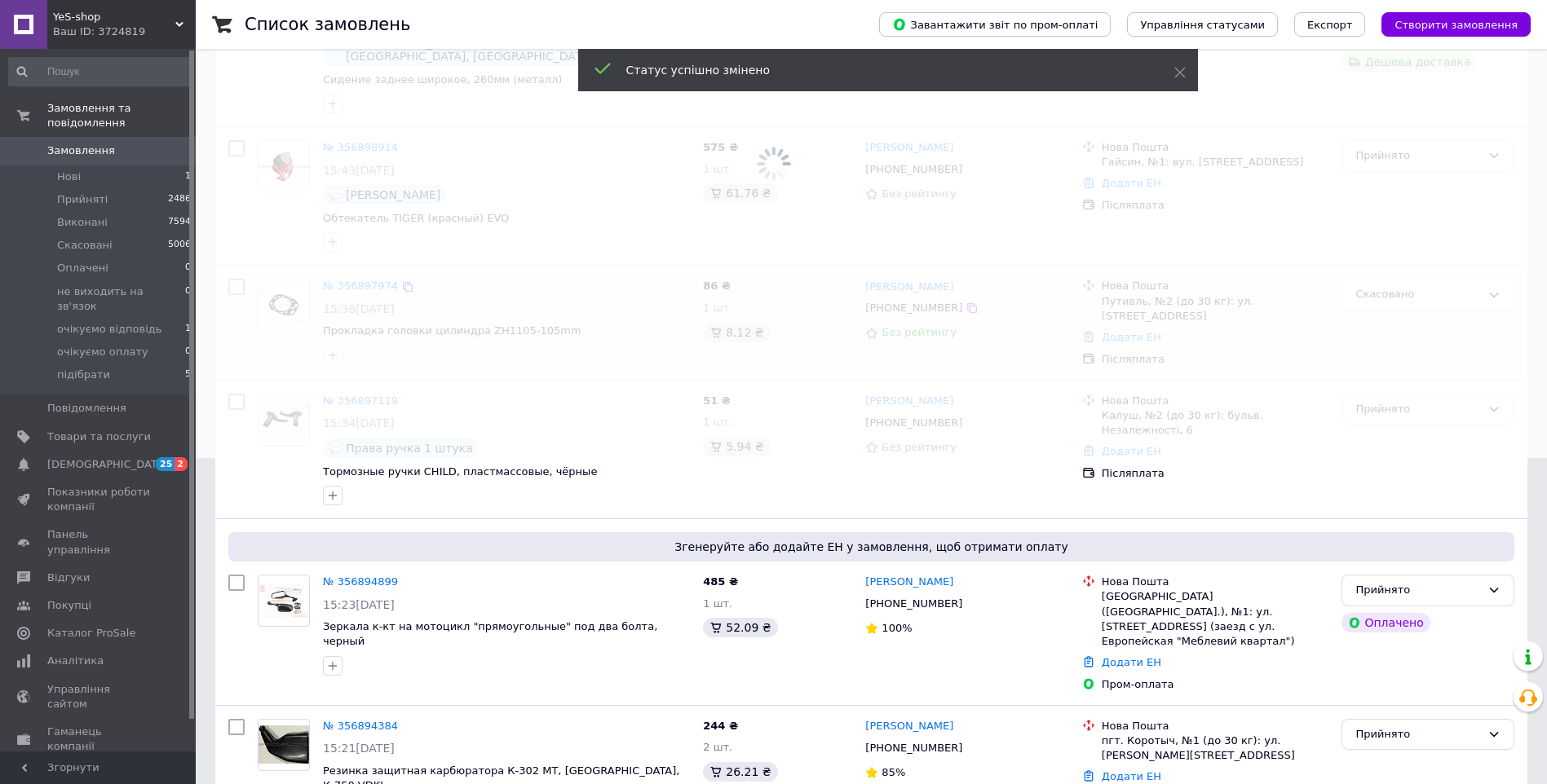
scroll to position [163, 0]
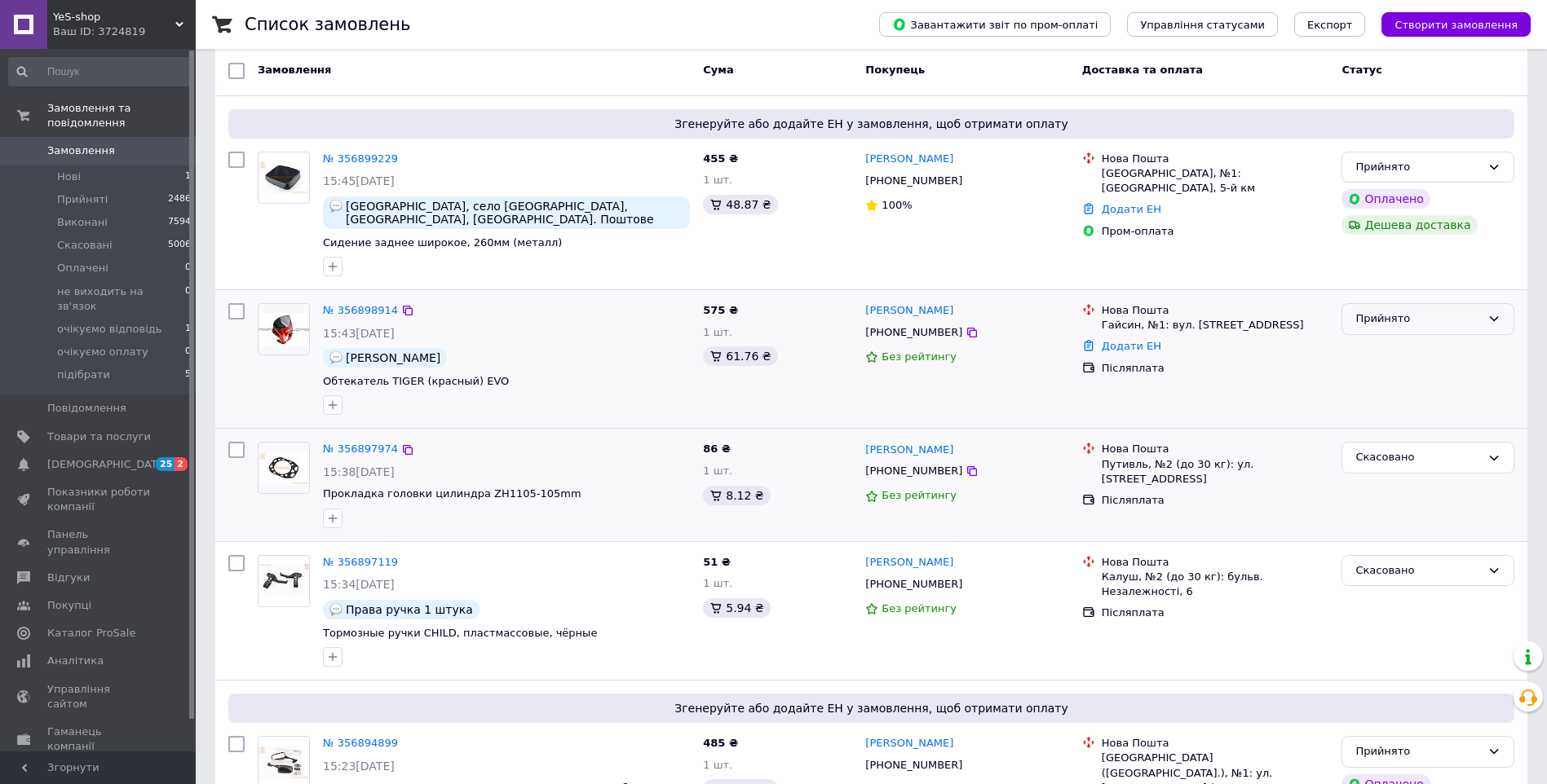
click at [1494, 312] on icon at bounding box center [1494, 318] width 13 height 13
drag, startPoint x: 1397, startPoint y: 452, endPoint x: 1410, endPoint y: 452, distance: 13.0
click at [1397, 452] on li "підібрати" at bounding box center [1428, 458] width 171 height 30
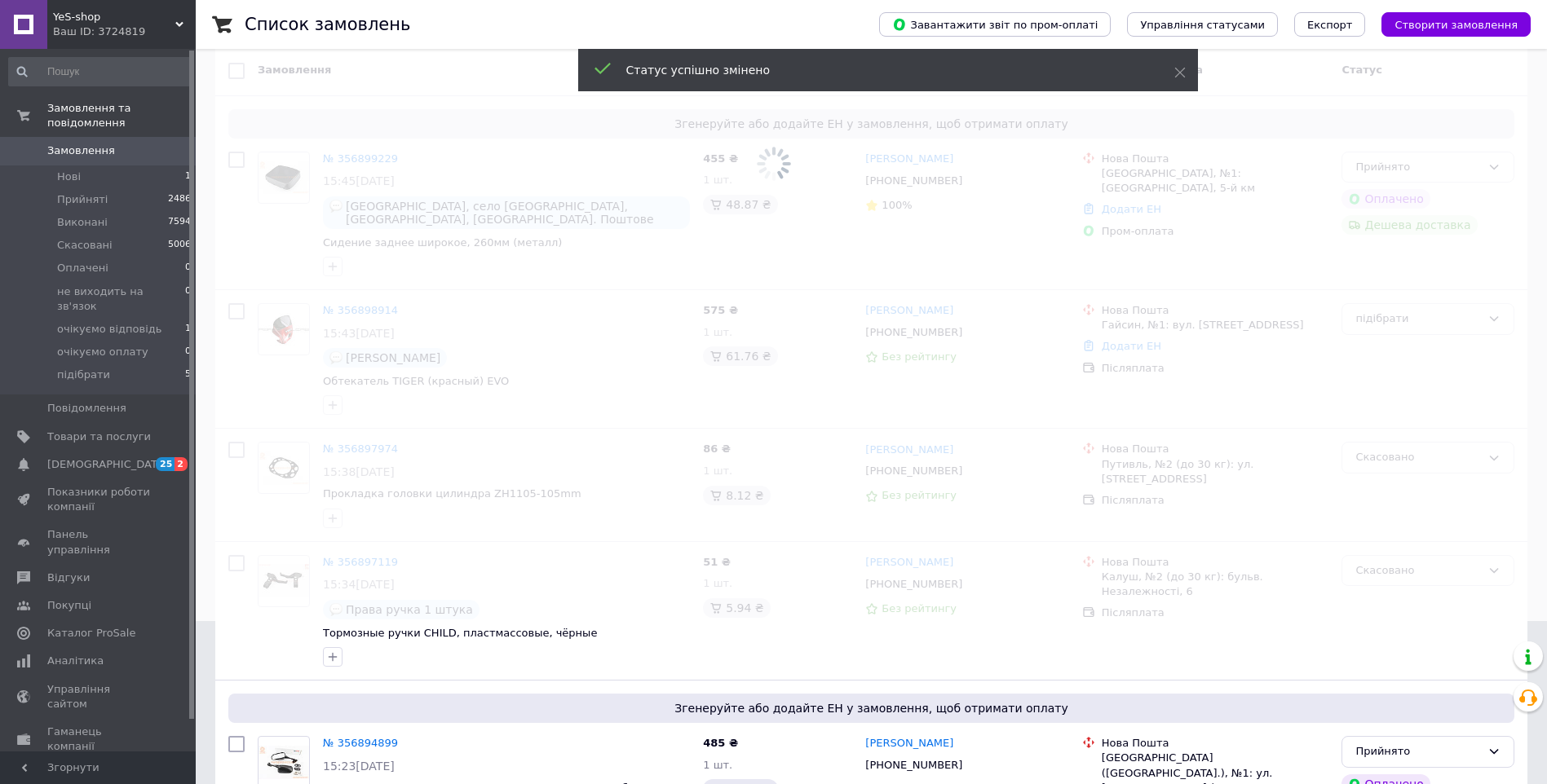
click at [368, 154] on span at bounding box center [774, 0] width 1547 height 327
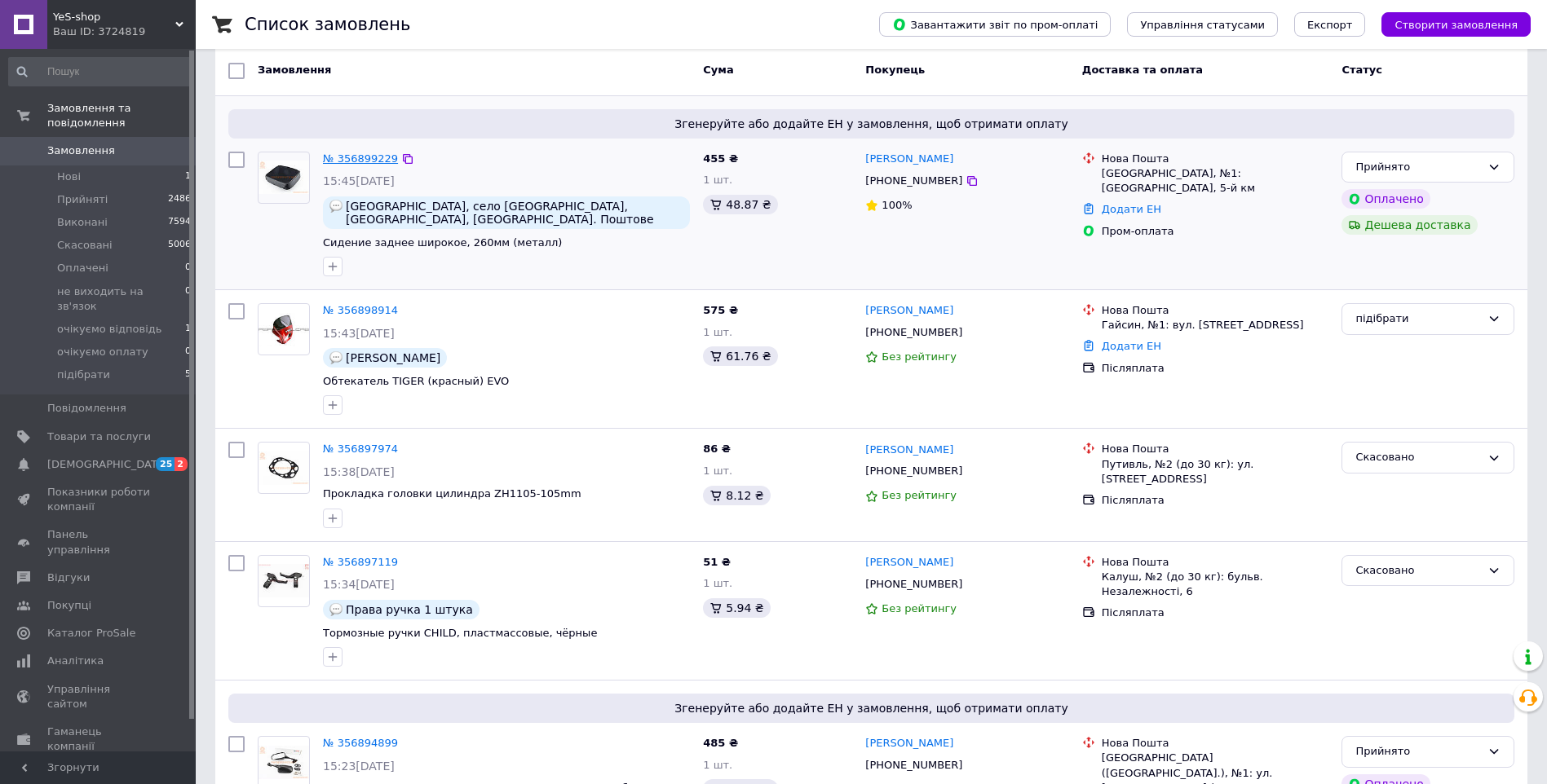
click at [379, 157] on link "№ 356899229" at bounding box center [360, 158] width 75 height 12
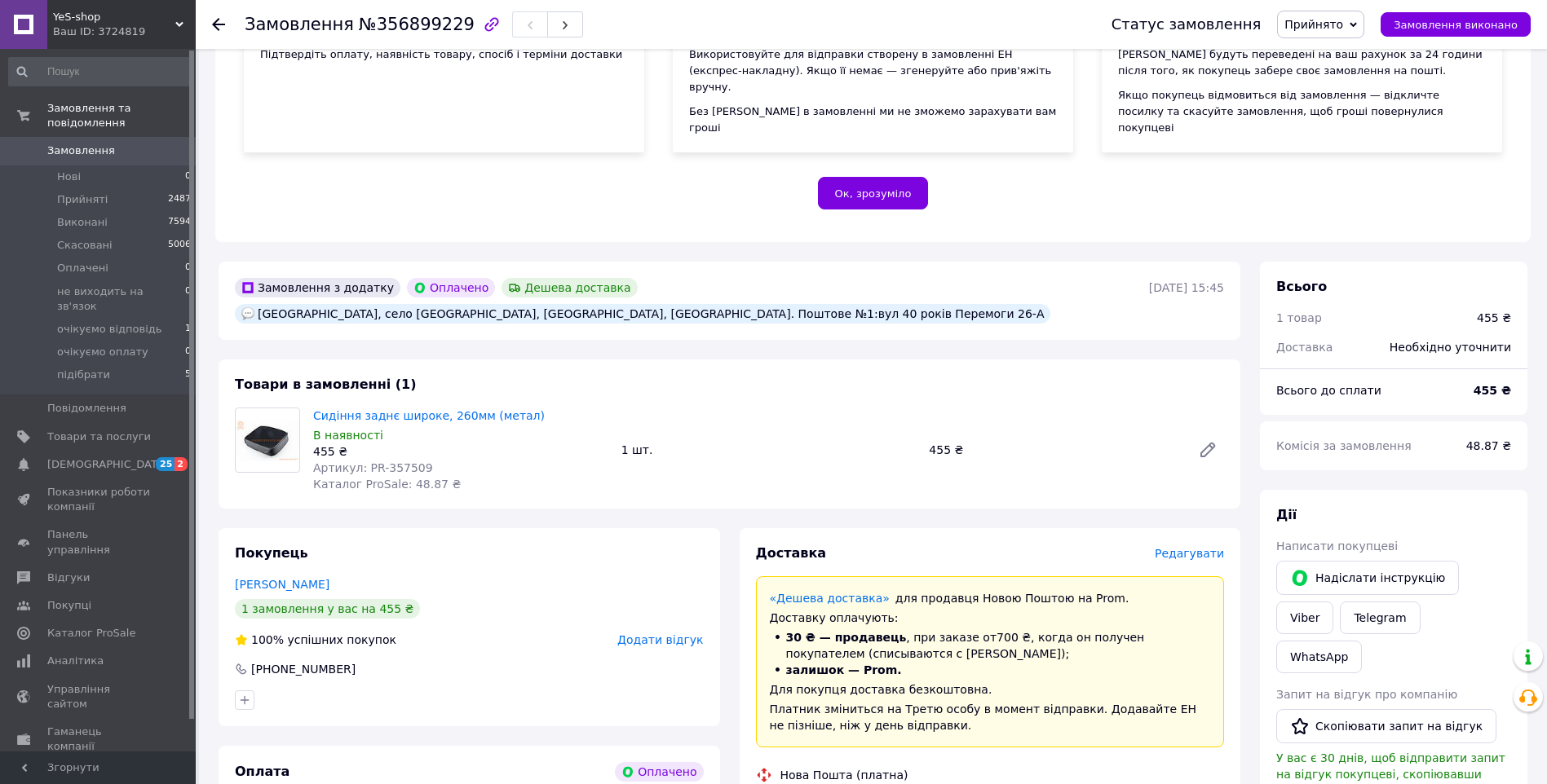
scroll to position [326, 0]
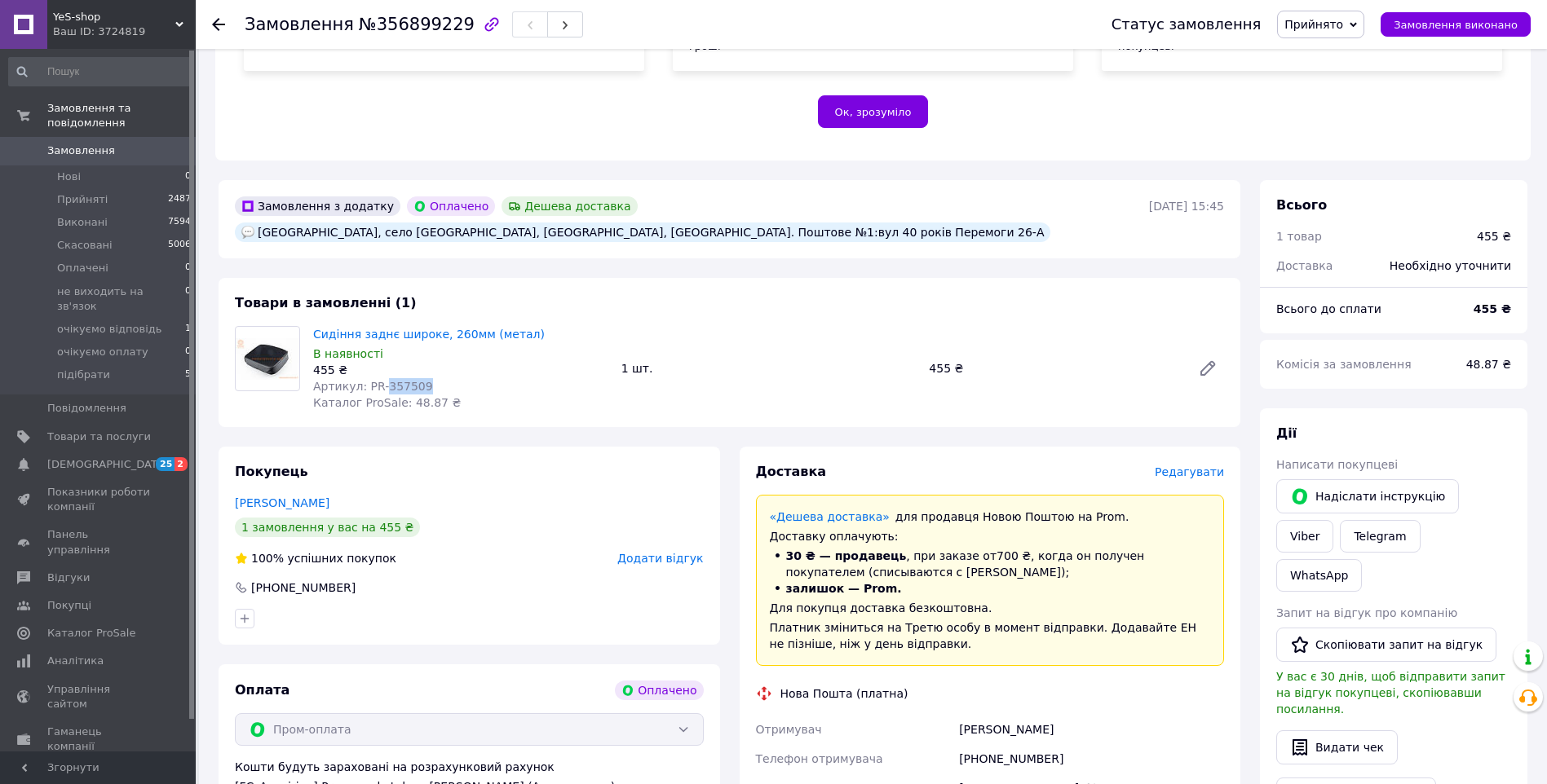
drag, startPoint x: 419, startPoint y: 370, endPoint x: 381, endPoint y: 366, distance: 38.2
click at [381, 379] on div "Артикул: PR-357509" at bounding box center [461, 387] width 295 height 16
copy span "357509"
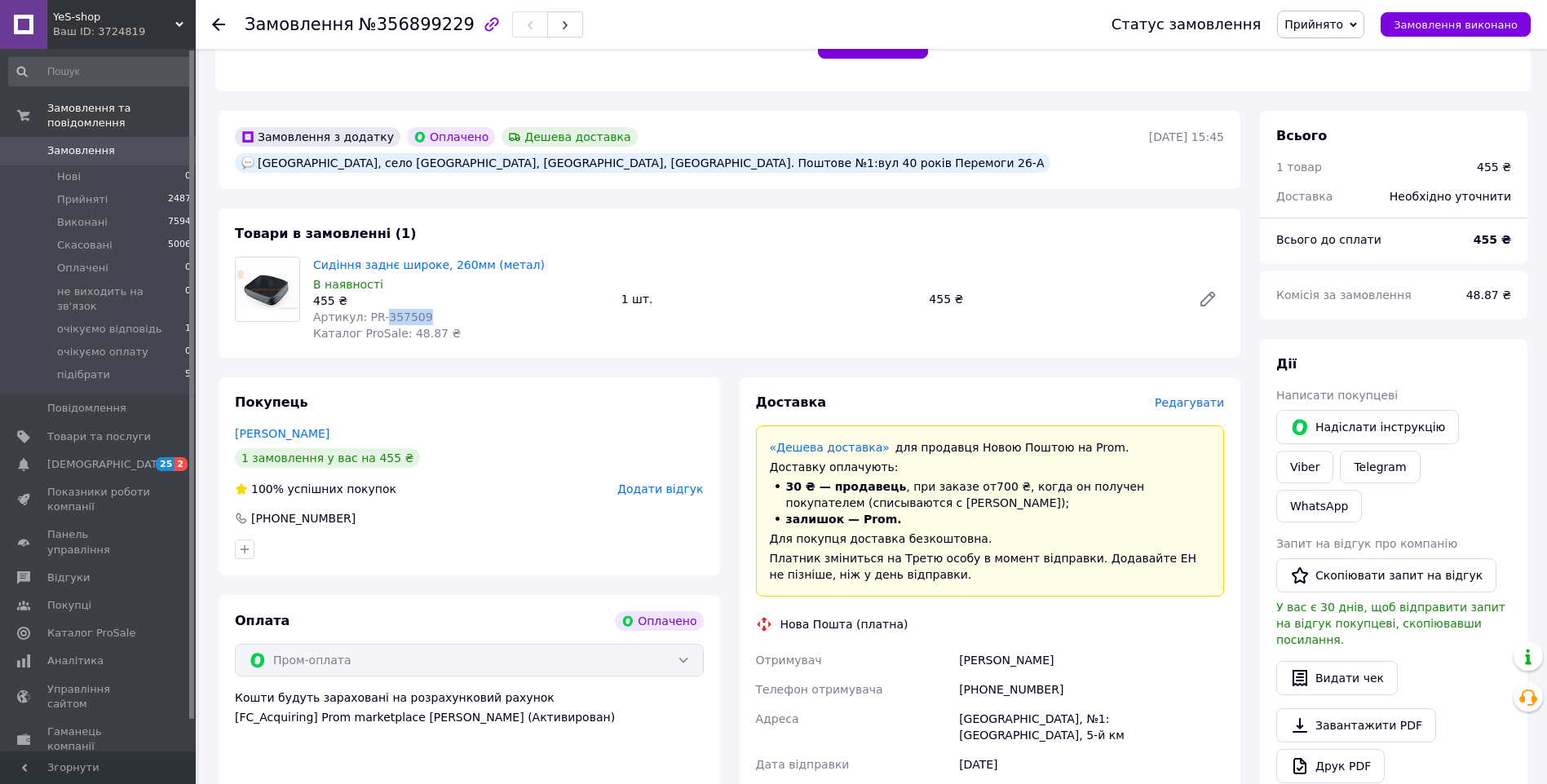
scroll to position [489, 0]
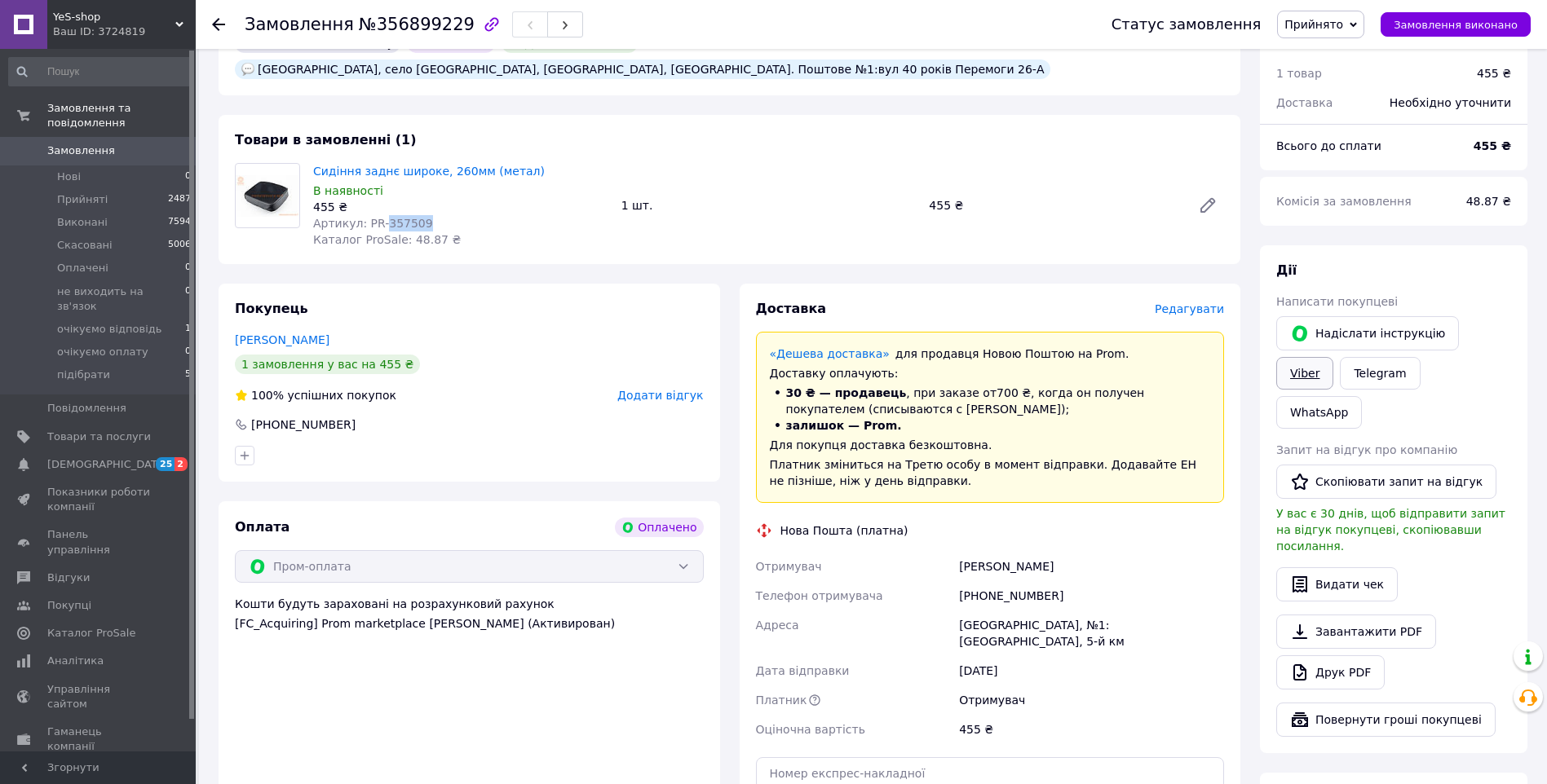
click at [1334, 357] on link "Viber" at bounding box center [1305, 373] width 57 height 33
click at [1208, 303] on span "Редагувати" at bounding box center [1190, 309] width 70 height 13
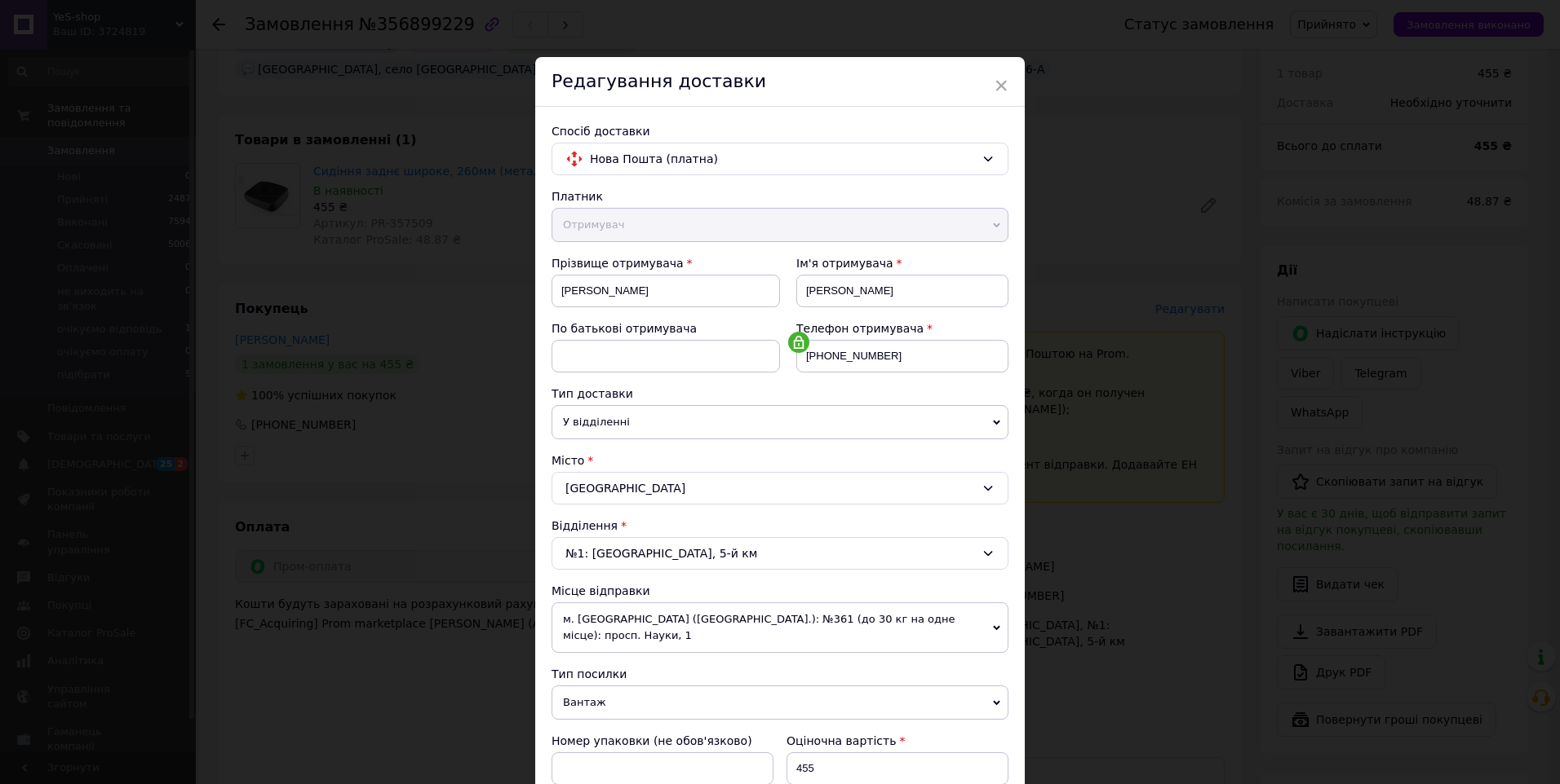
drag, startPoint x: 757, startPoint y: 72, endPoint x: 897, endPoint y: 86, distance: 140.7
click at [918, 81] on div "Редагування доставки" at bounding box center [780, 82] width 489 height 50
drag, startPoint x: 832, startPoint y: 78, endPoint x: 868, endPoint y: 88, distance: 37.4
click at [978, 101] on div "Редагування доставки" at bounding box center [780, 82] width 489 height 50
drag, startPoint x: 826, startPoint y: 71, endPoint x: 909, endPoint y: 97, distance: 87.0
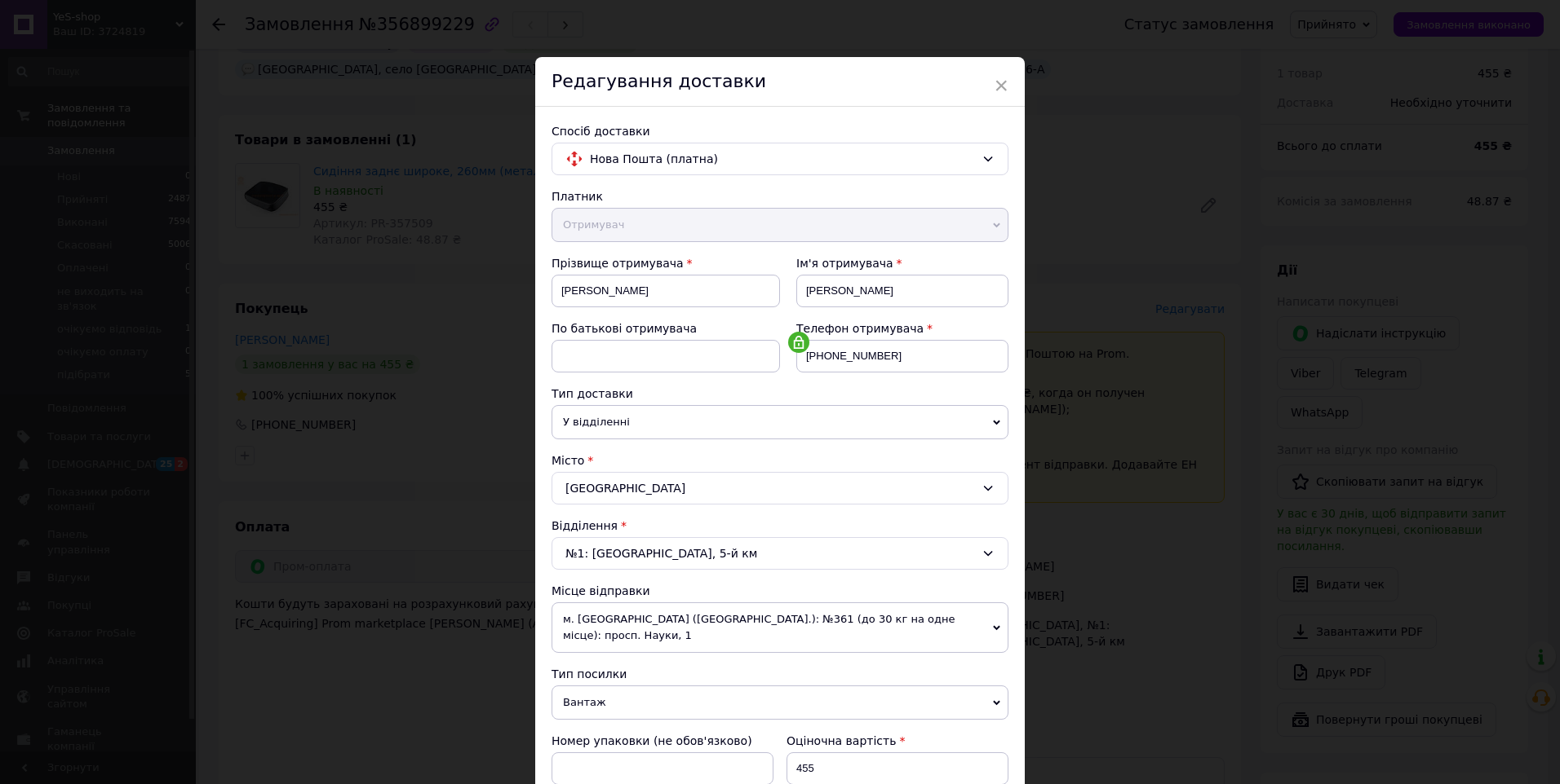
click at [967, 93] on div "Редагування доставки" at bounding box center [780, 82] width 489 height 50
drag, startPoint x: 801, startPoint y: 69, endPoint x: 859, endPoint y: 124, distance: 79.9
click at [859, 124] on div "× Редагування доставки Спосіб доставки Нова Пошта (платна) Платник Отримувач Ві…" at bounding box center [780, 557] width 489 height 1001
click at [473, 91] on div "× Редагування доставки Спосіб доставки Нова Пошта (платна) Платник Отримувач Ві…" at bounding box center [780, 392] width 1560 height 784
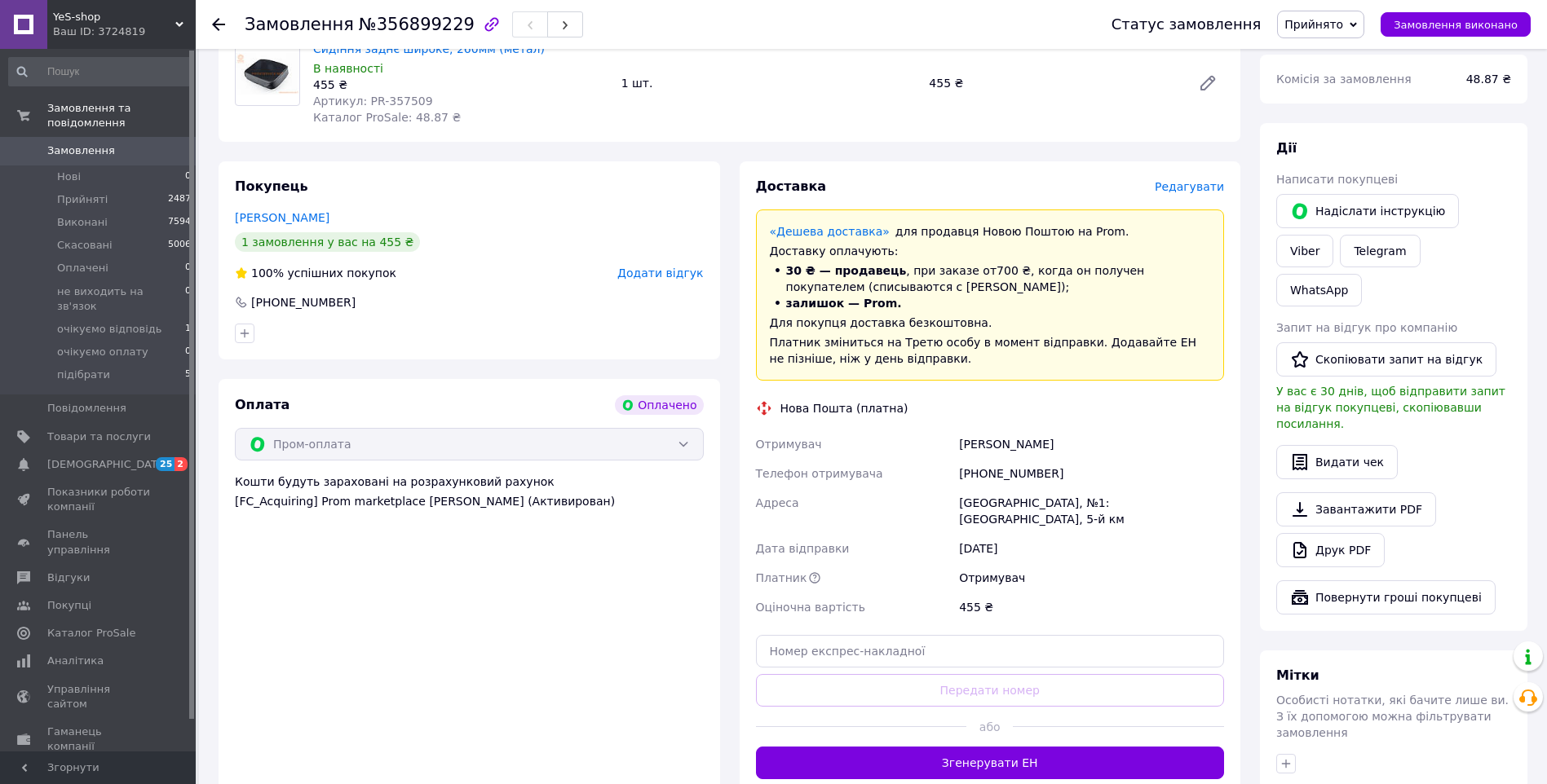
scroll to position [653, 0]
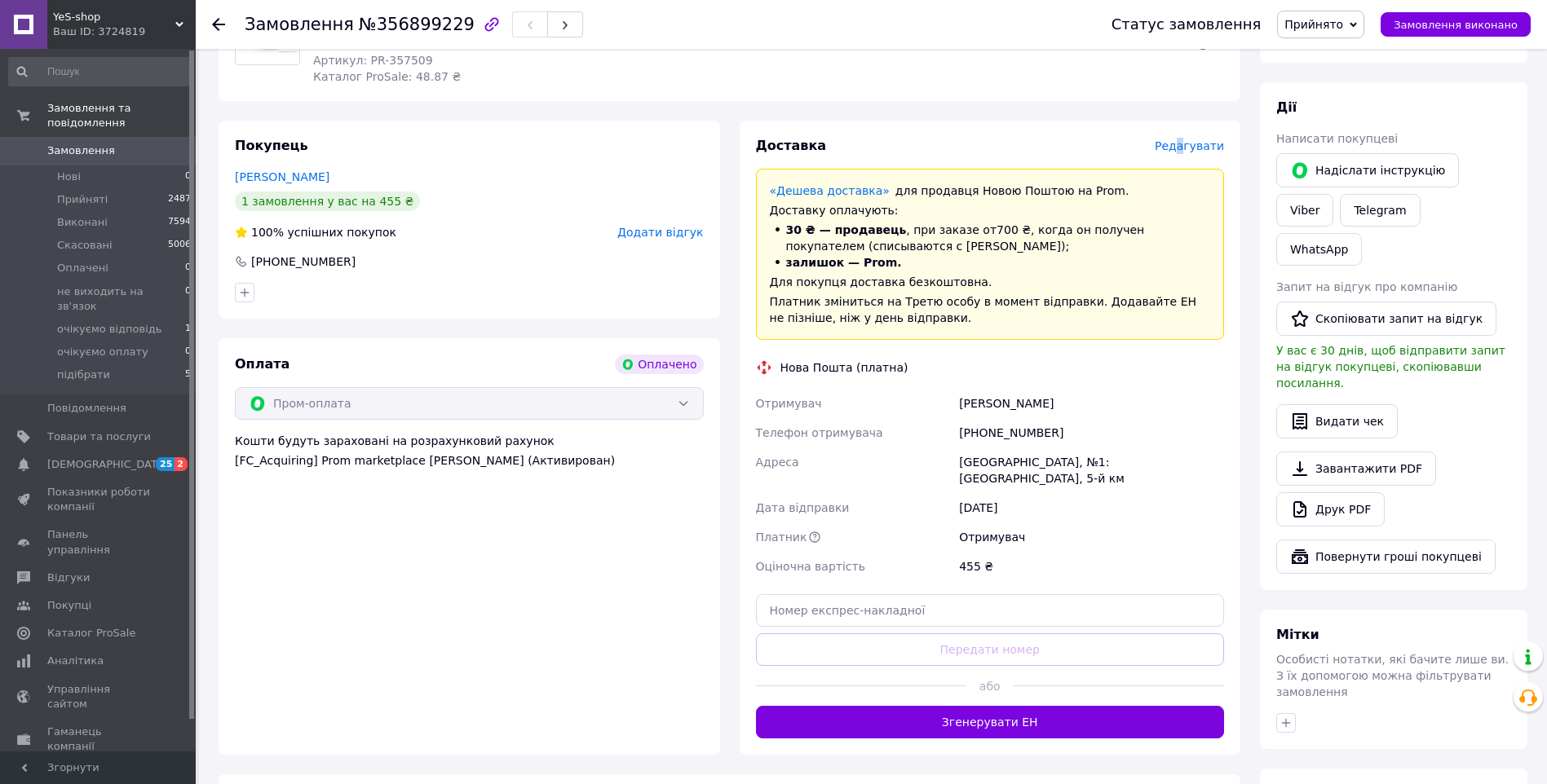
click at [1189, 139] on span "Редагувати" at bounding box center [1190, 145] width 70 height 13
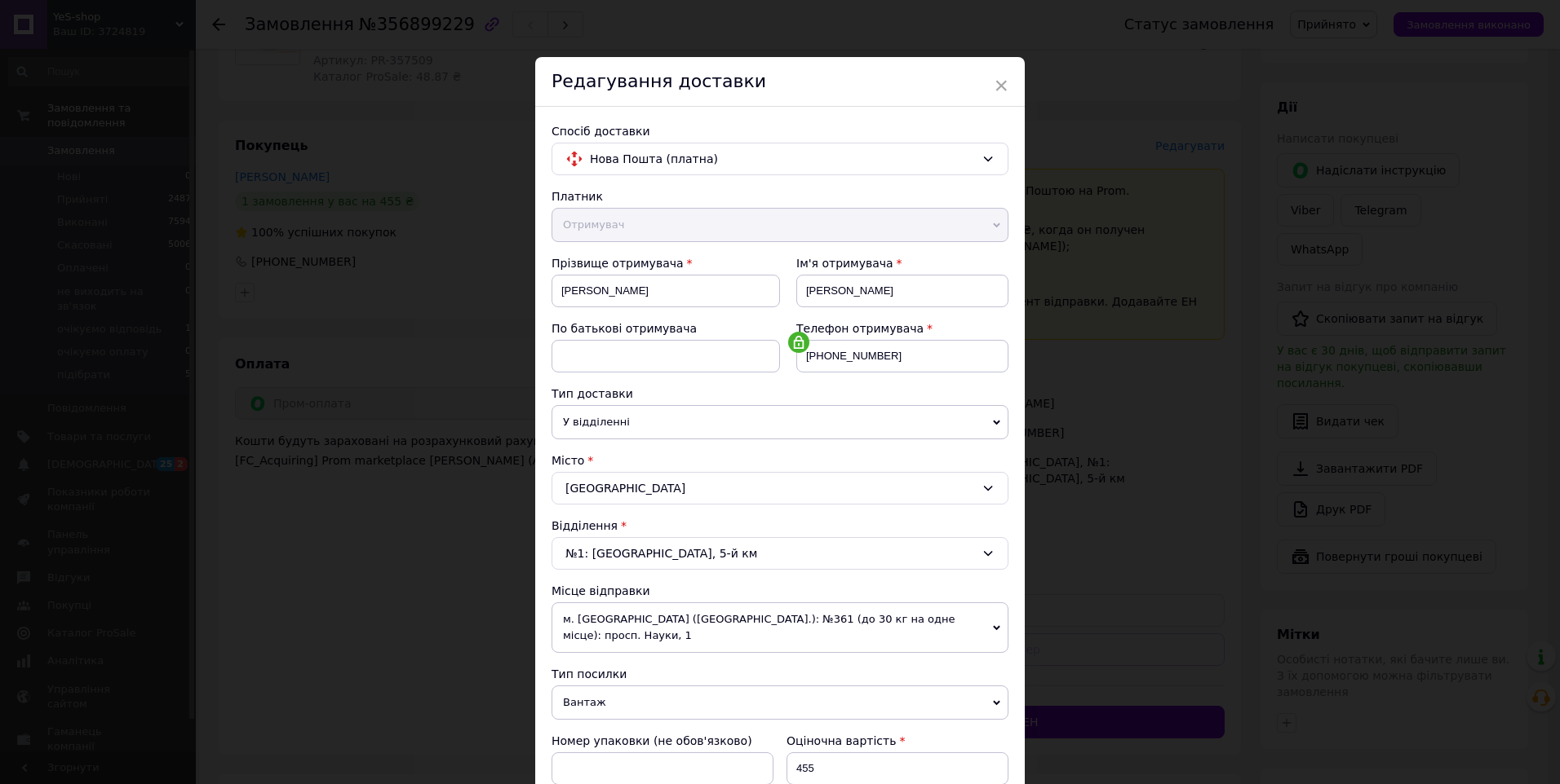
drag, startPoint x: 694, startPoint y: 550, endPoint x: 656, endPoint y: 547, distance: 38.1
click at [617, 550] on div "№1: Миколаївське шосе, 5-й км" at bounding box center [780, 553] width 457 height 33
type input "м"
drag, startPoint x: 626, startPoint y: 597, endPoint x: 559, endPoint y: 593, distance: 67.1
click at [559, 595] on input "Музикі" at bounding box center [780, 590] width 447 height 29
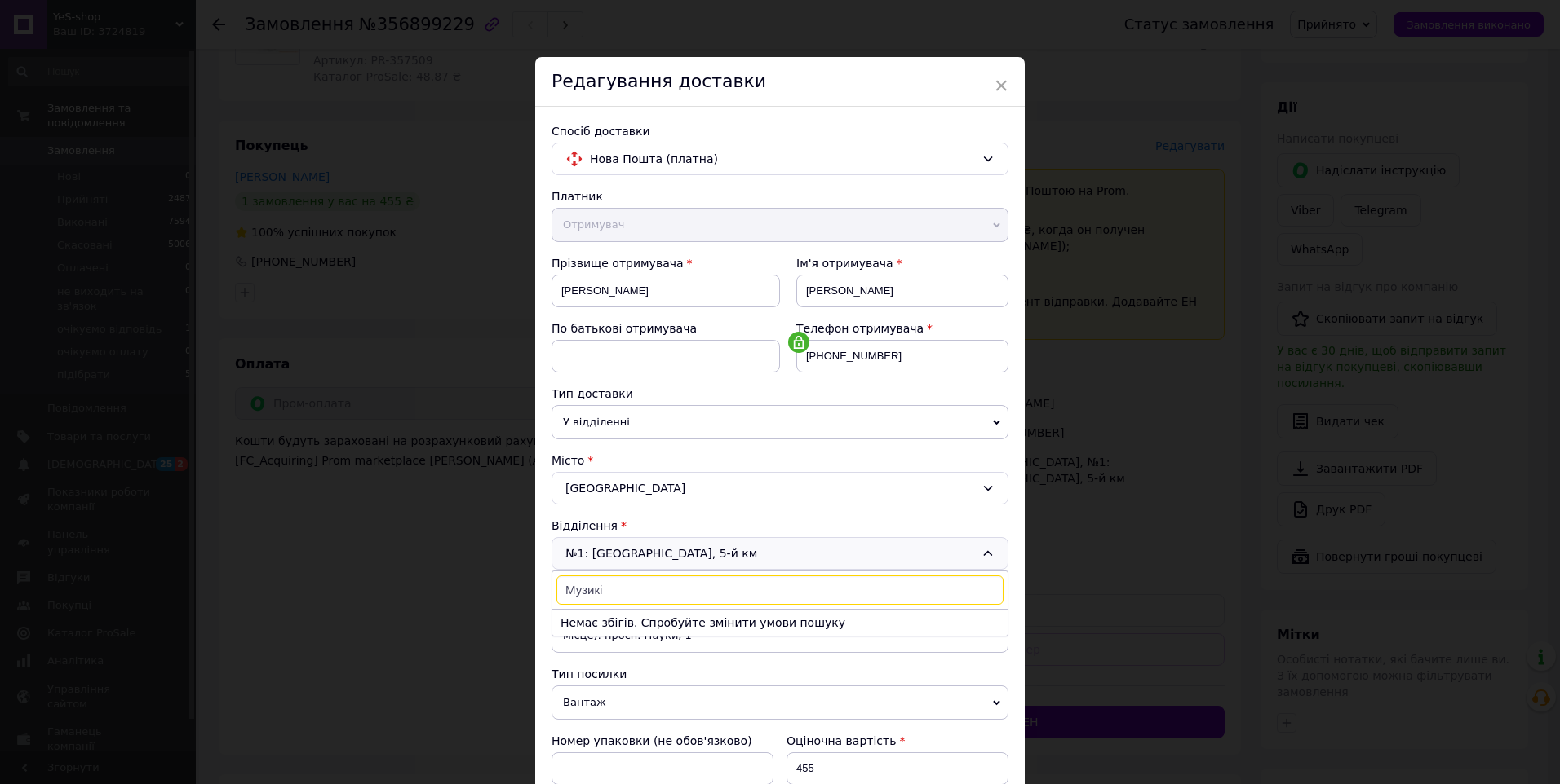
type input "С"
type input "Музико"
click at [1105, 379] on div "× Редагування доставки Спосіб доставки Нова Пошта (платна) Платник Отримувач Ві…" at bounding box center [780, 392] width 1560 height 784
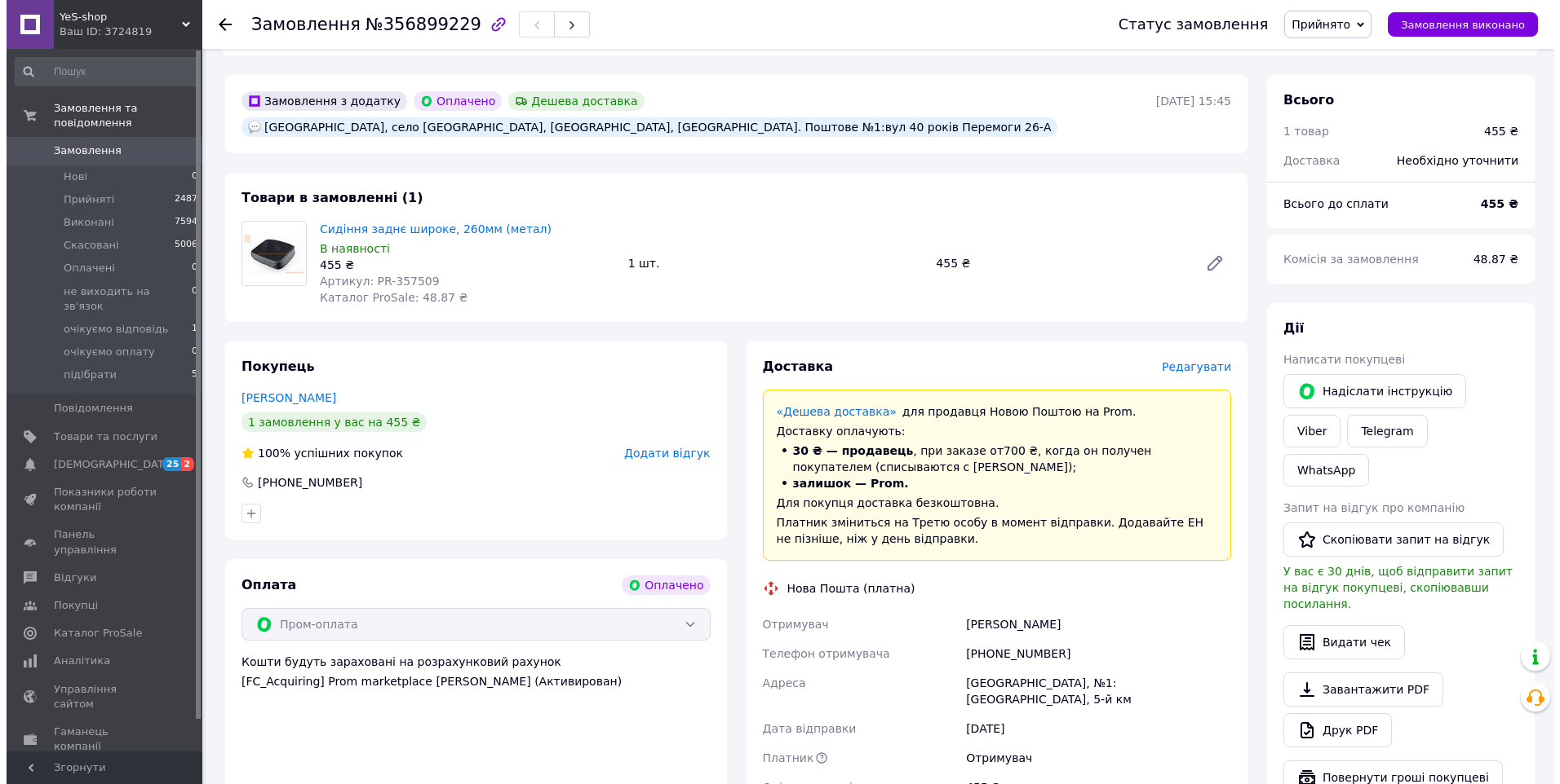
scroll to position [407, 0]
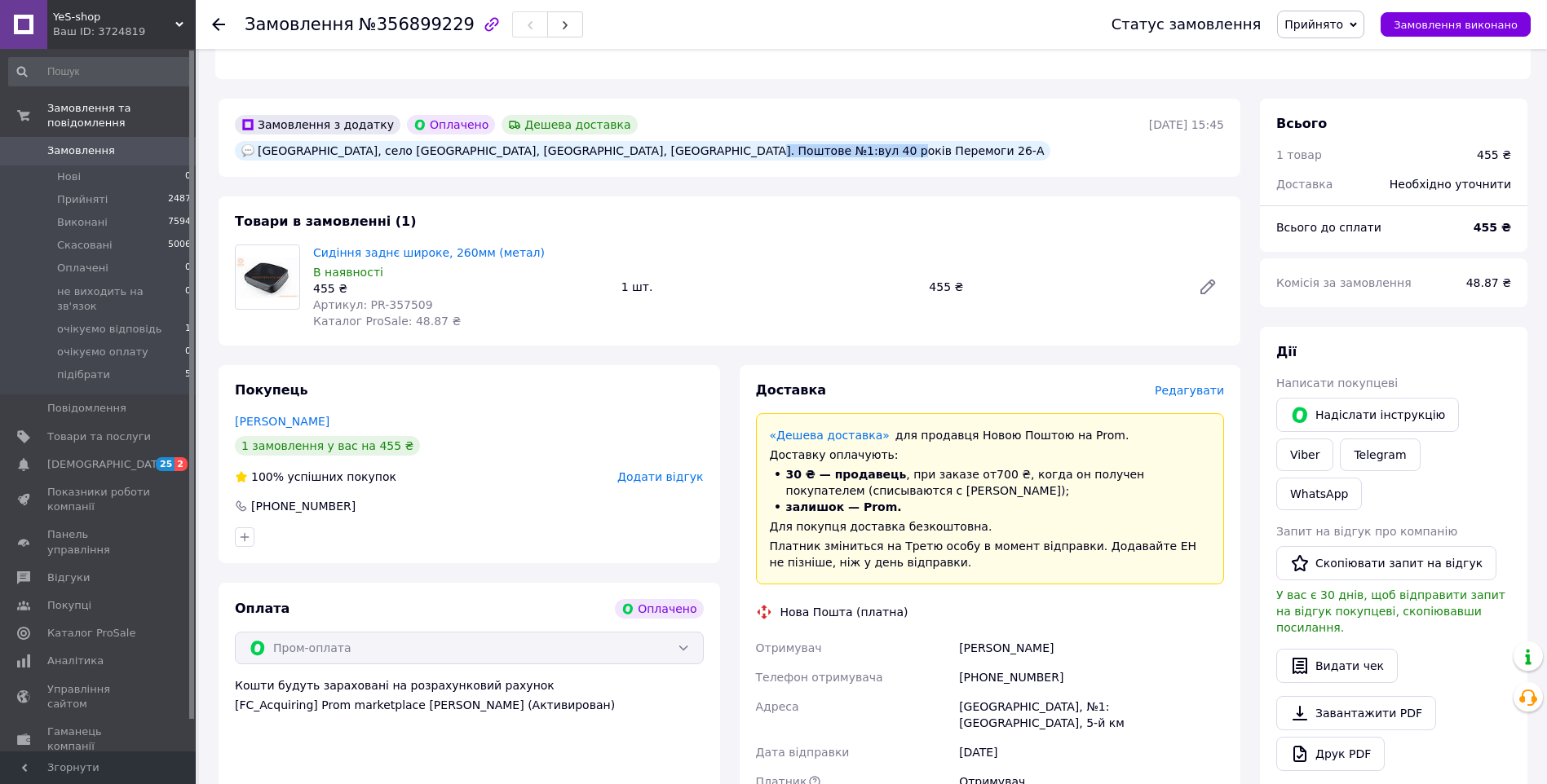
drag, startPoint x: 703, startPoint y: 135, endPoint x: 838, endPoint y: 144, distance: 135.3
click at [838, 144] on div "[GEOGRAPHIC_DATA], село [GEOGRAPHIC_DATA], [GEOGRAPHIC_DATA], [GEOGRAPHIC_DATA]…" at bounding box center [642, 150] width 822 height 26
drag, startPoint x: 838, startPoint y: 144, endPoint x: 783, endPoint y: 138, distance: 55.3
copy div "40 років Перемоги 26-А"
click at [1192, 384] on span "Редагувати" at bounding box center [1190, 390] width 70 height 13
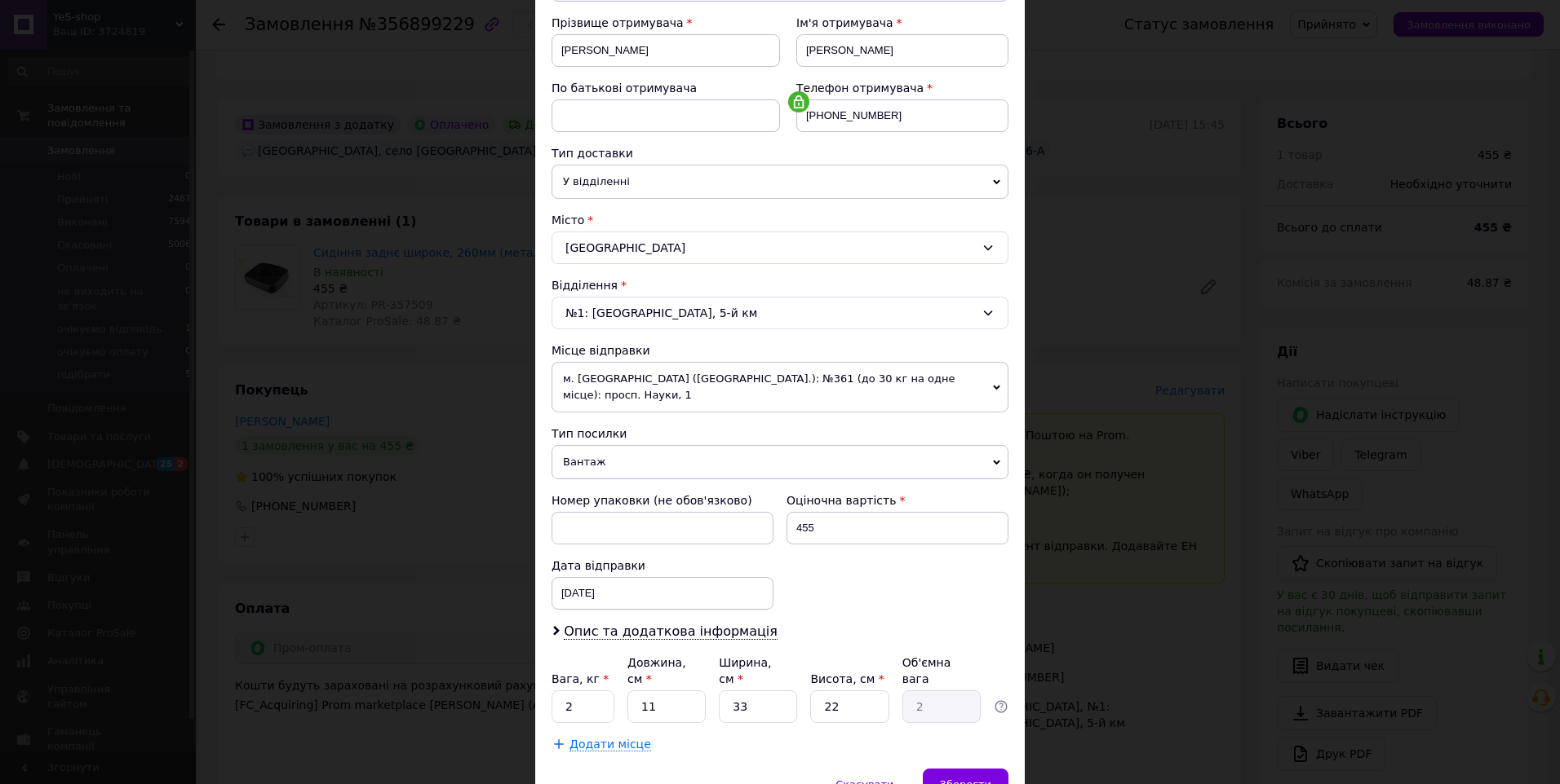
scroll to position [244, 0]
drag, startPoint x: 984, startPoint y: 308, endPoint x: 964, endPoint y: 319, distance: 22.8
click at [984, 307] on icon at bounding box center [987, 309] width 13 height 13
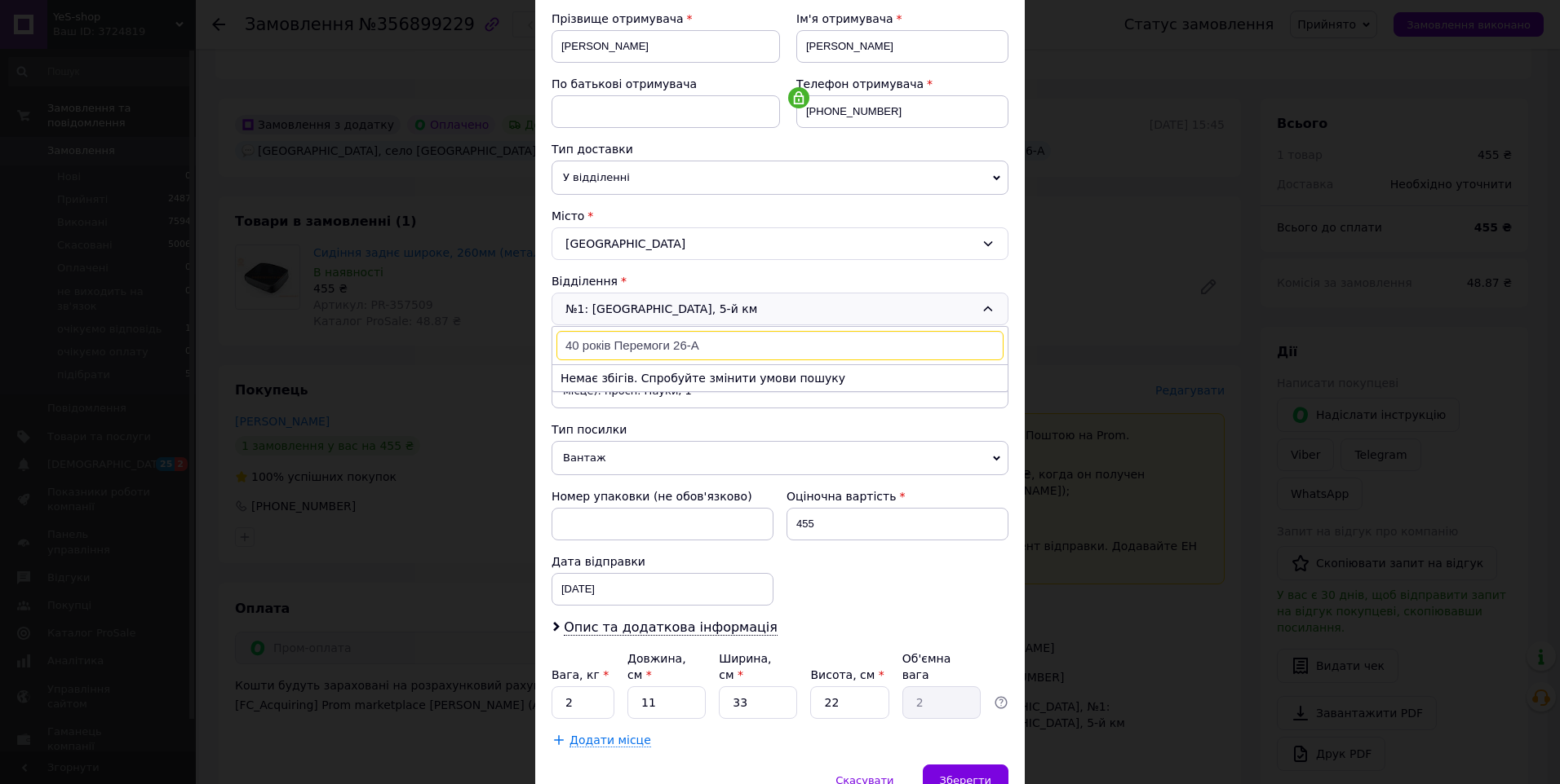
drag, startPoint x: 611, startPoint y: 337, endPoint x: 558, endPoint y: 333, distance: 53.2
click at [557, 333] on input "40 років Перемоги 26-А" at bounding box center [780, 345] width 447 height 29
type input "40 років Перемоги 26-А"
click at [519, 299] on div "× Редагування доставки Спосіб доставки Нова Пошта (платна) Платник Отримувач Ві…" at bounding box center [780, 392] width 1560 height 784
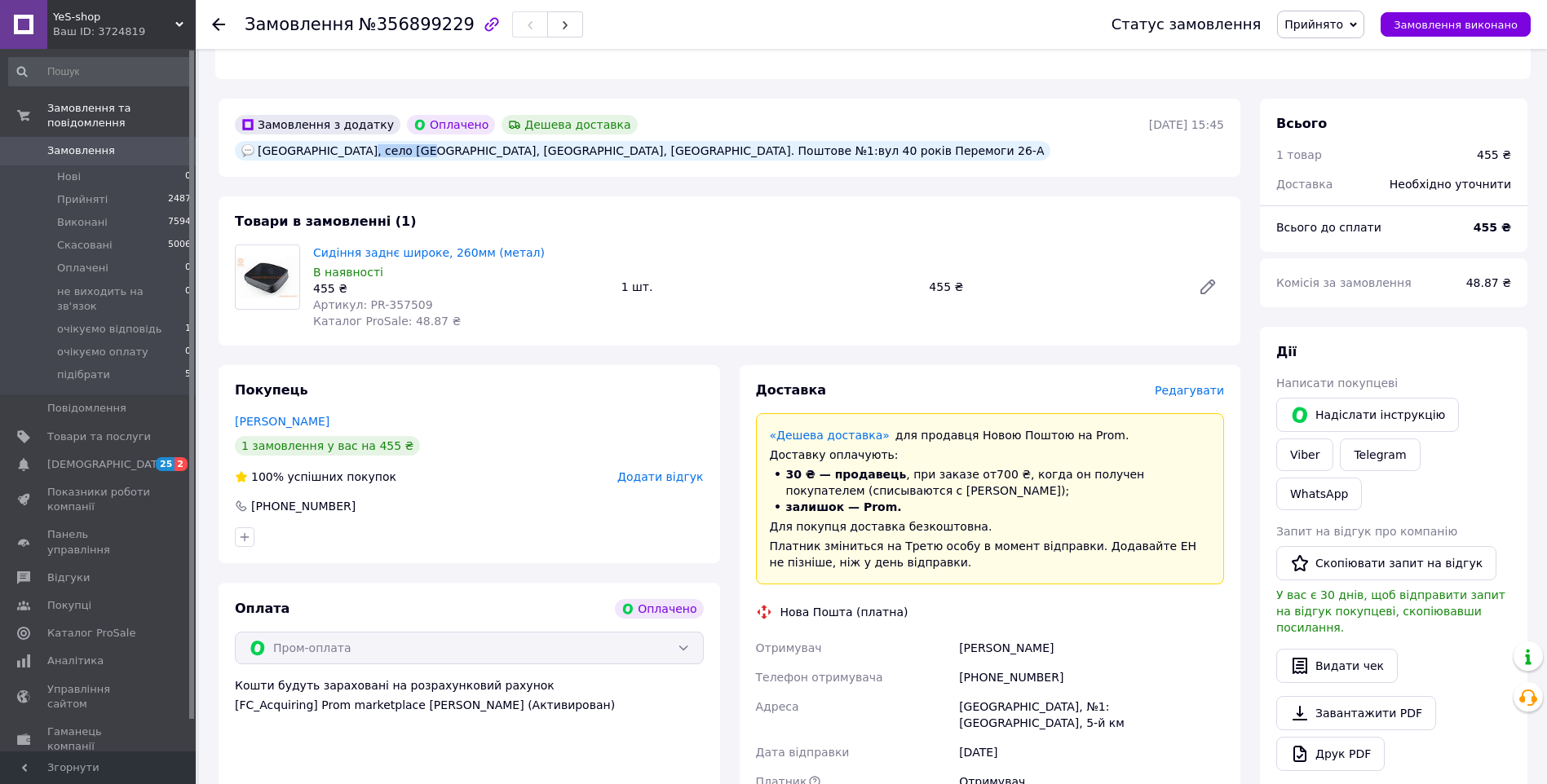
drag, startPoint x: 410, startPoint y: 136, endPoint x: 357, endPoint y: 141, distance: 53.2
click at [357, 141] on div "[GEOGRAPHIC_DATA], село [GEOGRAPHIC_DATA], [GEOGRAPHIC_DATA], [GEOGRAPHIC_DATA]…" at bounding box center [643, 151] width 815 height 20
copy div "Музиківка,"
click at [1203, 384] on span "Редагувати" at bounding box center [1190, 390] width 70 height 13
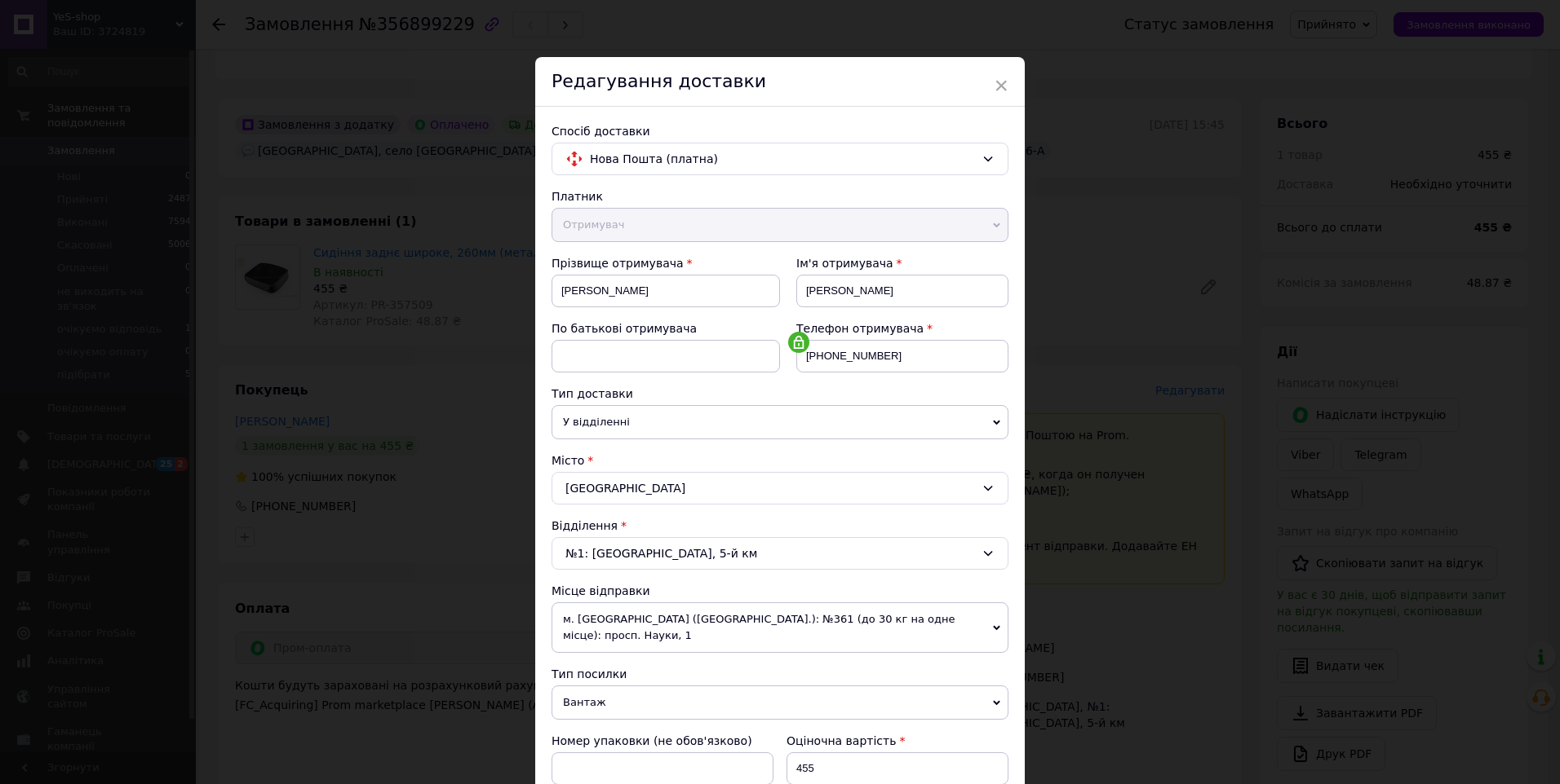
click at [984, 479] on div "Херсон" at bounding box center [780, 488] width 457 height 33
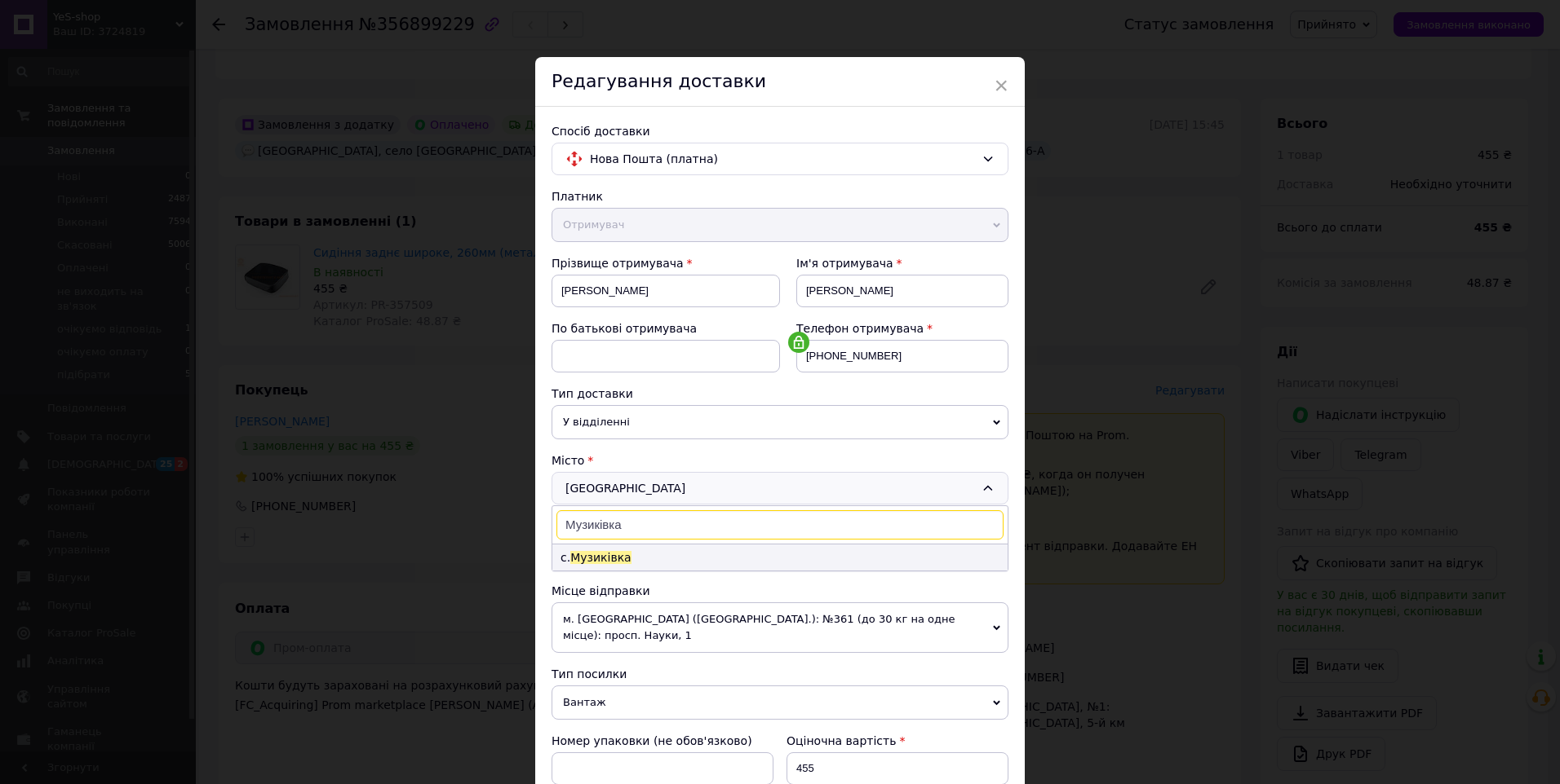
type input "Музиківка"
click at [602, 559] on span "Музиківка" at bounding box center [600, 557] width 61 height 13
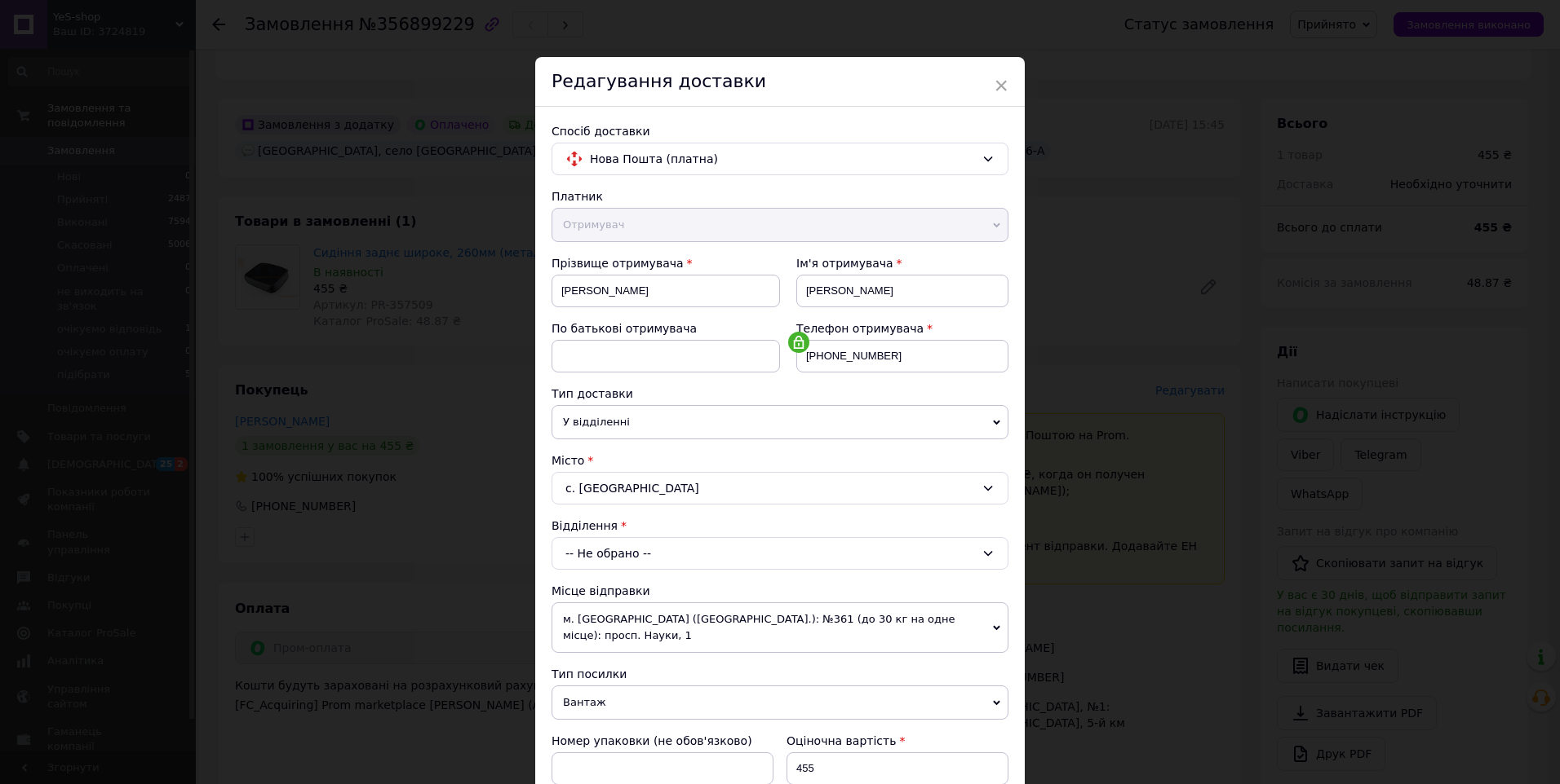
click at [984, 552] on icon at bounding box center [987, 553] width 13 height 13
click at [365, 65] on div "× Редагування доставки Спосіб доставки Нова Пошта (платна) Платник Отримувач Ві…" at bounding box center [780, 392] width 1560 height 784
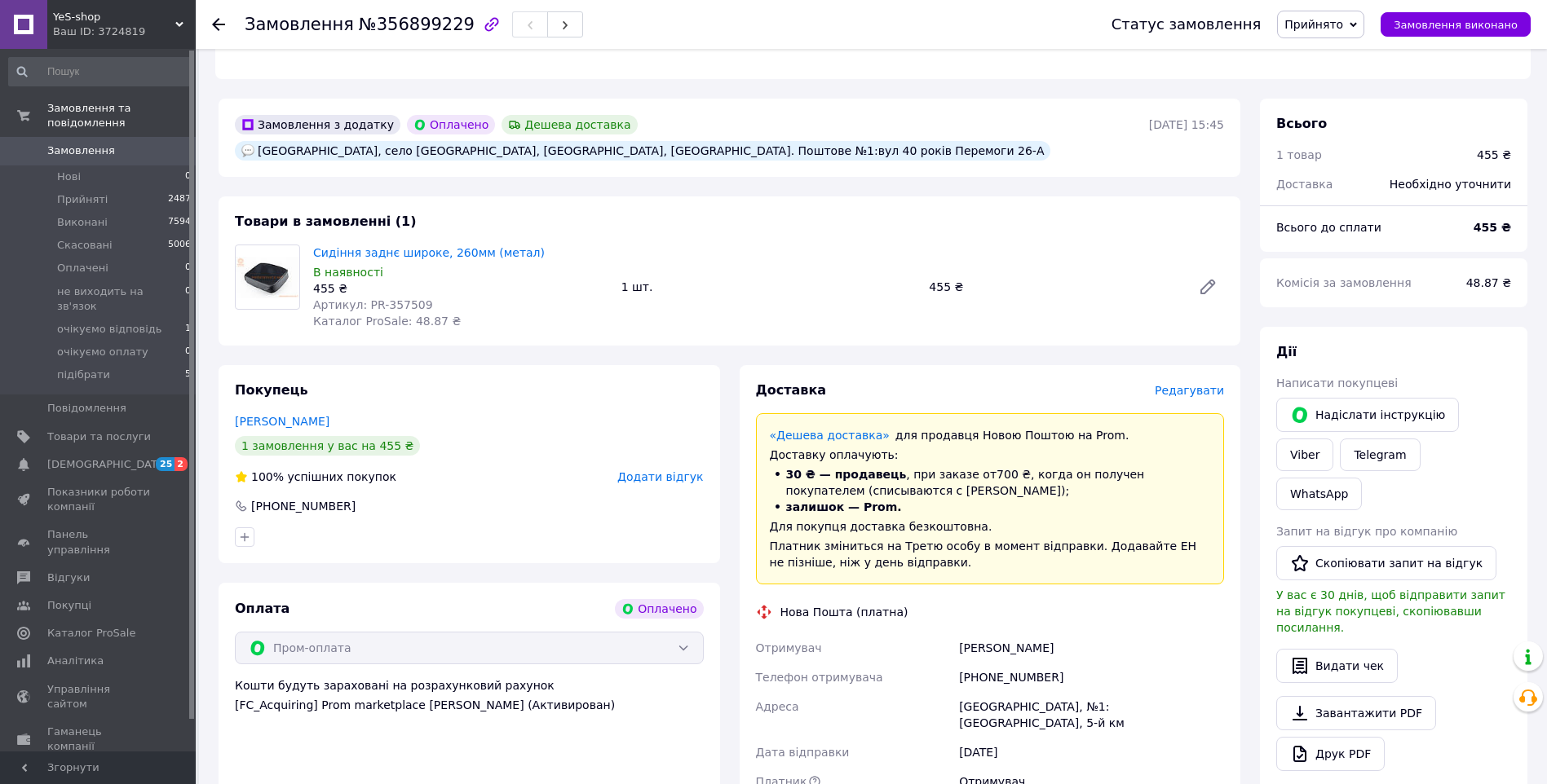
click at [1172, 384] on span "Редагувати" at bounding box center [1190, 390] width 70 height 13
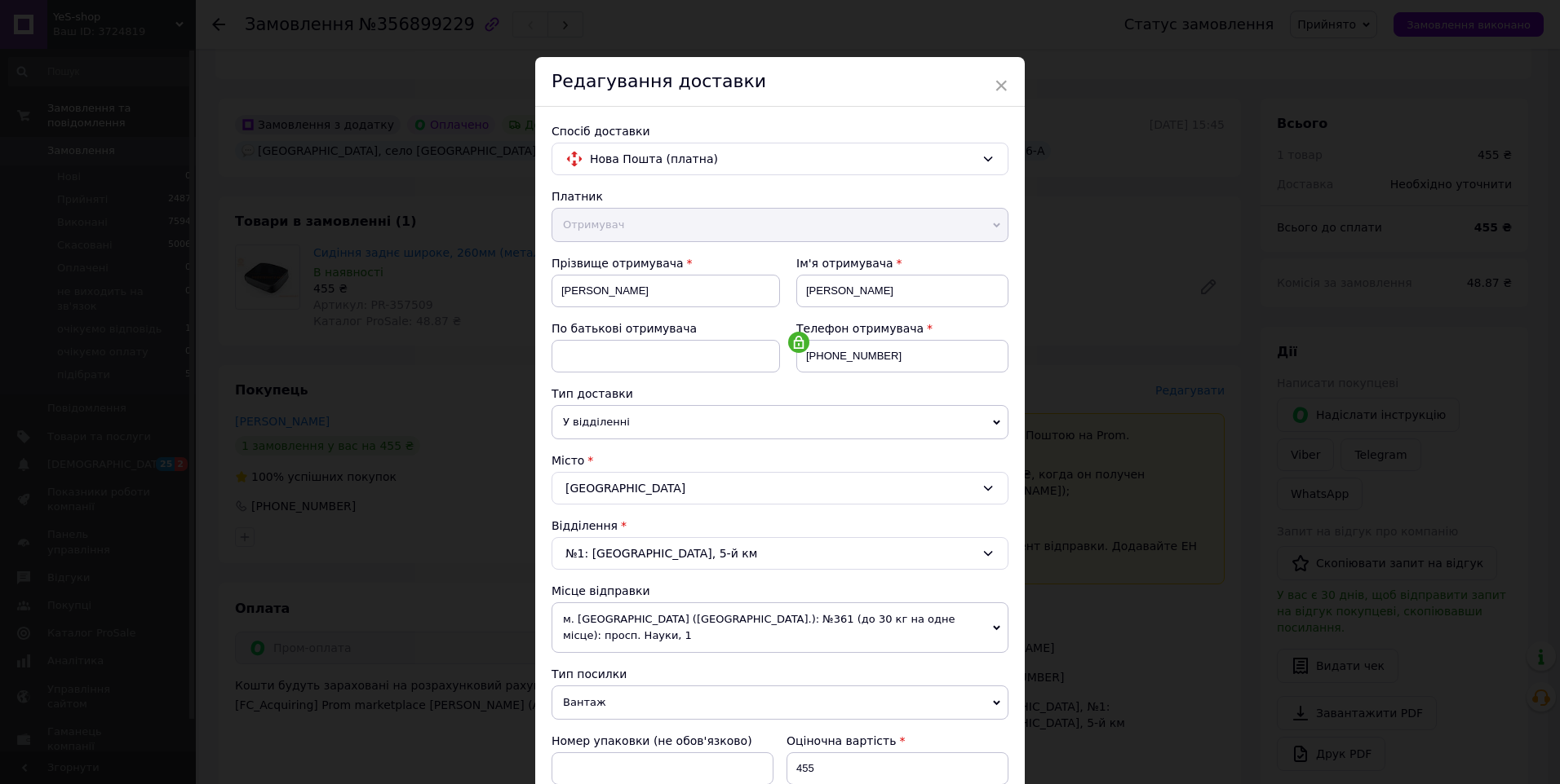
click at [774, 491] on div "Херсон" at bounding box center [780, 488] width 457 height 33
type input "муз"
click at [626, 556] on li "с. Муз иківка" at bounding box center [780, 558] width 456 height 26
click at [631, 555] on div "-- Не обрано --" at bounding box center [780, 553] width 457 height 33
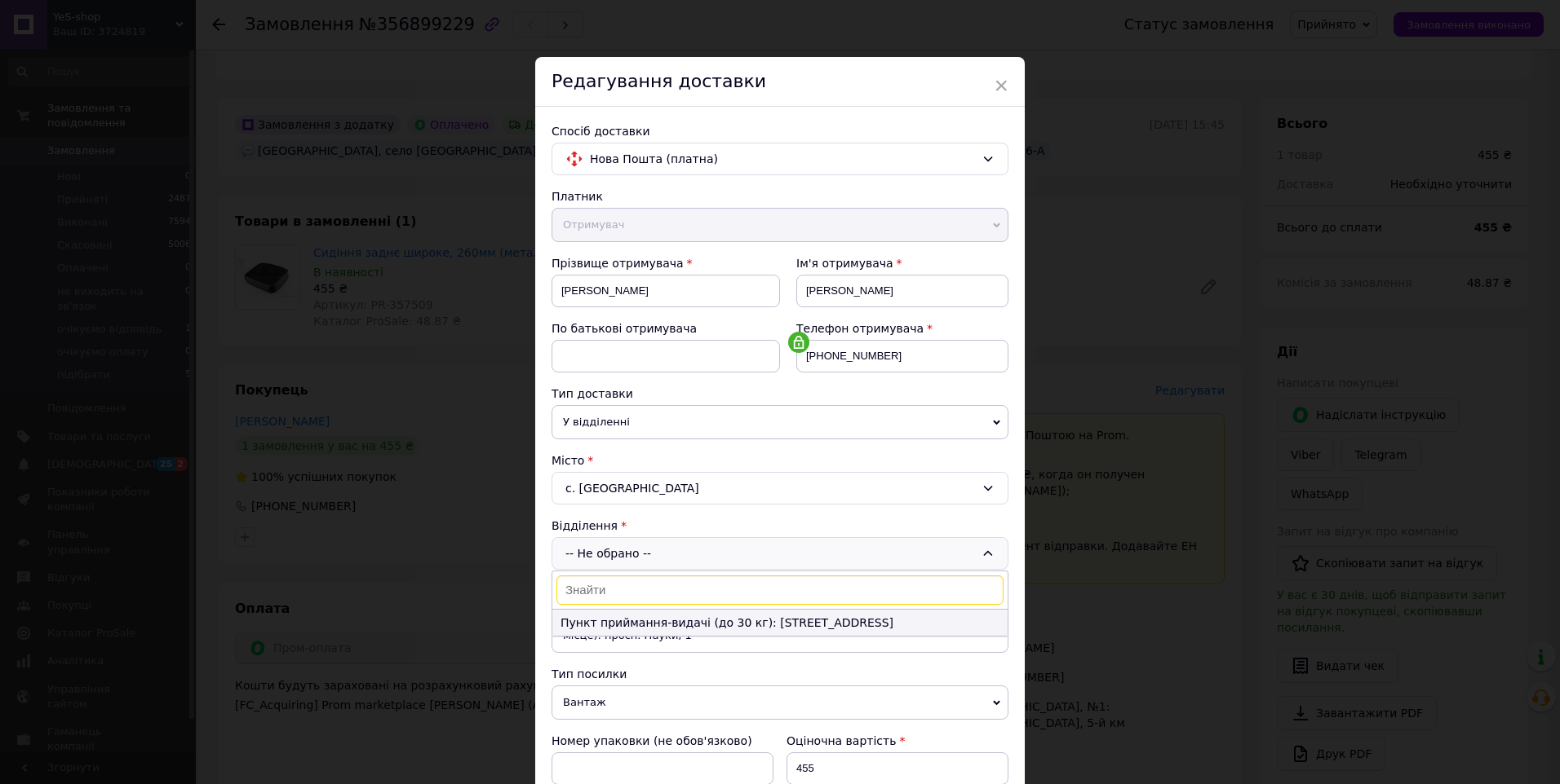
click at [653, 622] on li "Пункт приймання-видачі (до 30 кг): [STREET_ADDRESS]" at bounding box center [780, 623] width 456 height 26
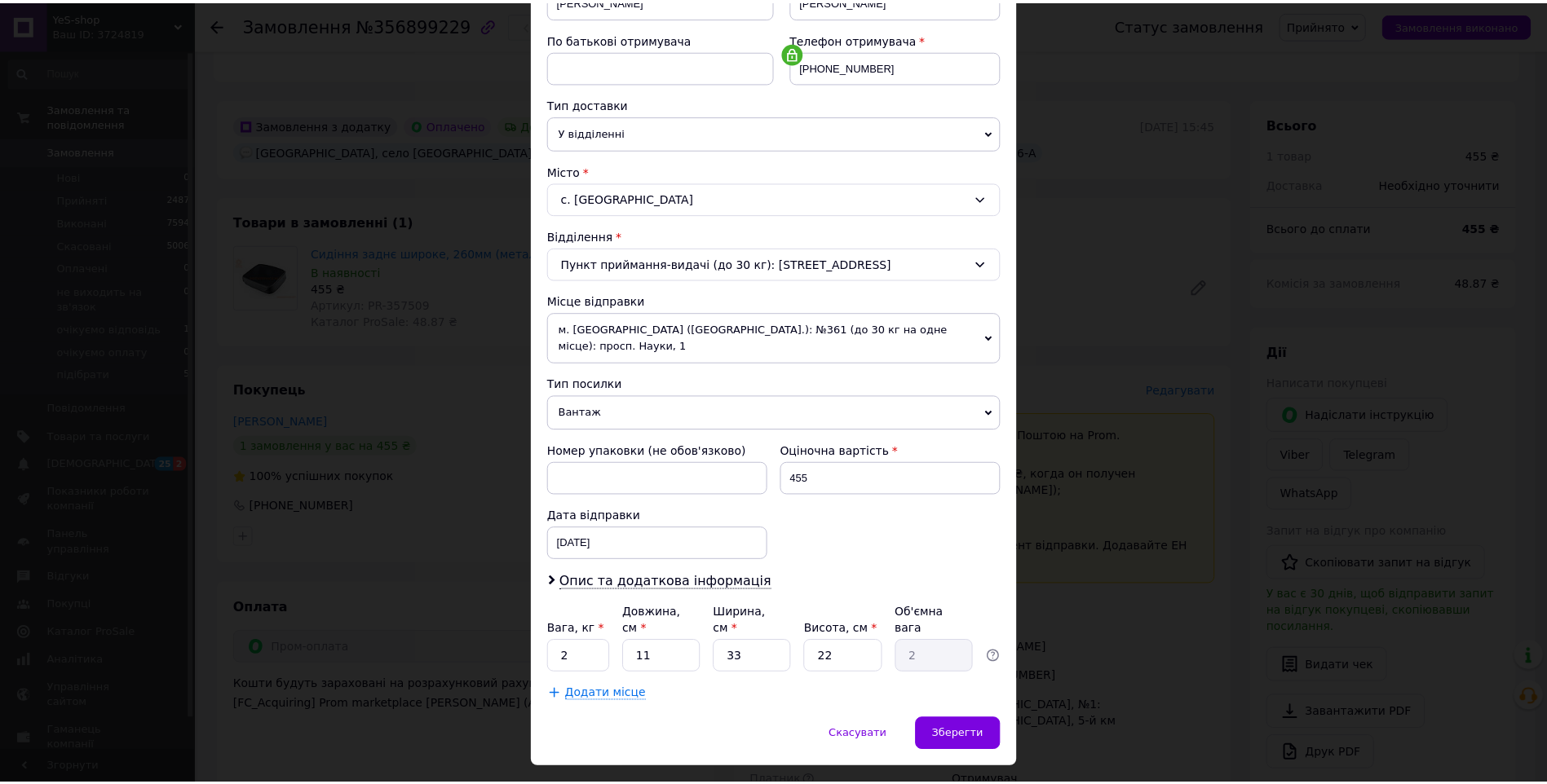
scroll to position [298, 0]
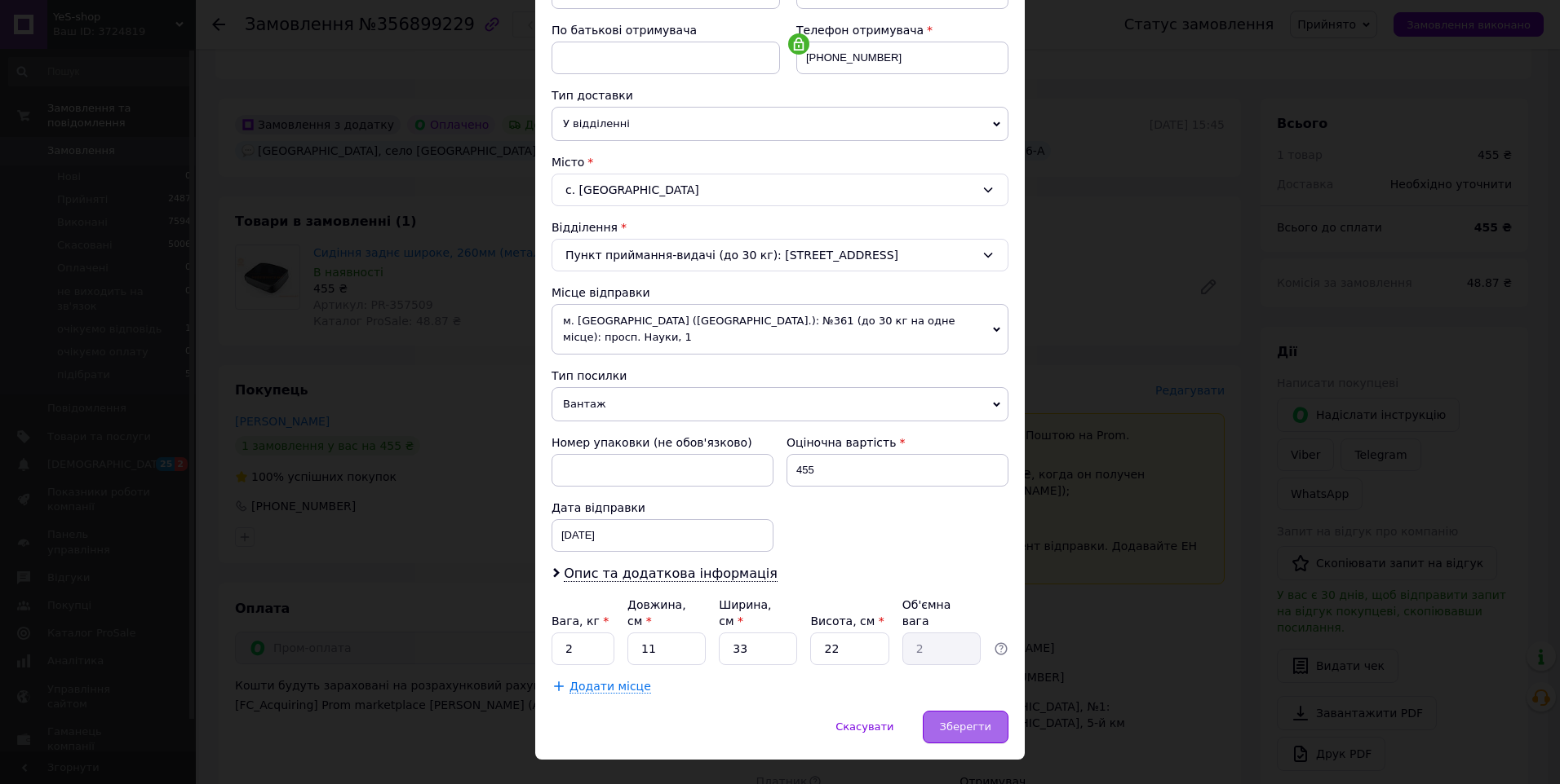
click at [954, 720] on span "Зберегти" at bounding box center [966, 726] width 52 height 12
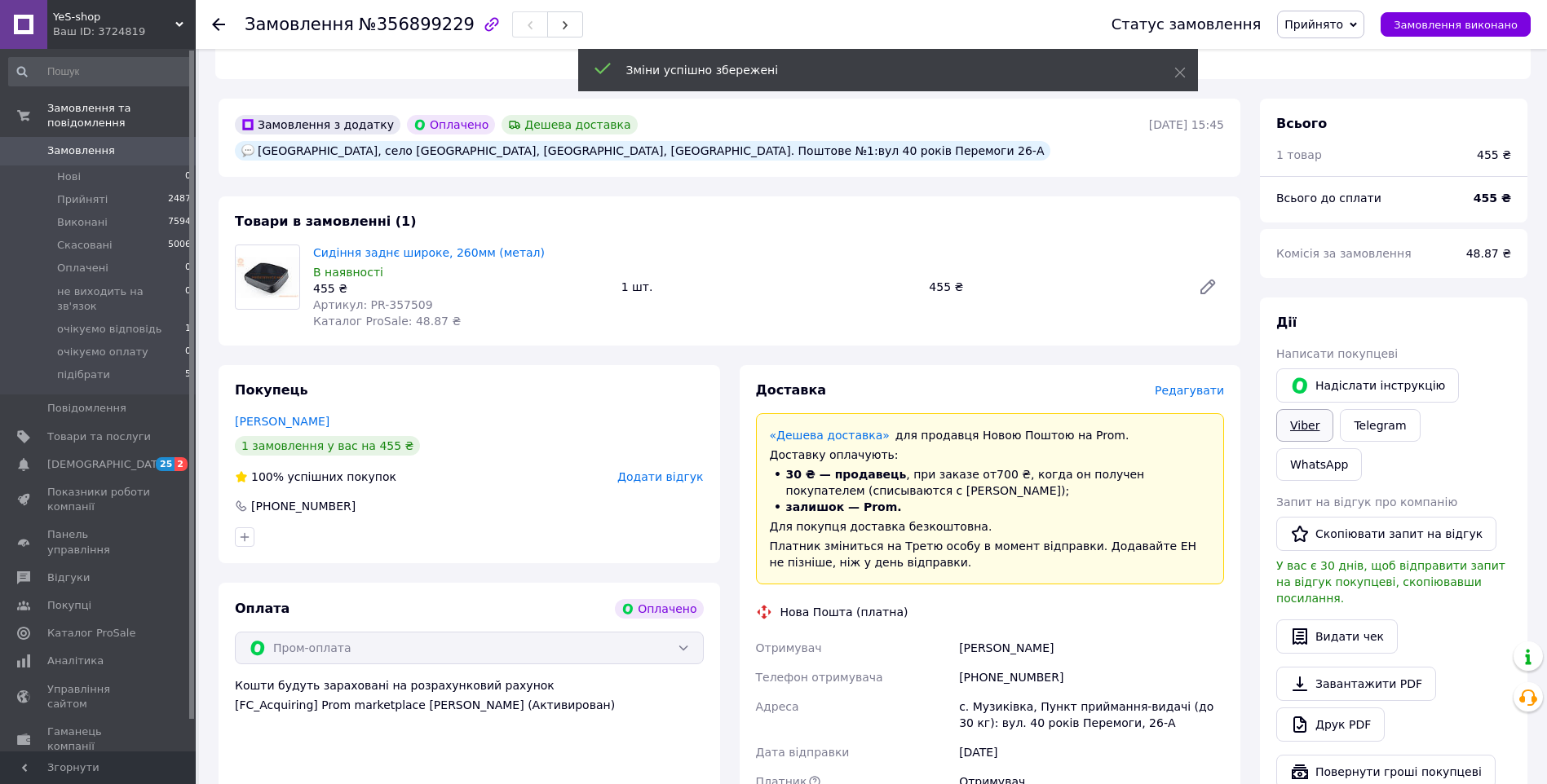
click at [1479, 375] on div "Дії Написати покупцеві   Надіслати інструкцію Viber Telegram WhatsApp Запит на …" at bounding box center [1394, 551] width 235 height 475
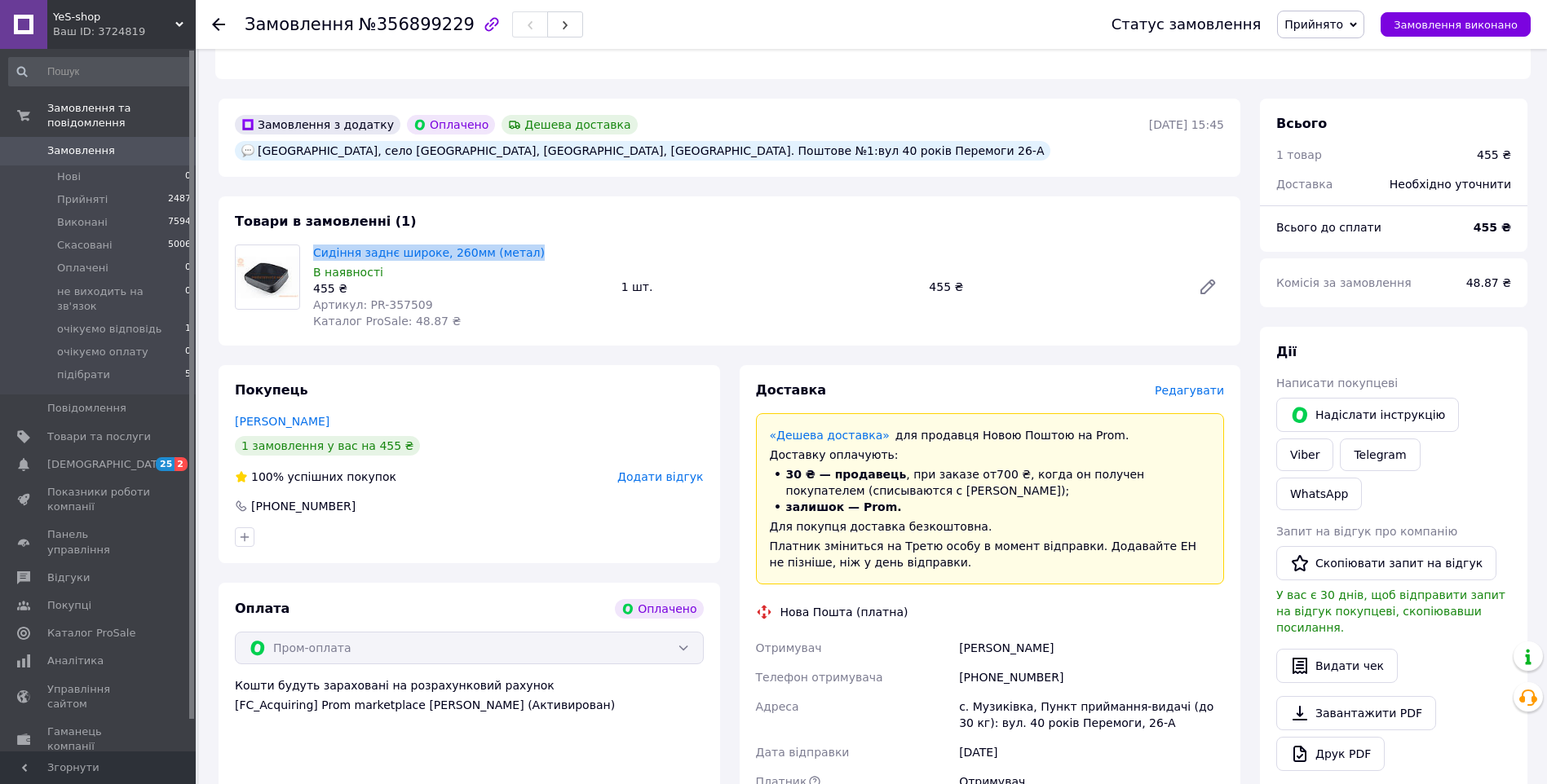
drag, startPoint x: 536, startPoint y: 237, endPoint x: 311, endPoint y: 223, distance: 225.4
click at [311, 223] on div "Товари в замовленні (1) Сидіння заднє широке, 260мм (метал) В наявності 455 ₴ А…" at bounding box center [729, 271] width 1022 height 149
drag, startPoint x: 311, startPoint y: 223, endPoint x: 375, endPoint y: 244, distance: 67.4
copy link "Сидіння заднє широке, 260мм (метал)"
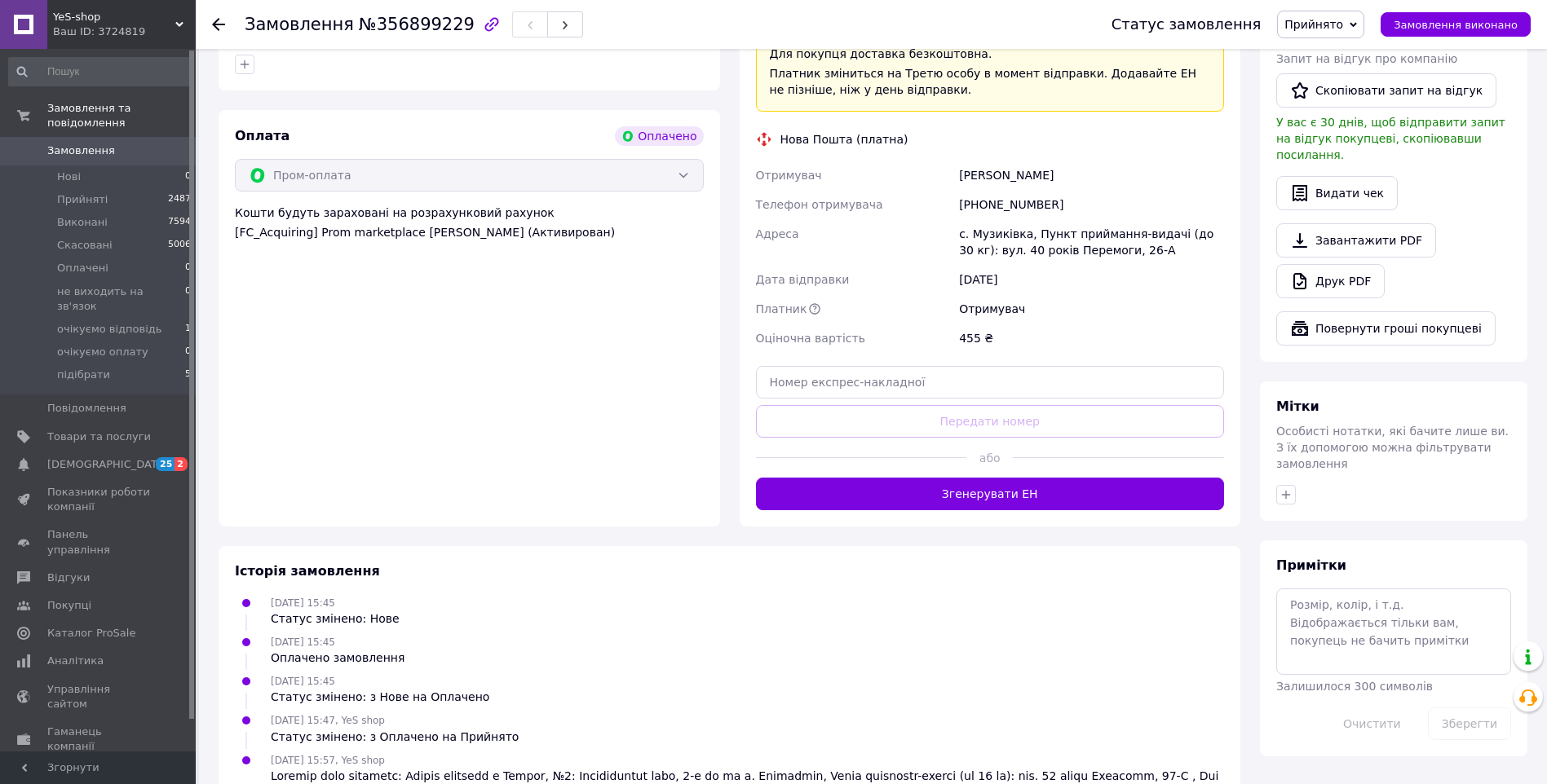
scroll to position [948, 0]
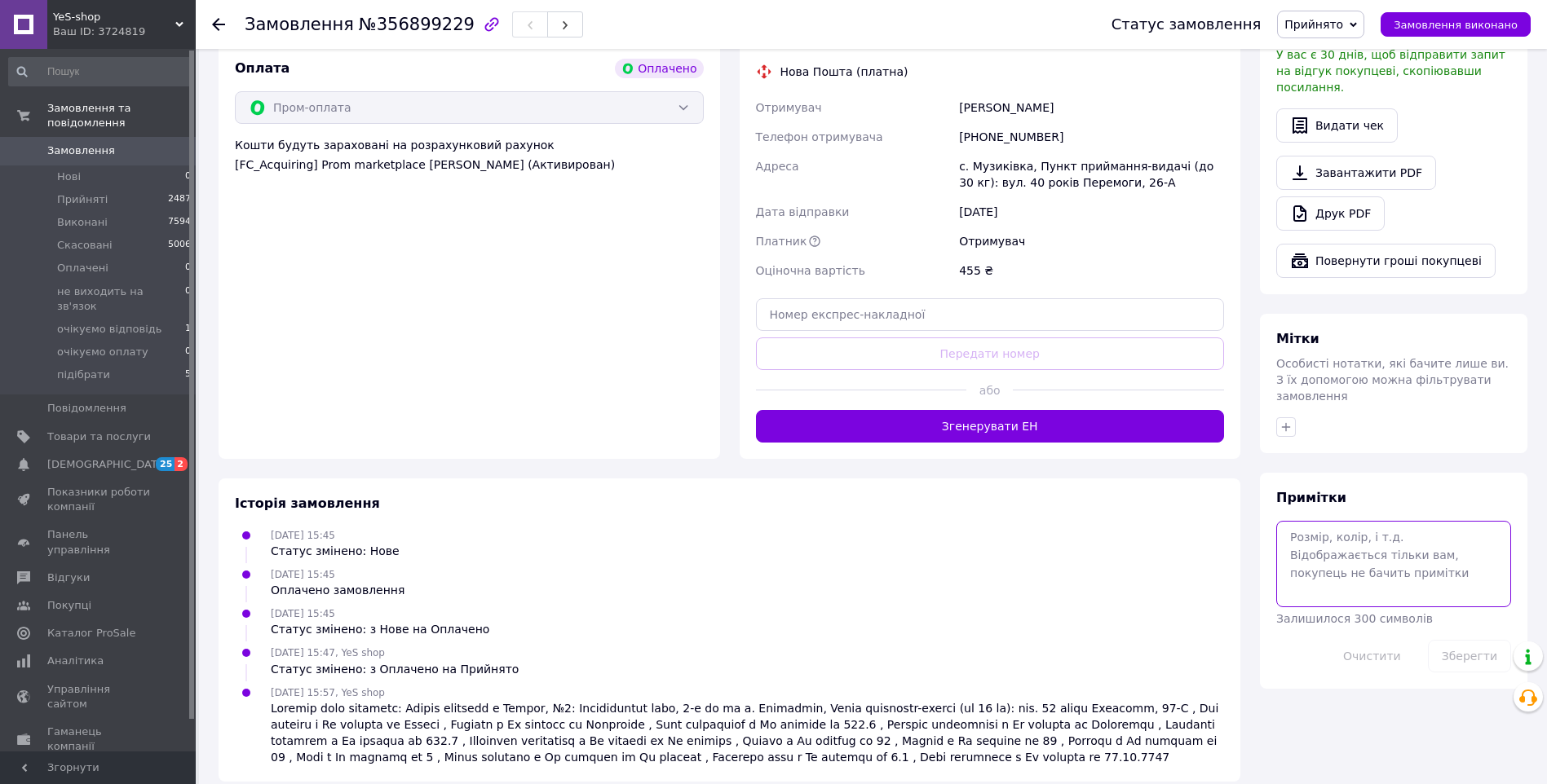
click at [1332, 521] on textarea at bounding box center [1394, 564] width 235 height 87
type textarea "прайд"
drag, startPoint x: 1475, startPoint y: 560, endPoint x: 1479, endPoint y: 572, distance: 12.6
click at [1474, 640] on button "Зберегти" at bounding box center [1469, 655] width 83 height 33
click at [85, 143] on span "Замовлення" at bounding box center [81, 150] width 68 height 15
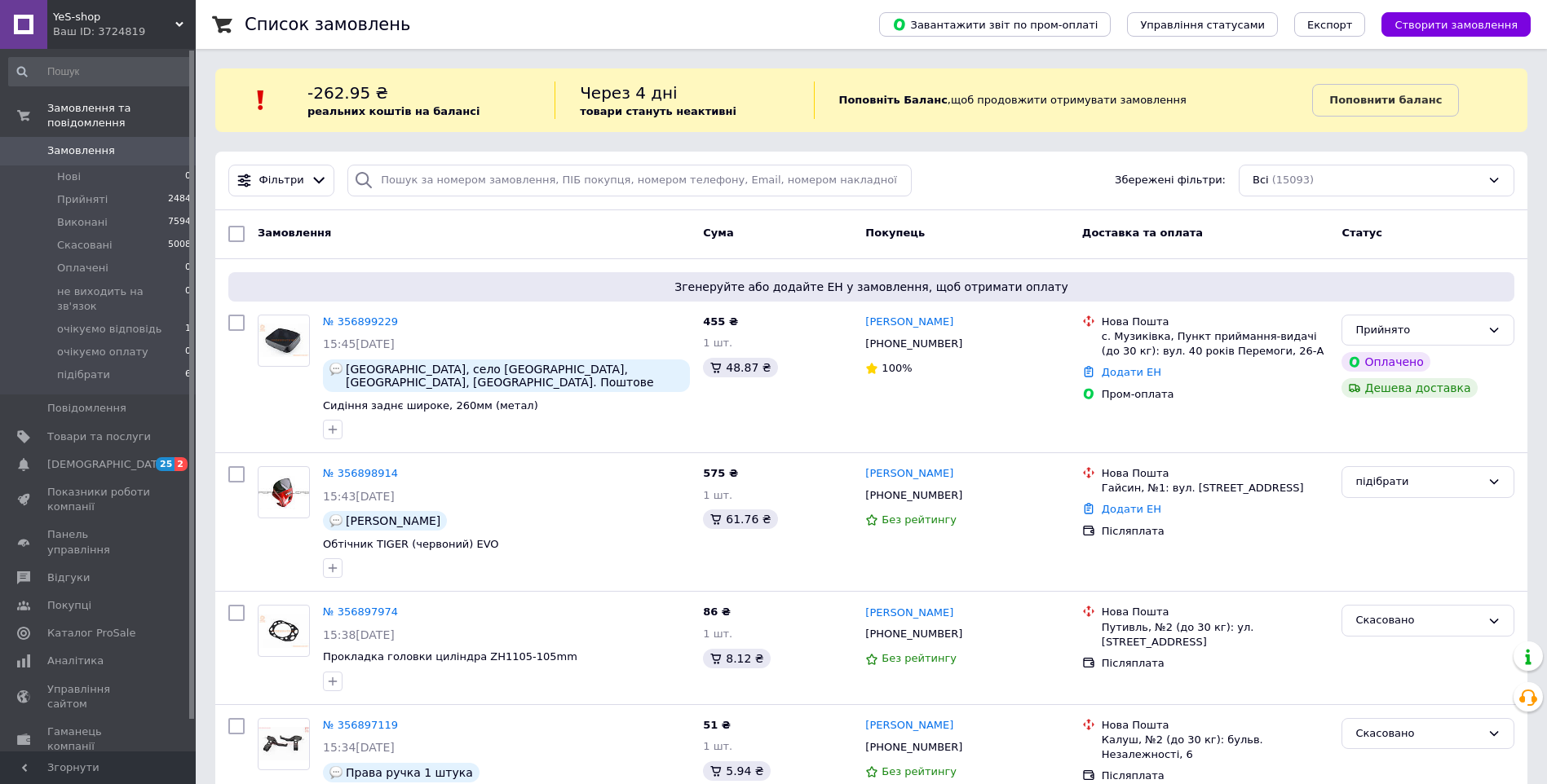
click at [70, 136] on link "Замовлення 0" at bounding box center [100, 150] width 200 height 28
click at [58, 571] on span "Відгуки" at bounding box center [68, 578] width 43 height 15
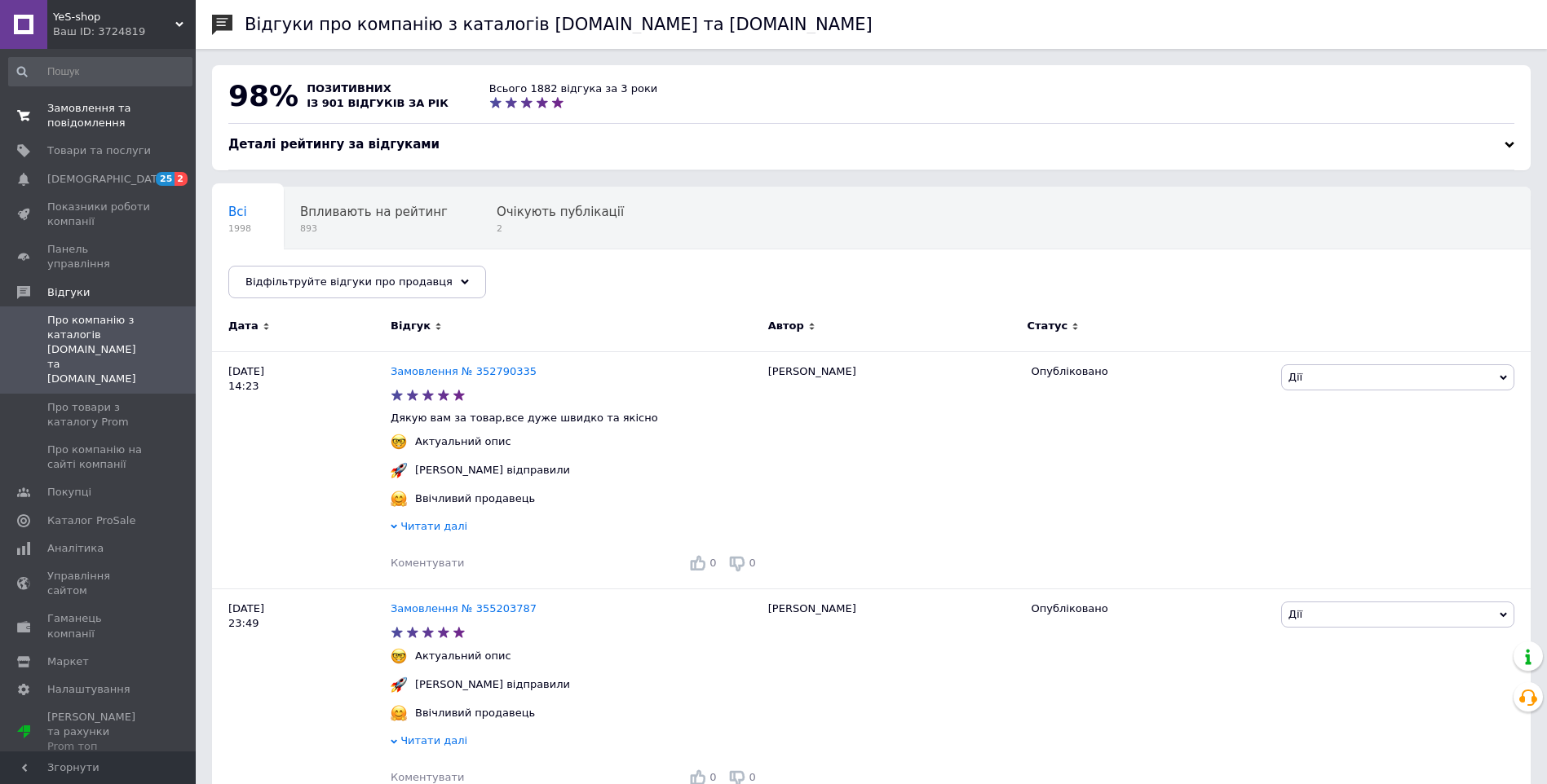
click at [95, 110] on span "Замовлення та повідомлення" at bounding box center [99, 115] width 104 height 29
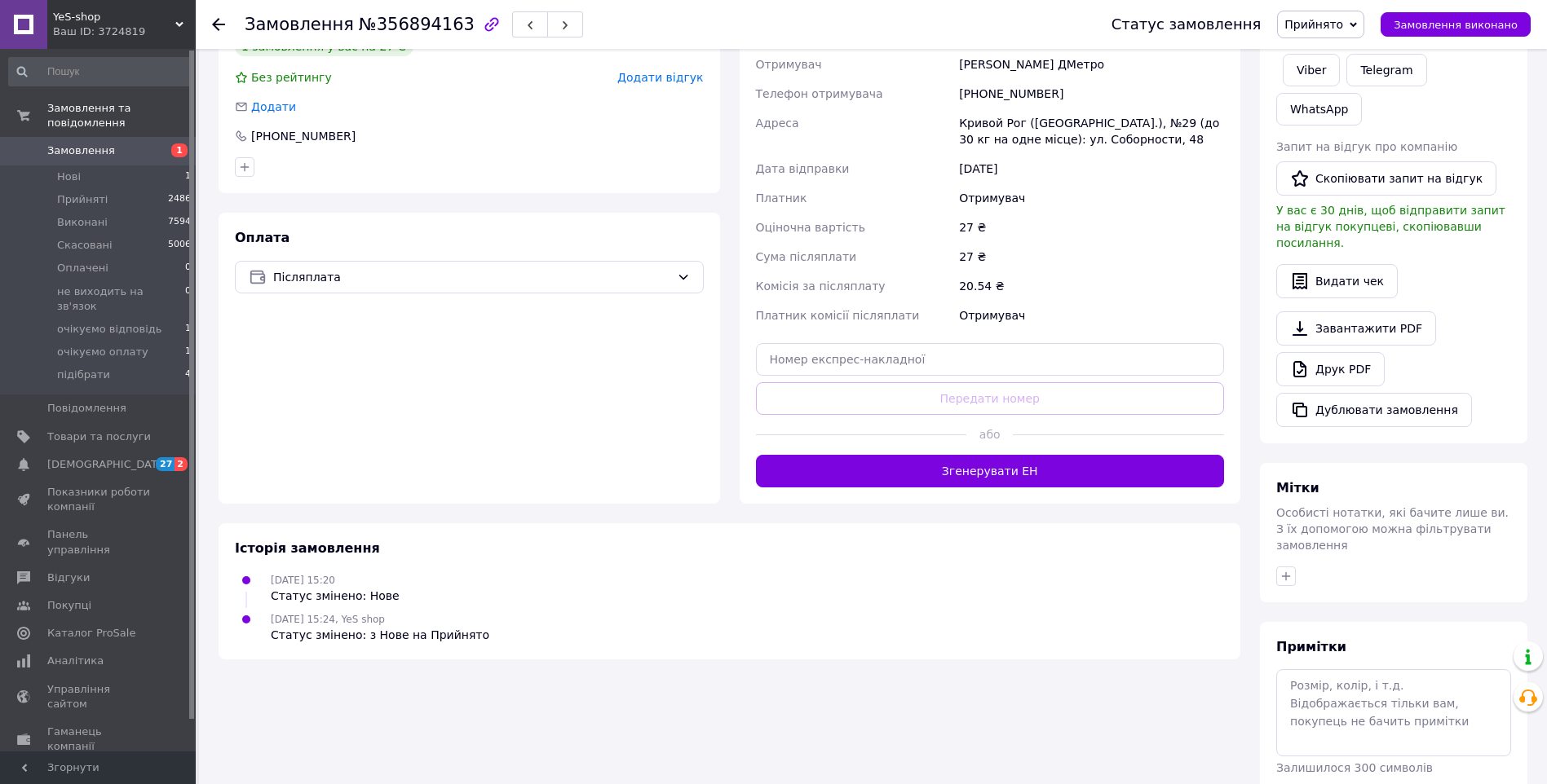
scroll to position [345, 0]
click at [1326, 667] on textarea at bounding box center [1394, 710] width 235 height 87
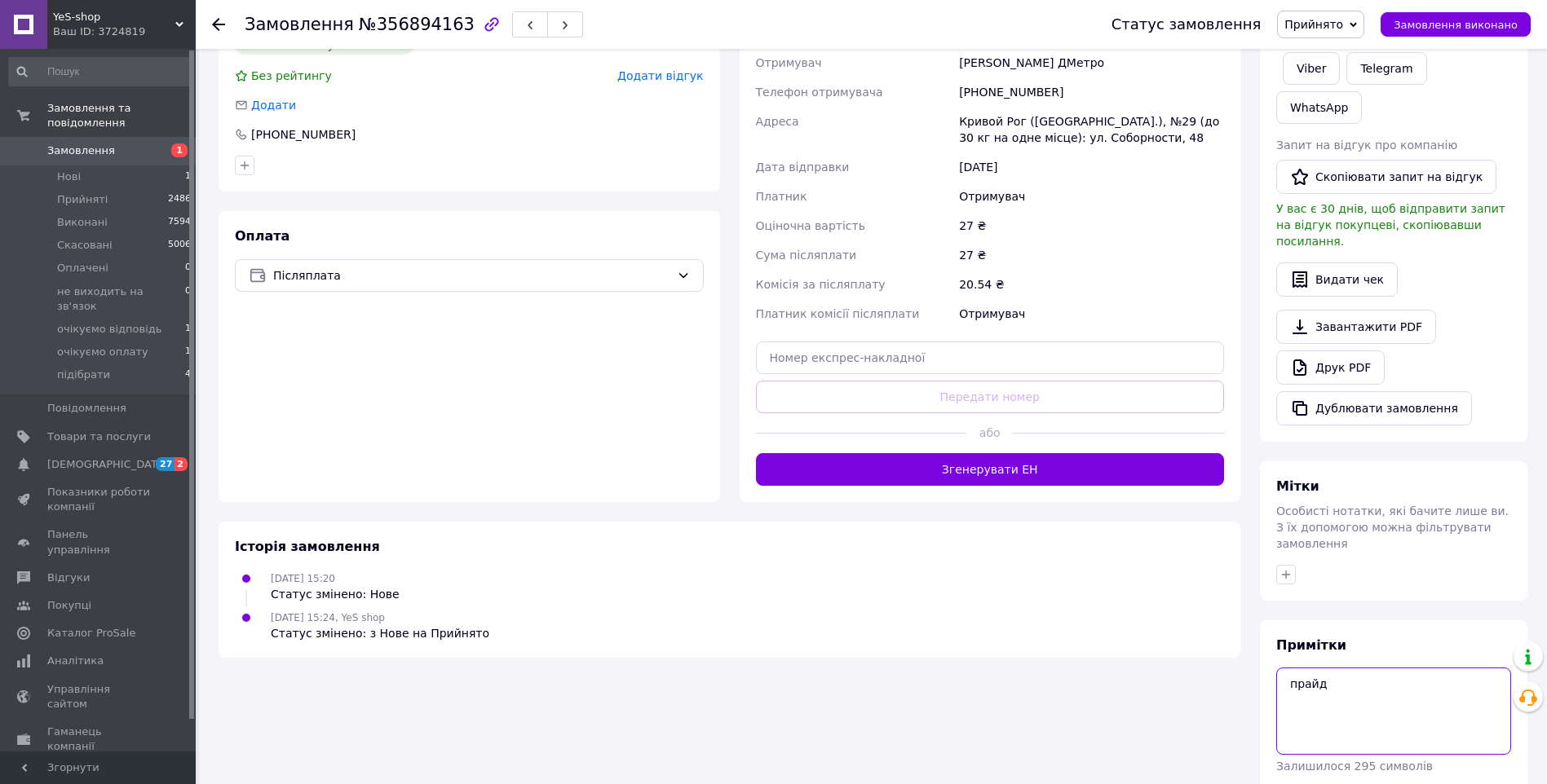
type textarea "прайд"
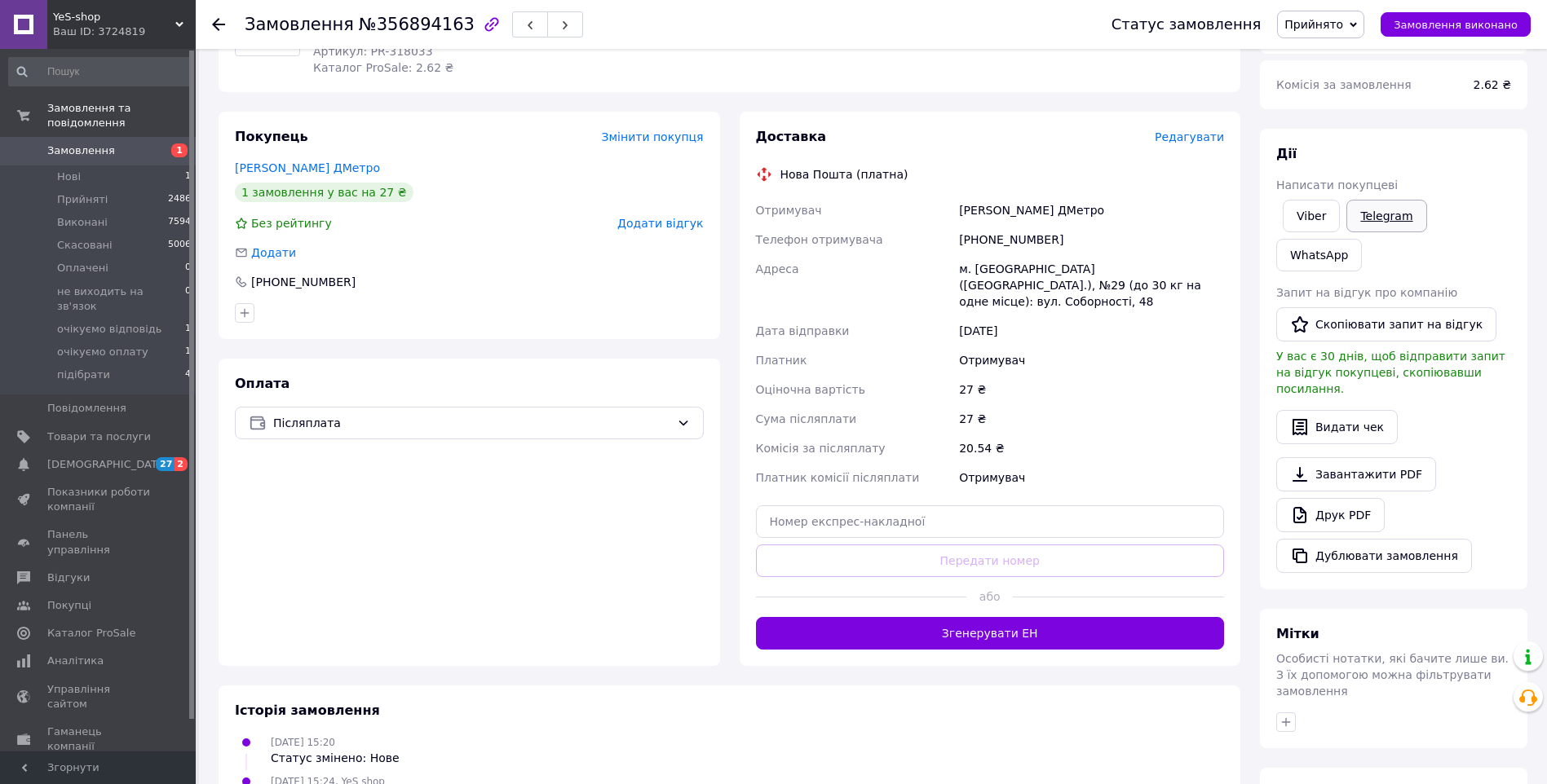
scroll to position [181, 0]
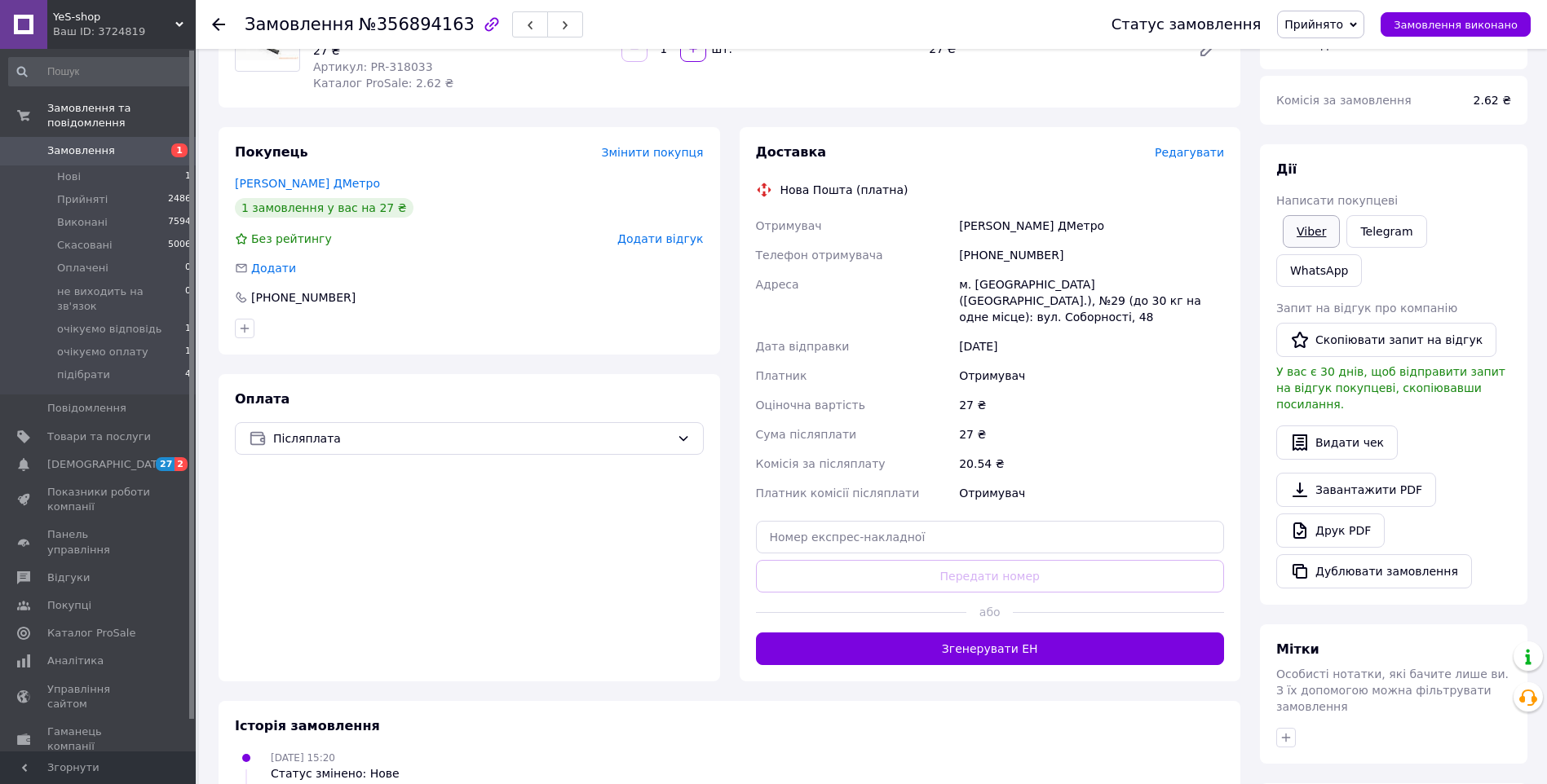
click at [1310, 230] on link "Viber" at bounding box center [1311, 231] width 57 height 33
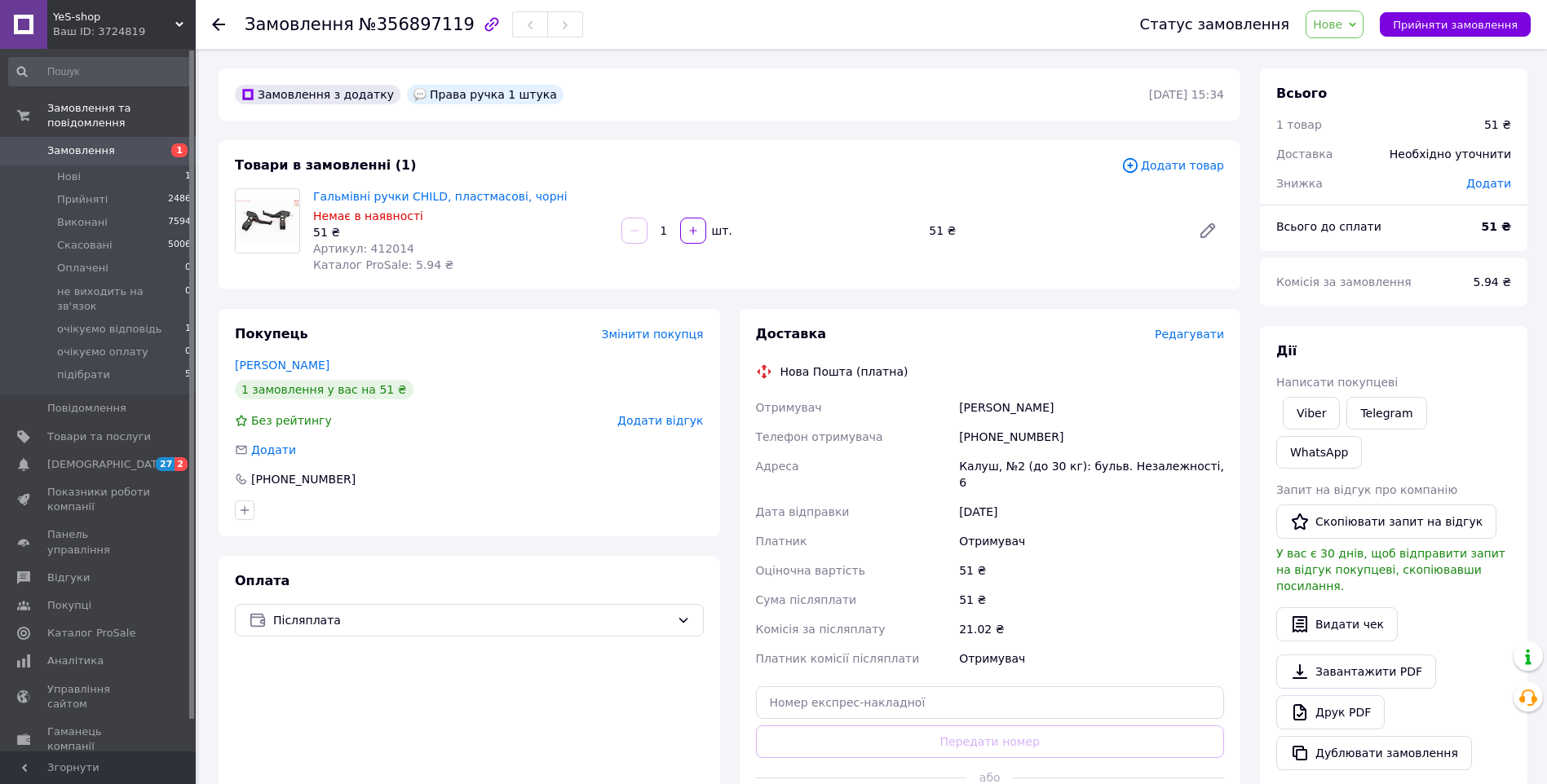
click at [1357, 24] on icon at bounding box center [1352, 24] width 7 height 7
click at [1368, 98] on li "Скасовано" at bounding box center [1380, 106] width 146 height 25
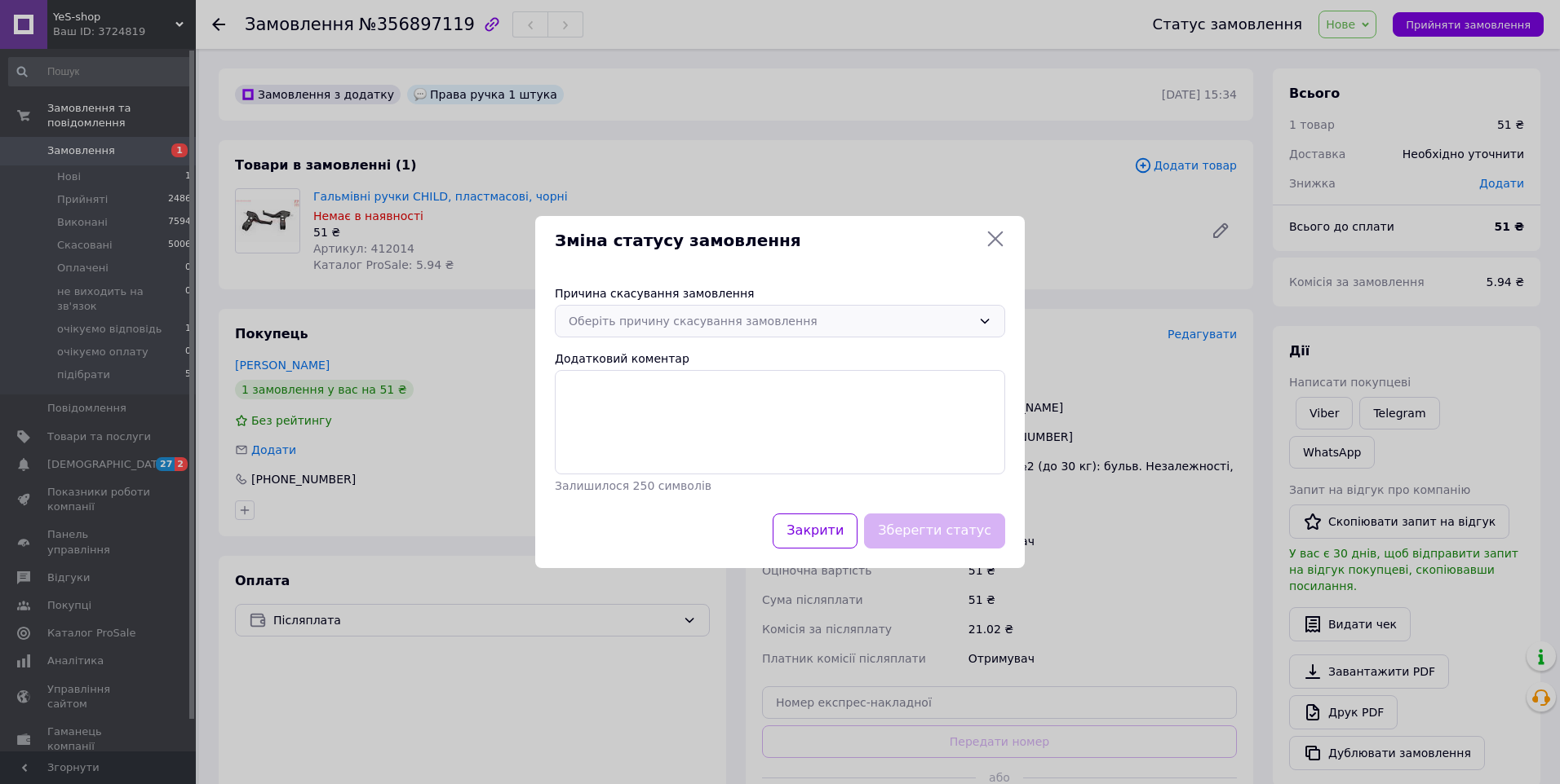
click at [985, 324] on icon at bounding box center [984, 321] width 13 height 13
click at [649, 387] on li "Немає різновиду товару" at bounding box center [780, 387] width 449 height 31
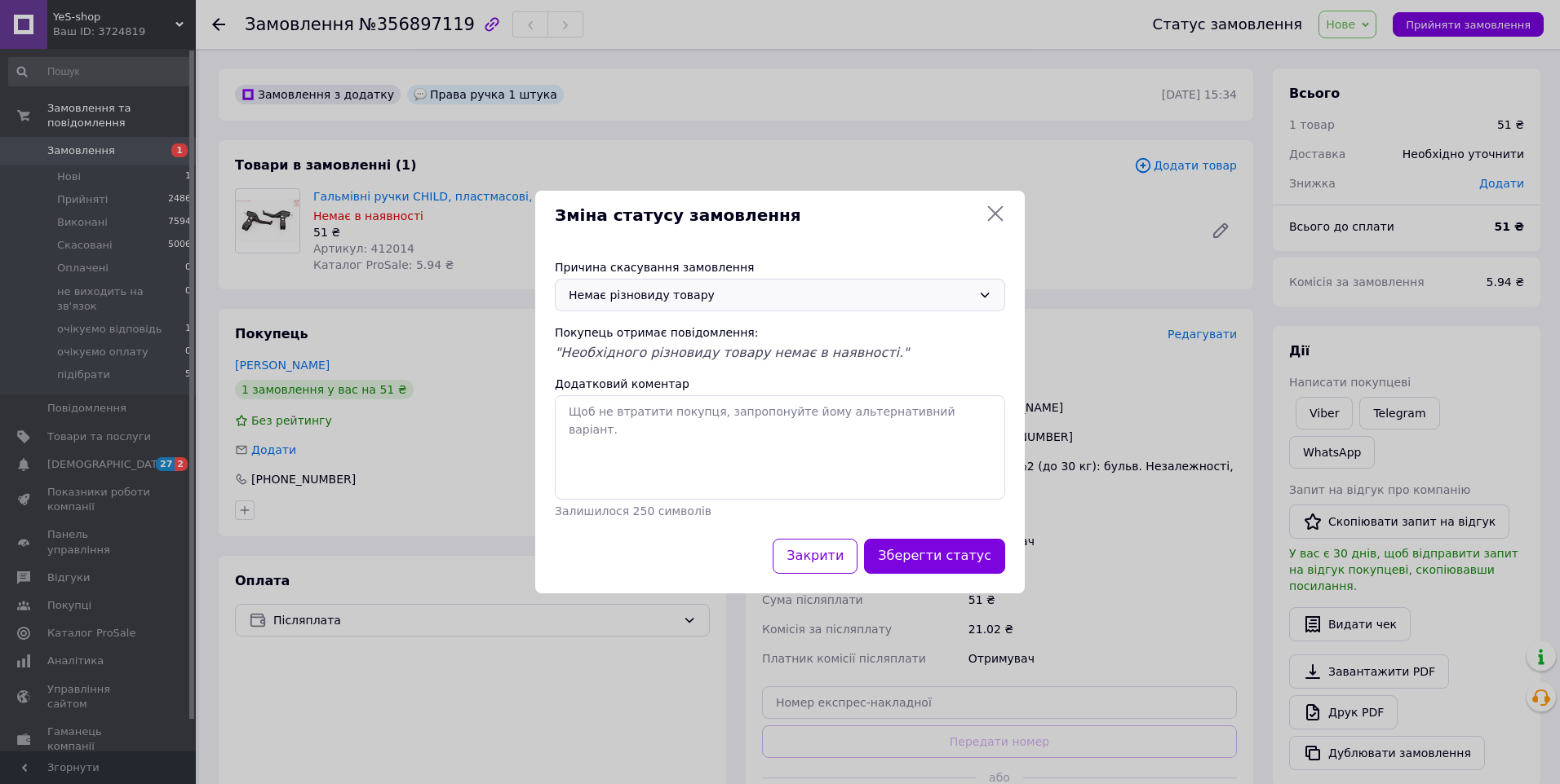
drag, startPoint x: 911, startPoint y: 560, endPoint x: 926, endPoint y: 544, distance: 21.9
click at [912, 561] on button "Зберегти статус" at bounding box center [935, 556] width 142 height 35
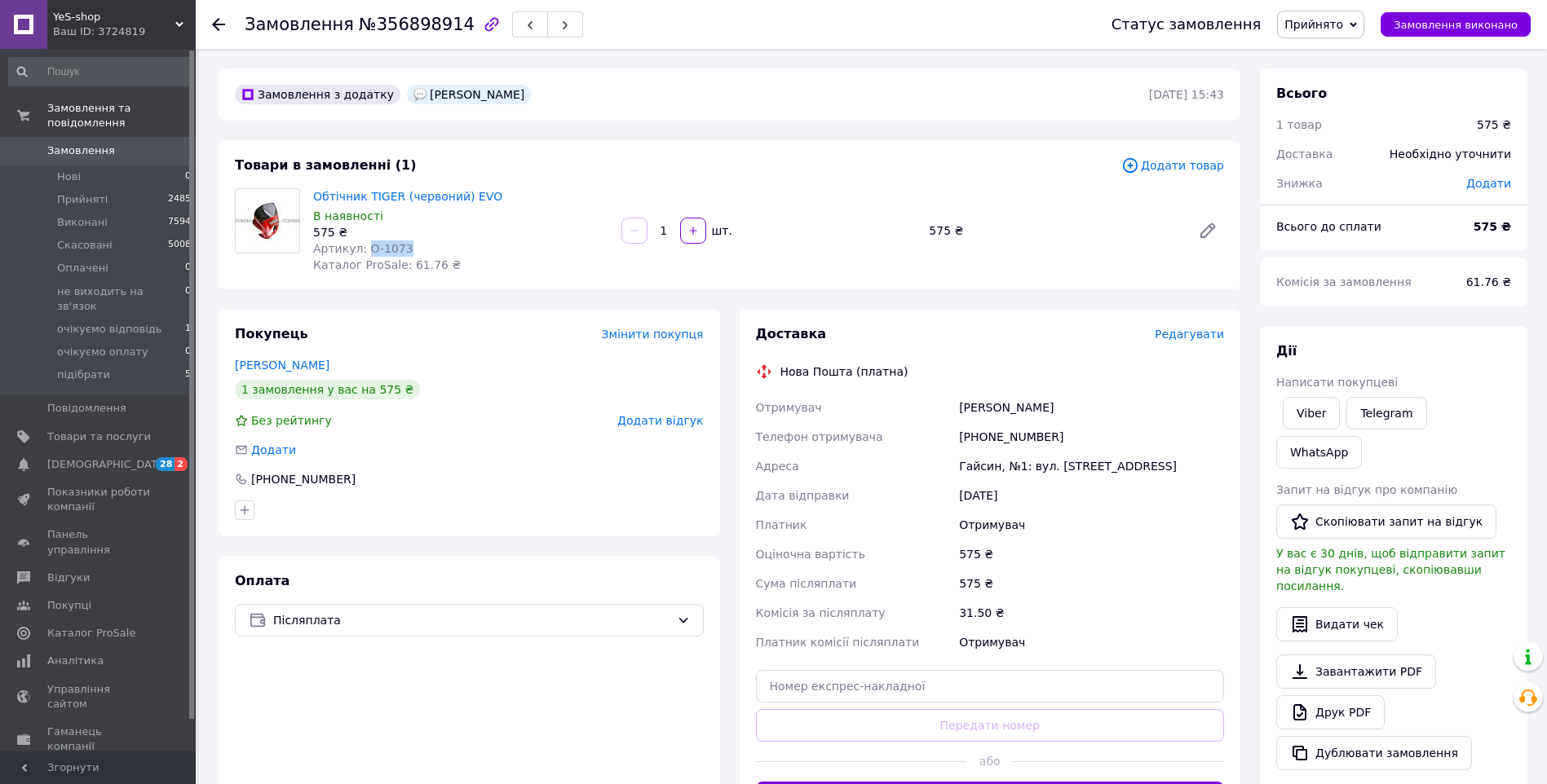
drag, startPoint x: 411, startPoint y: 247, endPoint x: 365, endPoint y: 252, distance: 46.3
click at [365, 252] on div "Артикул: O-1073" at bounding box center [461, 248] width 295 height 16
copy span "O-1073"
click at [316, 365] on link "Неборачок Сергій" at bounding box center [282, 365] width 95 height 13
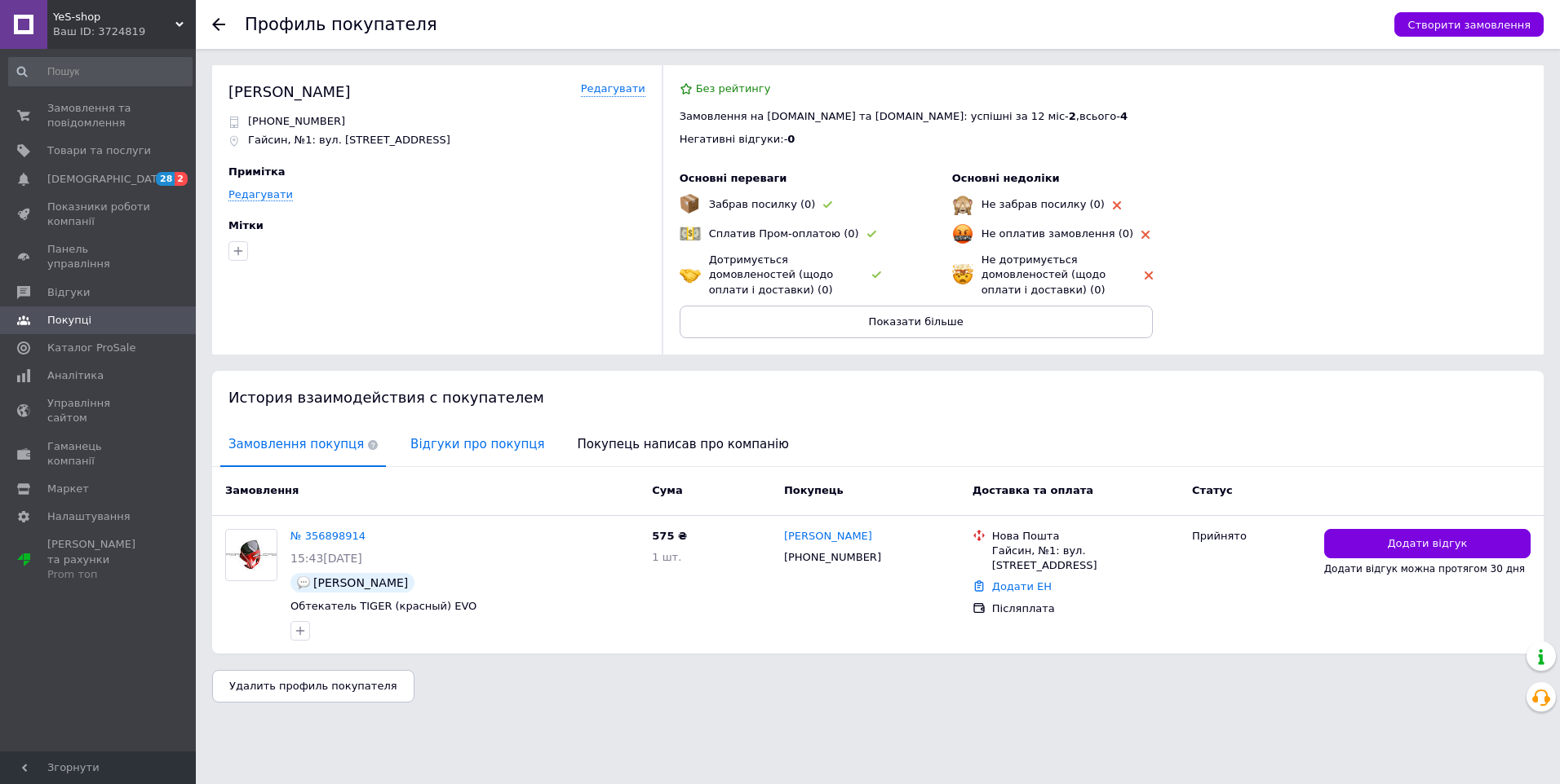
click at [476, 451] on span "Відгуки про покупця" at bounding box center [476, 444] width 151 height 42
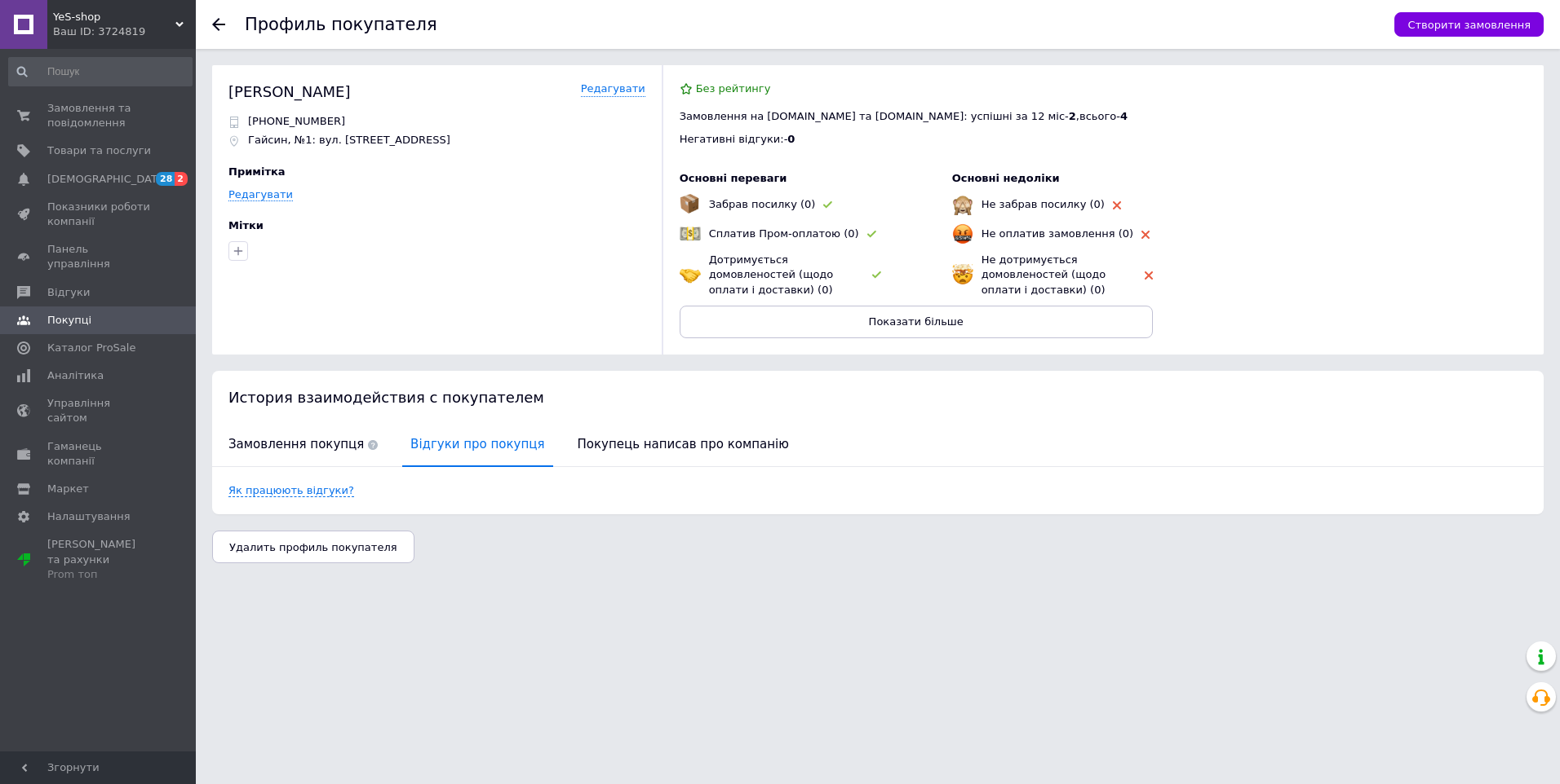
drag, startPoint x: 326, startPoint y: 447, endPoint x: 455, endPoint y: 396, distance: 138.7
click at [326, 447] on span "Замовлення покупця" at bounding box center [303, 444] width 165 height 42
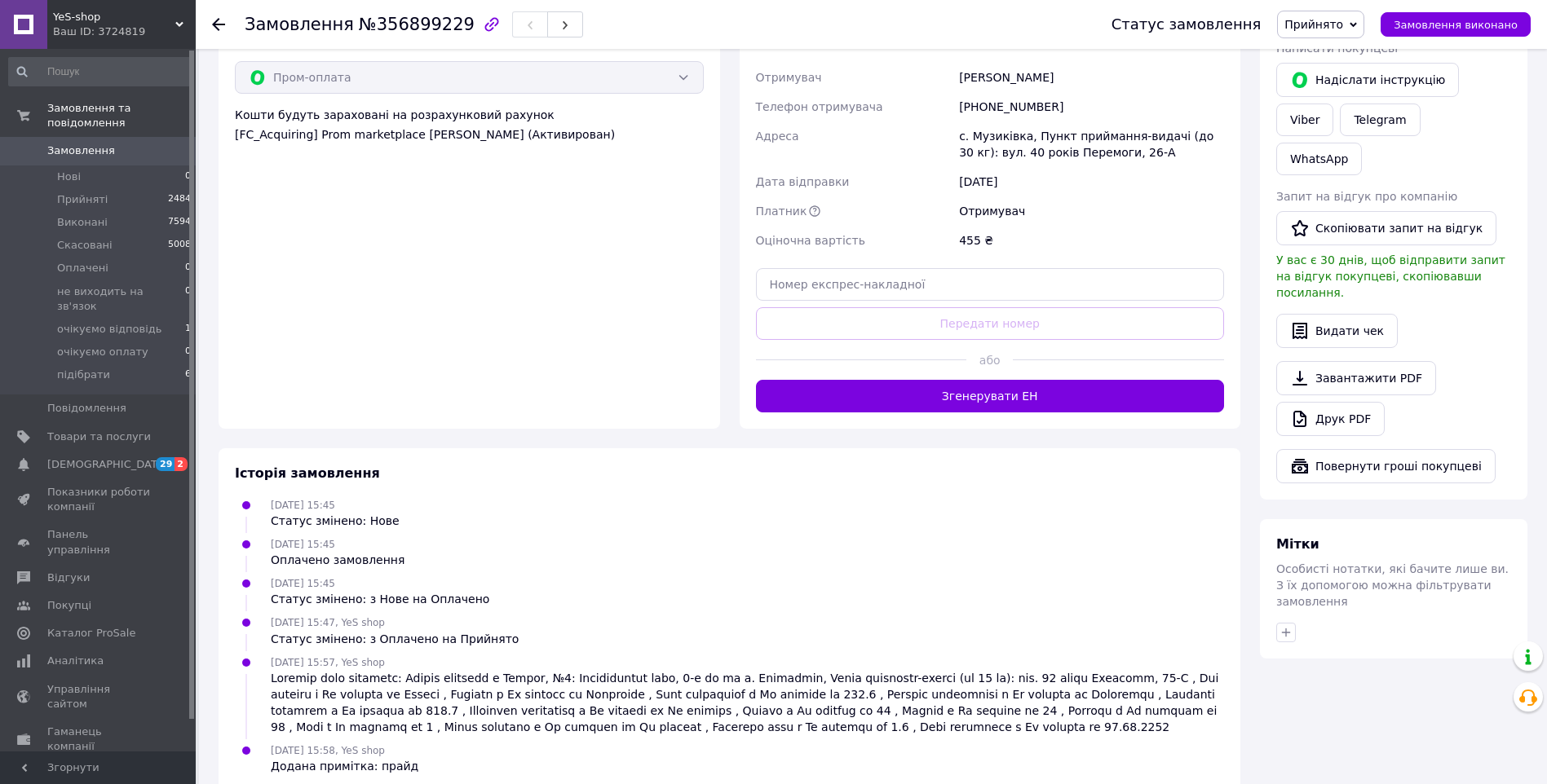
scroll to position [987, 0]
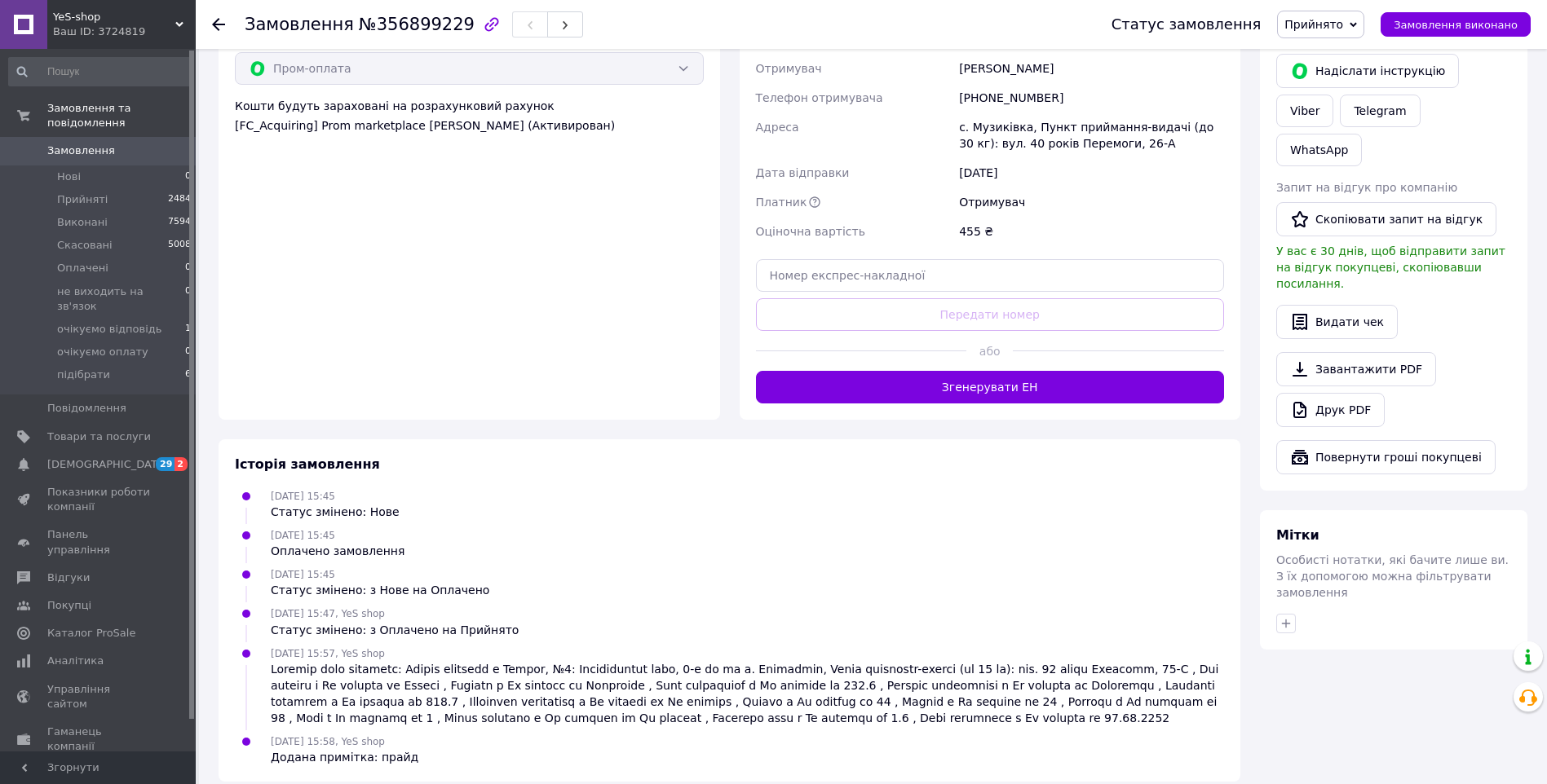
click at [1435, 550] on div "Мітки Особисті нотатки, які бачите лише ви. З їх допомогою можна фільтрувати за…" at bounding box center [1393, 580] width 267 height 139
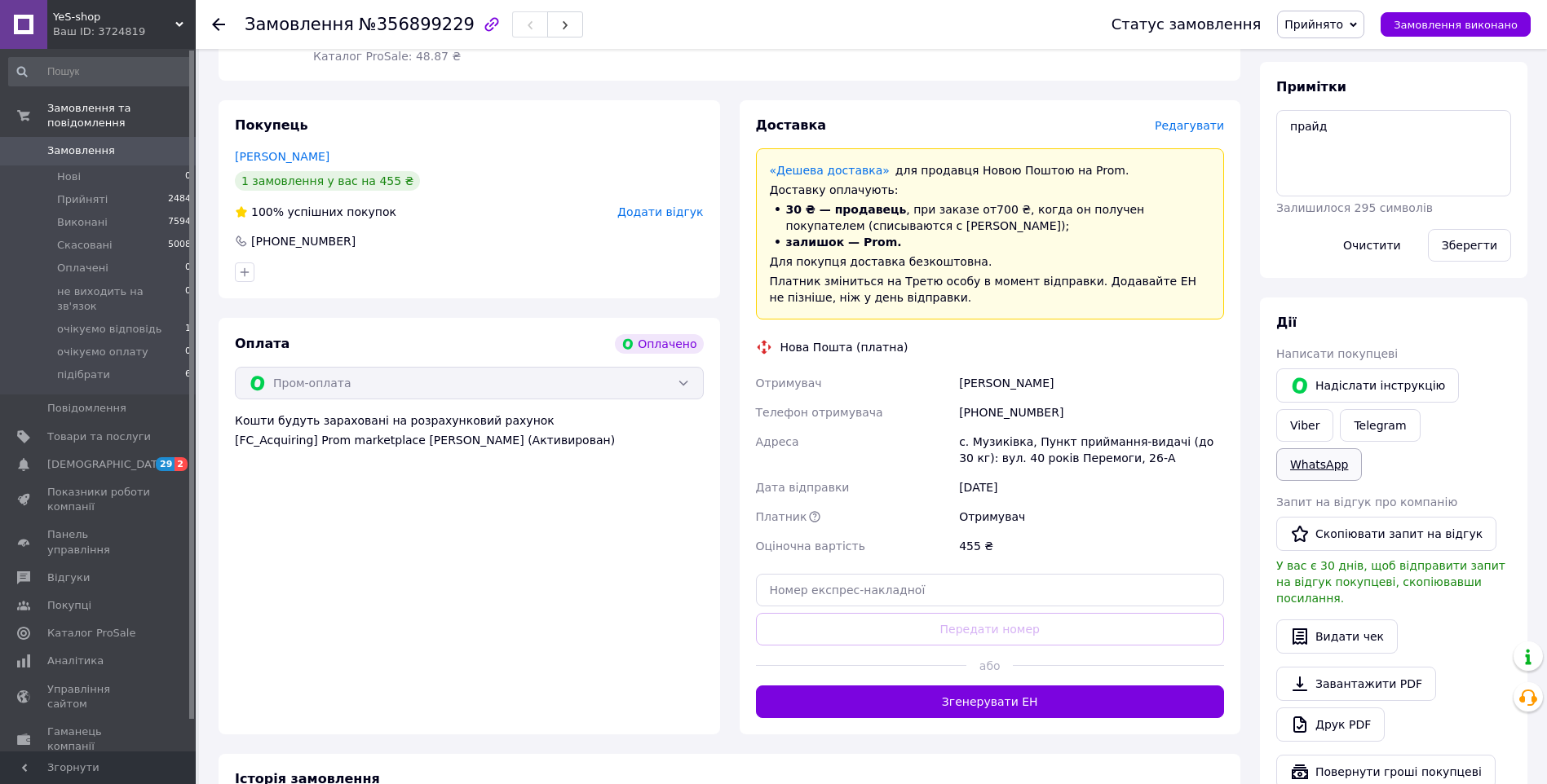
scroll to position [580, 0]
